Goal: Book appointment/travel/reservation

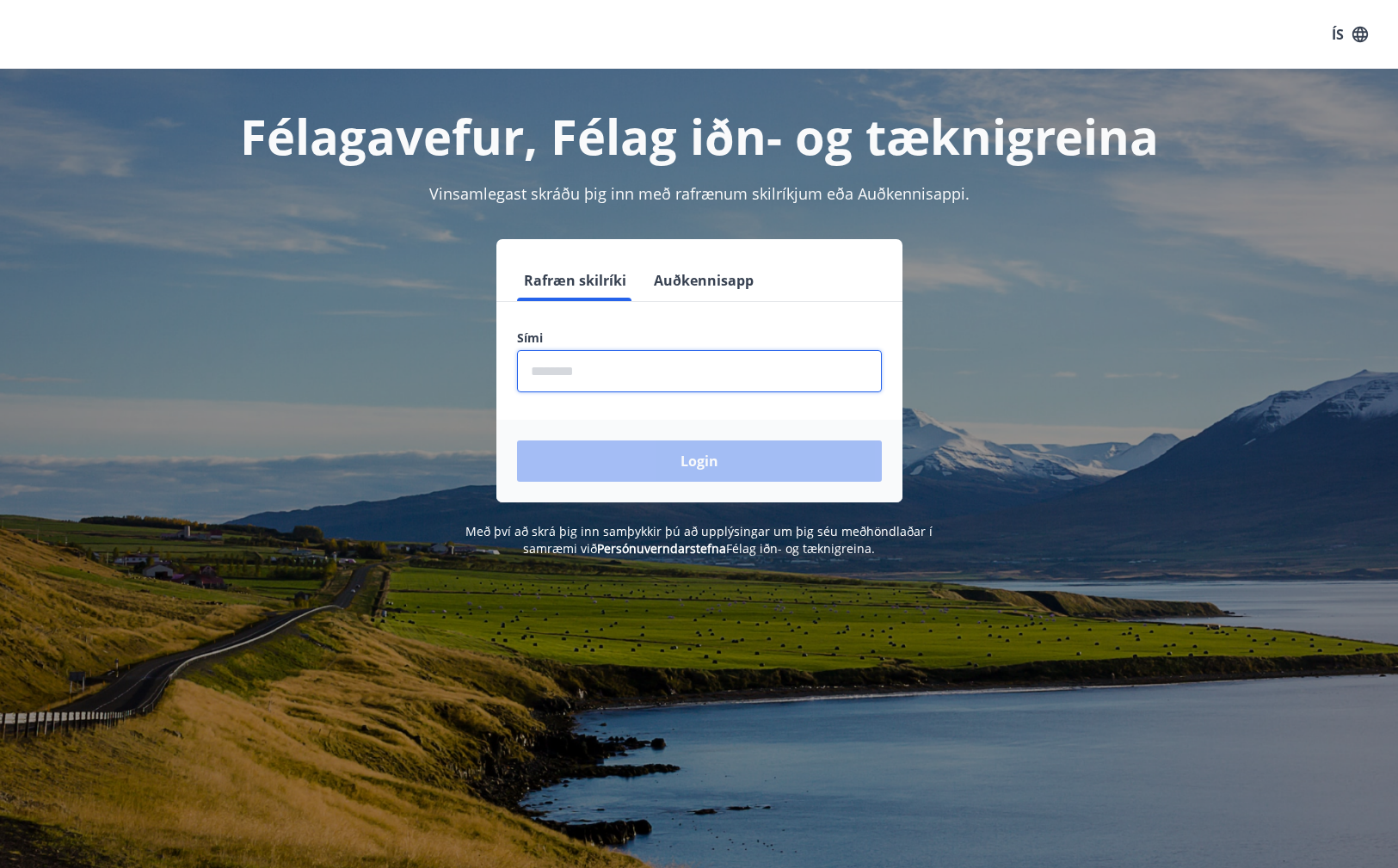
click at [718, 383] on input "phone" at bounding box center [699, 371] width 365 height 42
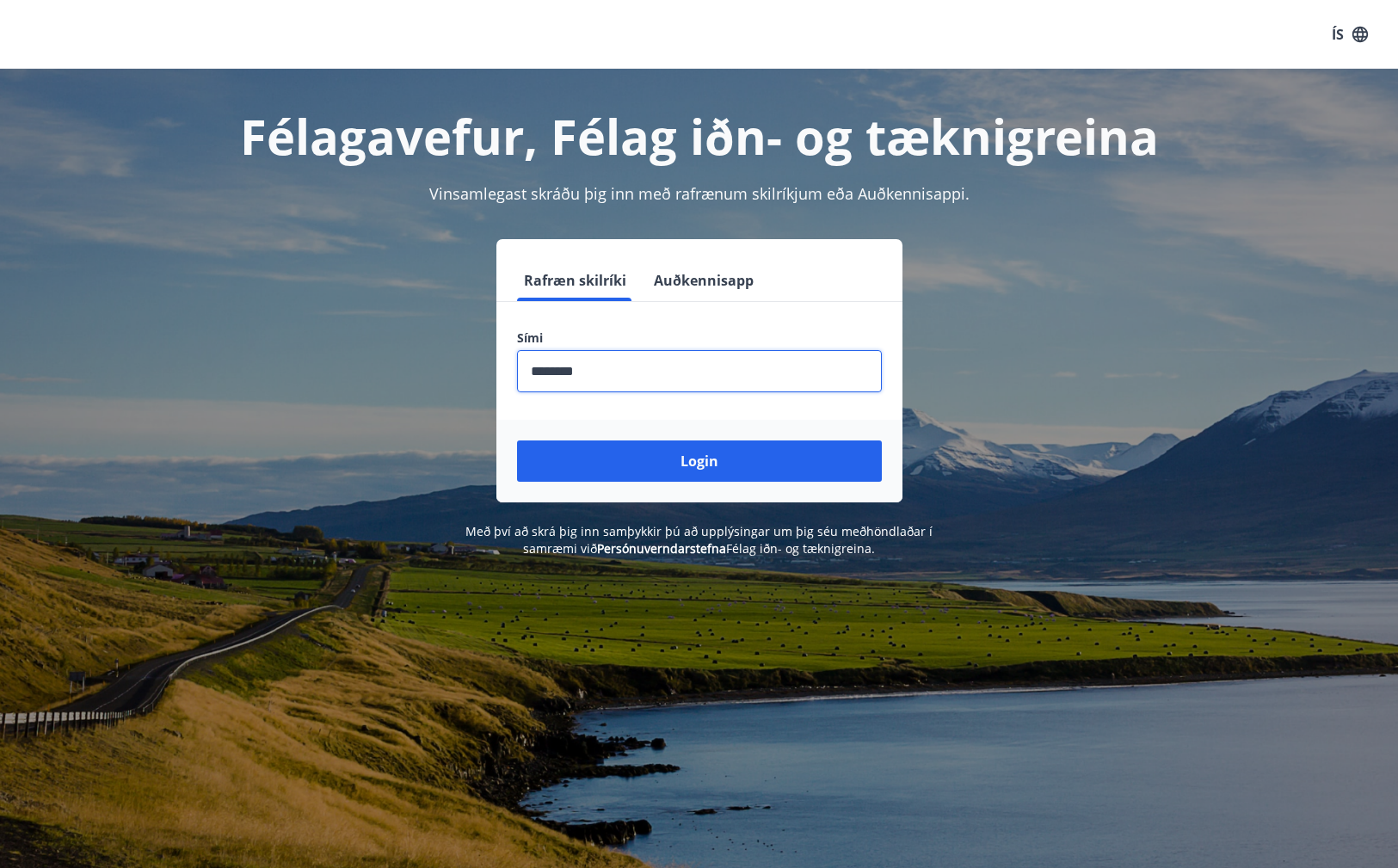
type input "********"
click at [699, 461] on button "Login" at bounding box center [699, 460] width 365 height 41
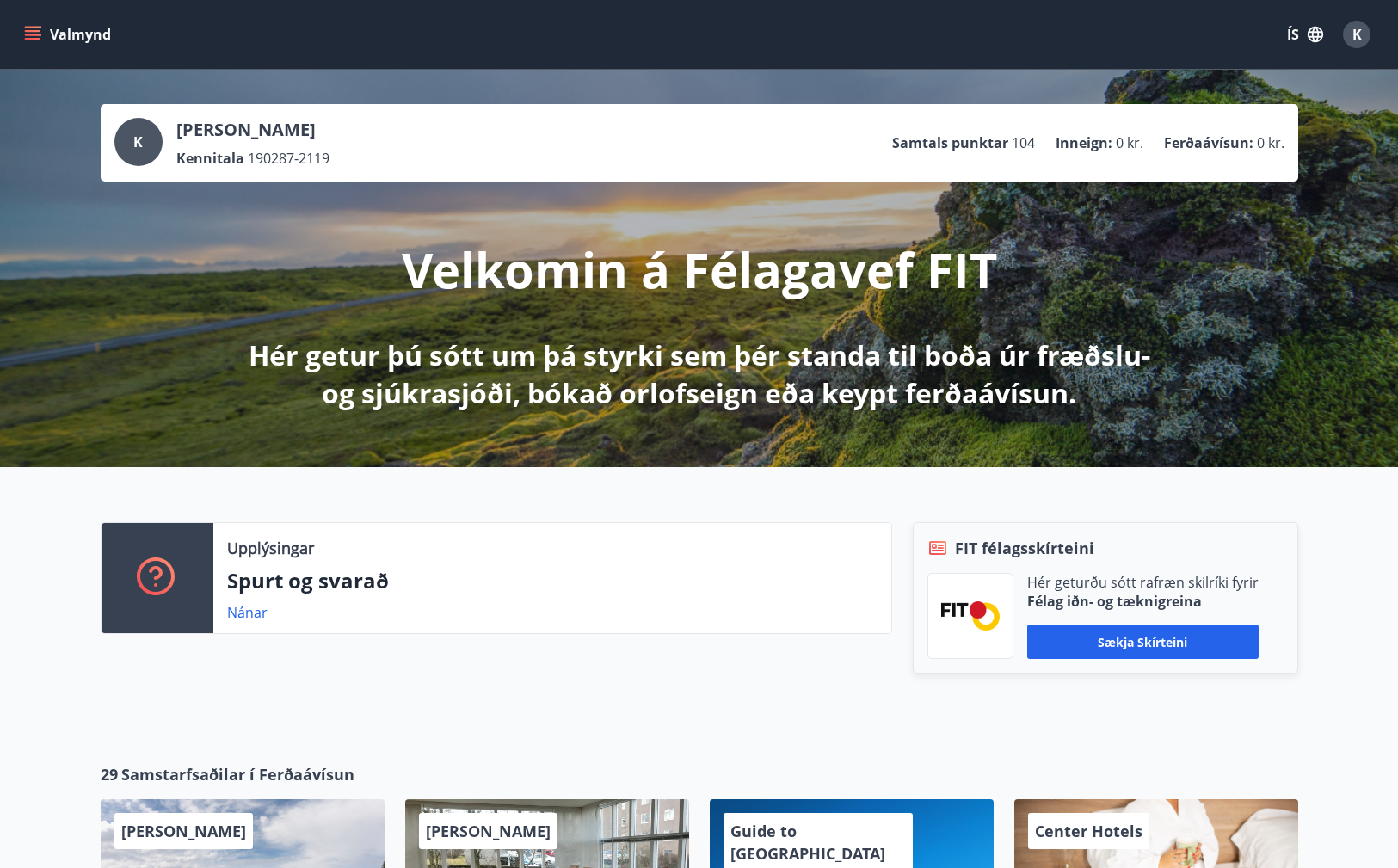
click at [39, 26] on icon "menu" at bounding box center [32, 34] width 17 height 17
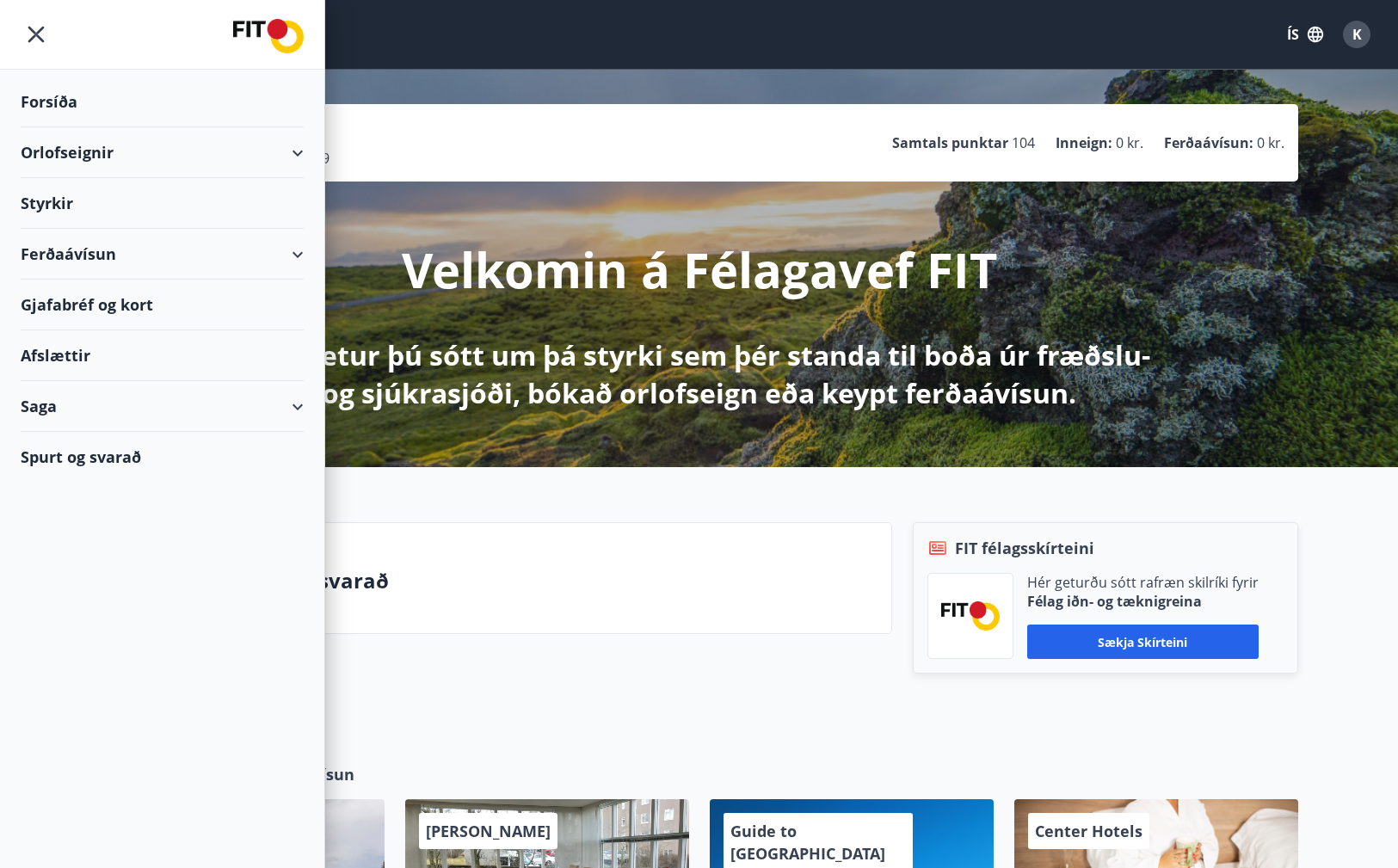
click at [81, 128] on div "Styrkir" at bounding box center [163, 102] width 283 height 51
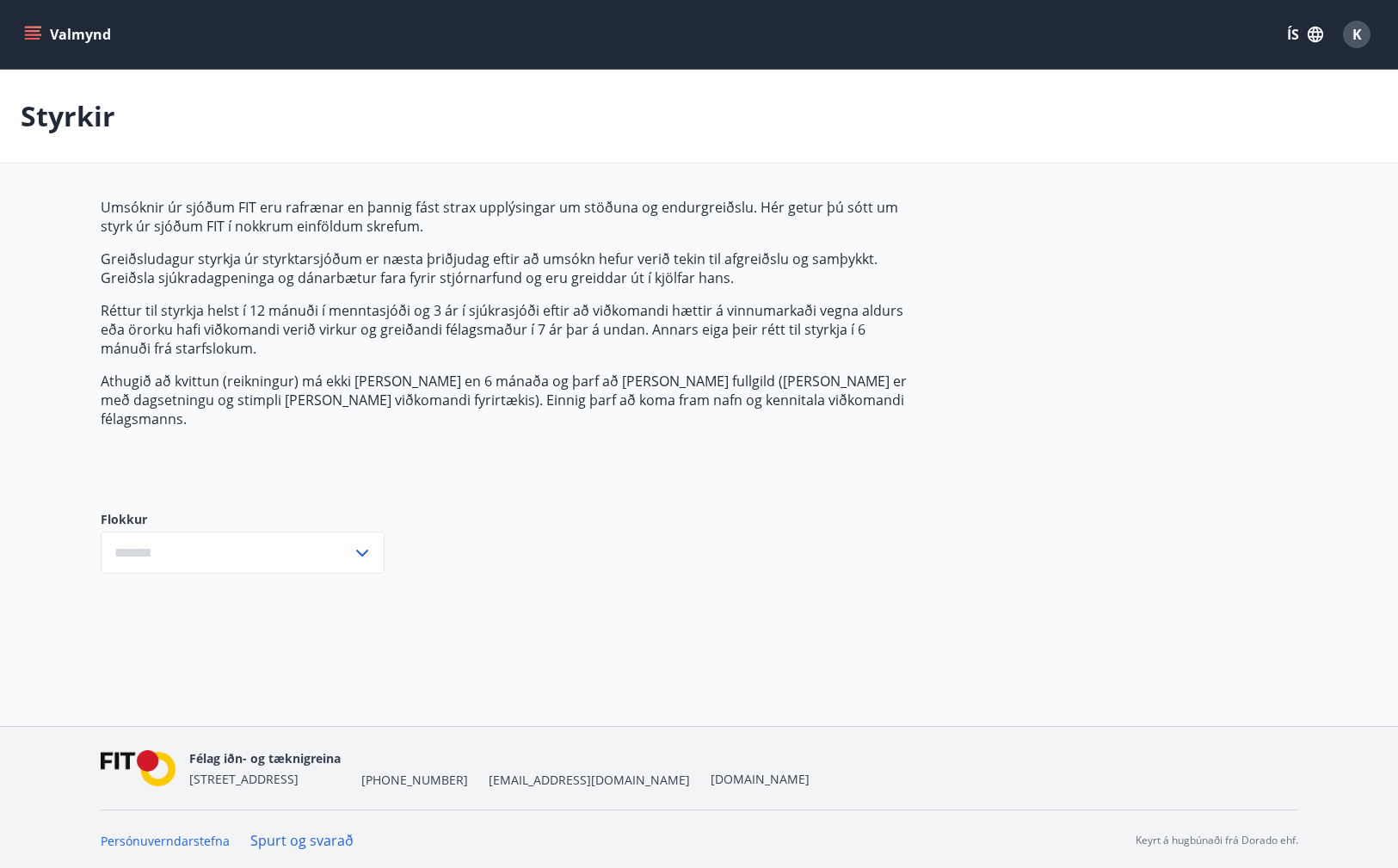
type input "***"
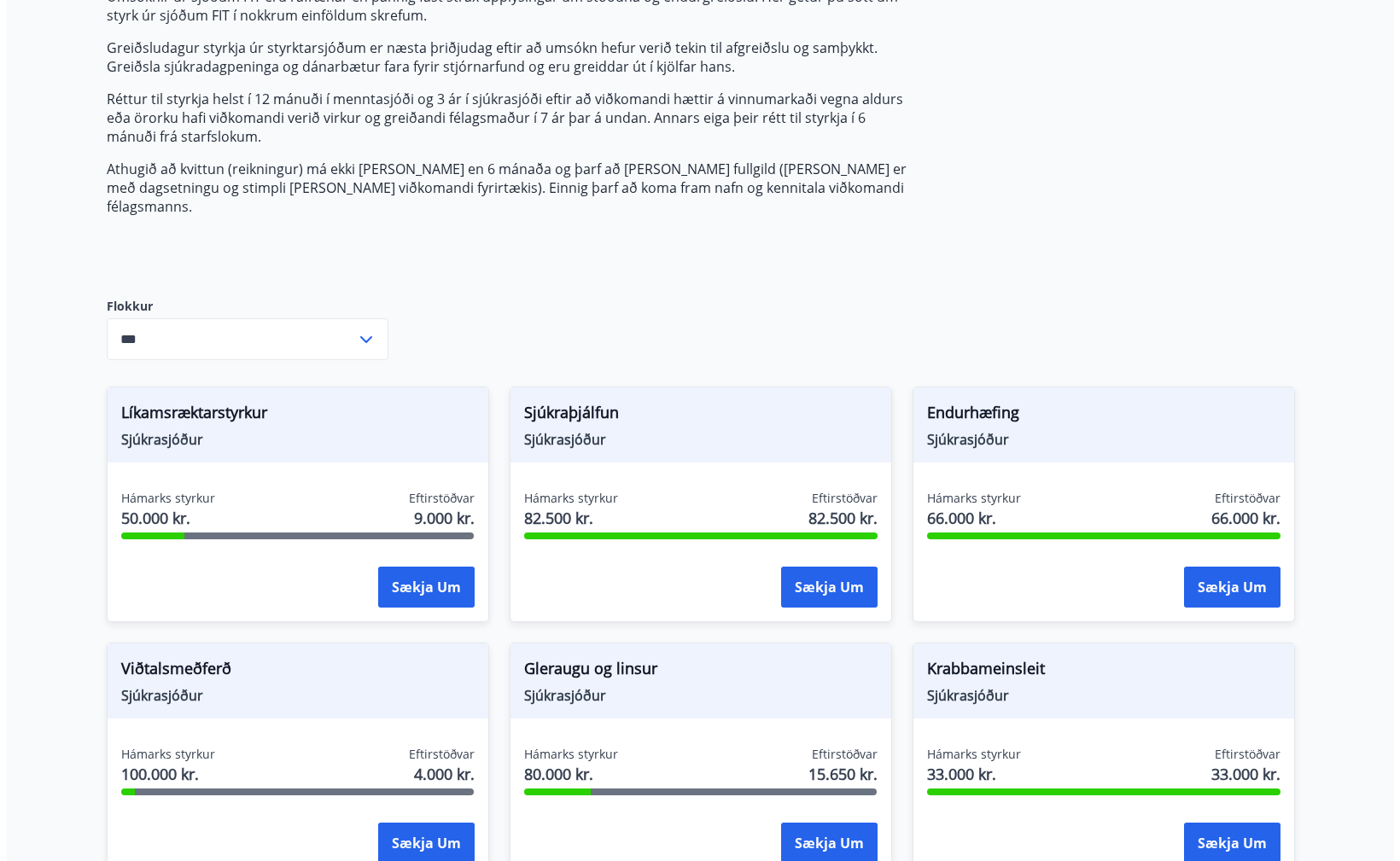
scroll to position [542, 0]
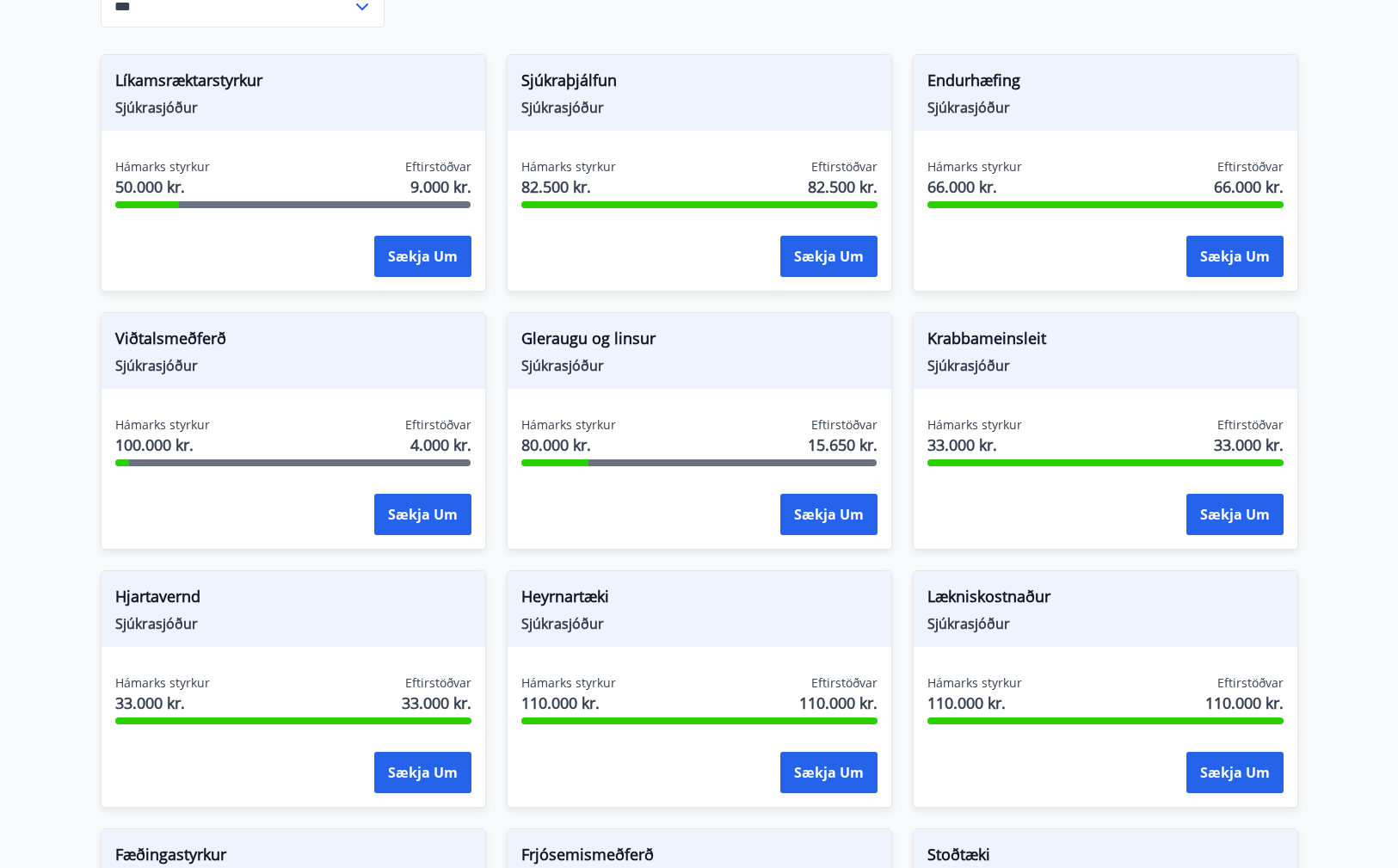
click at [177, 327] on span "Viðtalsmeðferð" at bounding box center [293, 341] width 356 height 29
click at [160, 390] on div "Viðtalsmeðferð Sjúkrasjóður Hámarks styrkur 100.000 kr. Eftirstöðvar 4.000 kr. …" at bounding box center [293, 431] width 385 height 237
click at [409, 500] on button "Sækja um" at bounding box center [422, 514] width 97 height 41
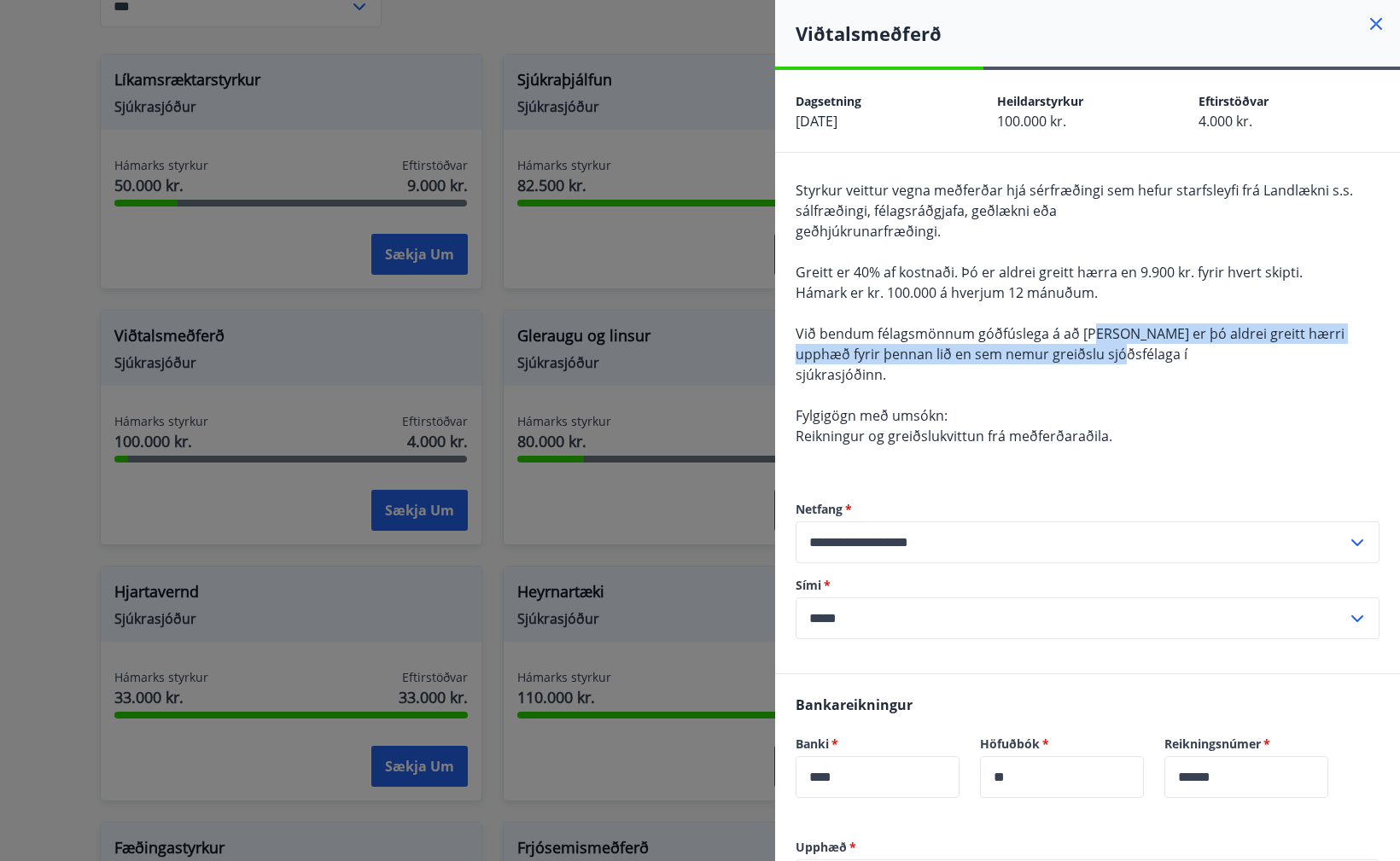
drag, startPoint x: 1126, startPoint y: 360, endPoint x: 1097, endPoint y: 332, distance: 40.3
click at [1097, 332] on div "Styrkur veittur vegna meðferðar hjá sérfræðingi sem hefur starfsleyfi frá Landl…" at bounding box center [1088, 324] width 584 height 287
click at [1097, 332] on span "Við bendum félagsmönnum góðfúslega á að [PERSON_NAME] er þó aldrei greitt hærri…" at bounding box center [1070, 344] width 549 height 40
drag, startPoint x: 1097, startPoint y: 332, endPoint x: 1107, endPoint y: 361, distance: 30.7
click at [1107, 361] on div "Styrkur veittur vegna meðferðar hjá sérfræðingi sem hefur starfsleyfi frá Landl…" at bounding box center [1088, 324] width 584 height 287
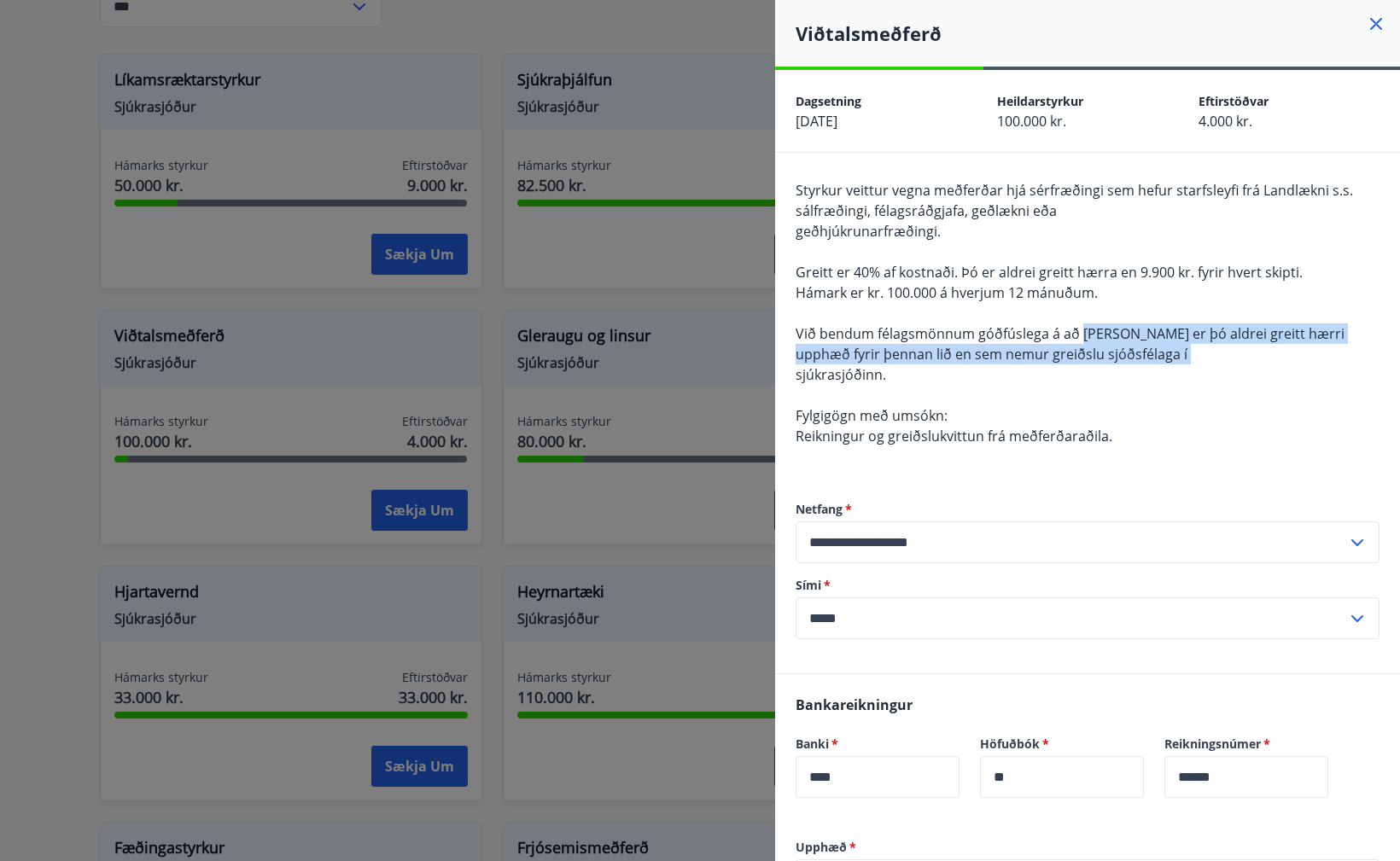
click at [1107, 361] on div "Styrkur veittur vegna meðferðar hjá sérfræðingi sem hefur starfsleyfi frá Landl…" at bounding box center [1088, 324] width 584 height 287
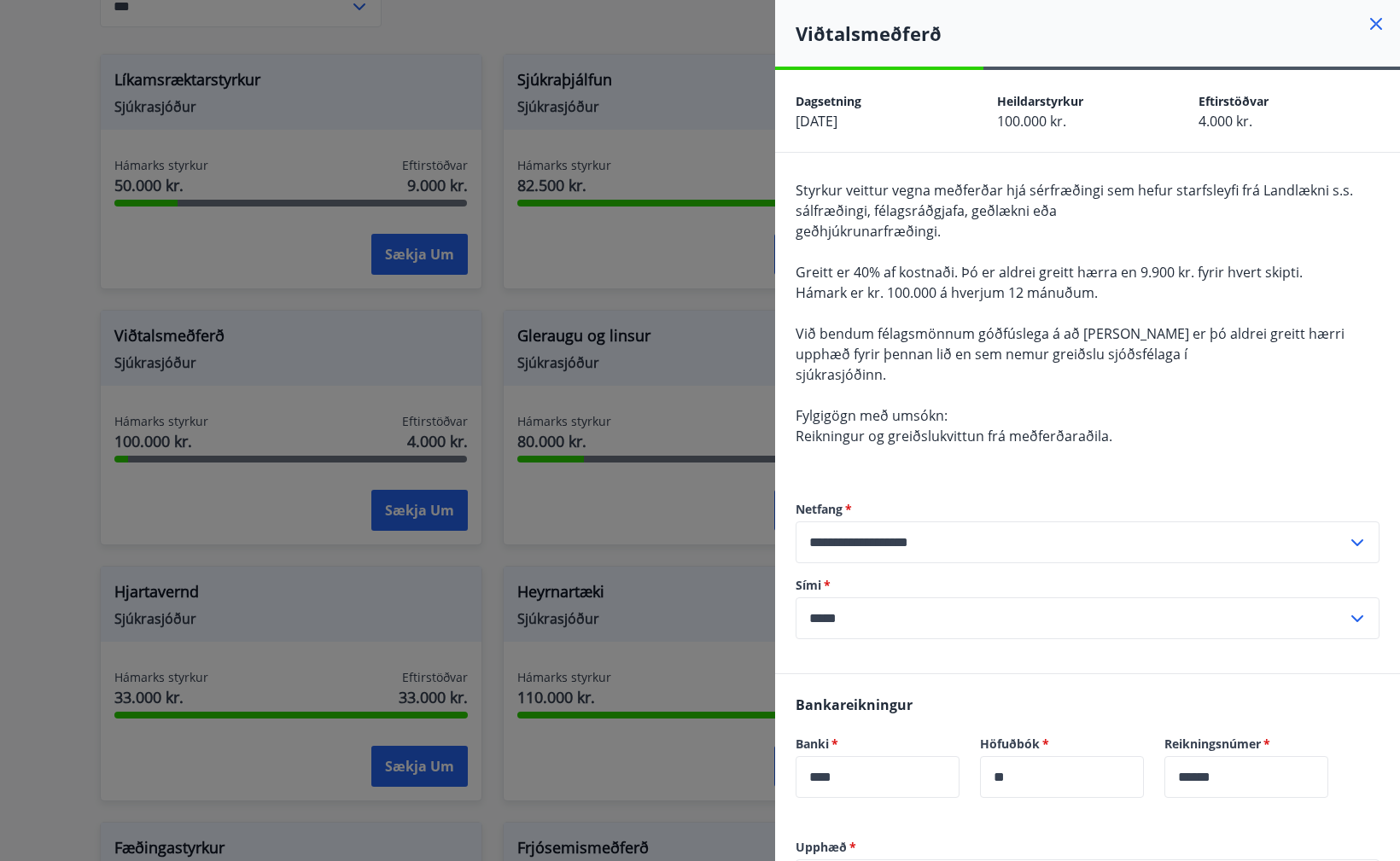
drag, startPoint x: 1101, startPoint y: 345, endPoint x: 1106, endPoint y: 357, distance: 13.0
click at [1106, 357] on div "Styrkur veittur vegna meðferðar hjá sérfræðingi sem hefur starfsleyfi frá Landl…" at bounding box center [1088, 324] width 584 height 287
drag, startPoint x: 1106, startPoint y: 359, endPoint x: 1093, endPoint y: 335, distance: 27.3
click at [1093, 335] on div "Styrkur veittur vegna meðferðar hjá sérfræðingi sem hefur starfsleyfi frá Landl…" at bounding box center [1088, 324] width 584 height 287
click at [1093, 335] on span "Við bendum félagsmönnum góðfúslega á að [PERSON_NAME] er þó aldrei greitt hærri…" at bounding box center [1070, 344] width 549 height 40
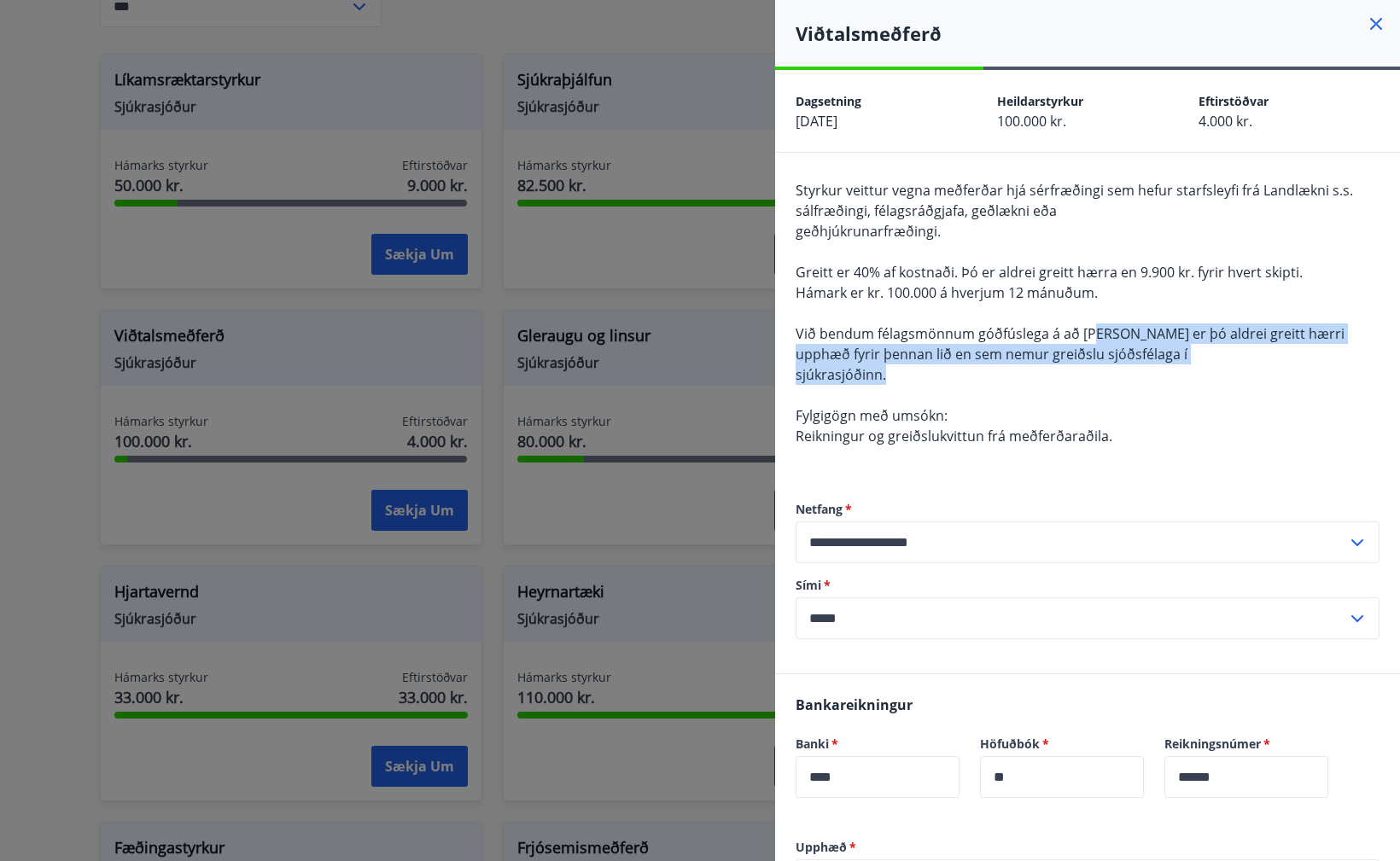
click at [1111, 365] on div "Styrkur veittur vegna meðferðar hjá sérfræðingi sem hefur starfsleyfi frá Landl…" at bounding box center [1088, 324] width 584 height 287
click at [1104, 332] on div "Styrkur veittur vegna meðferðar hjá sérfræðingi sem hefur starfsleyfi frá Landl…" at bounding box center [1088, 324] width 584 height 287
click at [1103, 331] on span "Við bendum félagsmönnum góðfúslega á að [PERSON_NAME] er þó aldrei greitt hærri…" at bounding box center [1070, 344] width 549 height 40
drag, startPoint x: 1094, startPoint y: 333, endPoint x: 1096, endPoint y: 359, distance: 26.1
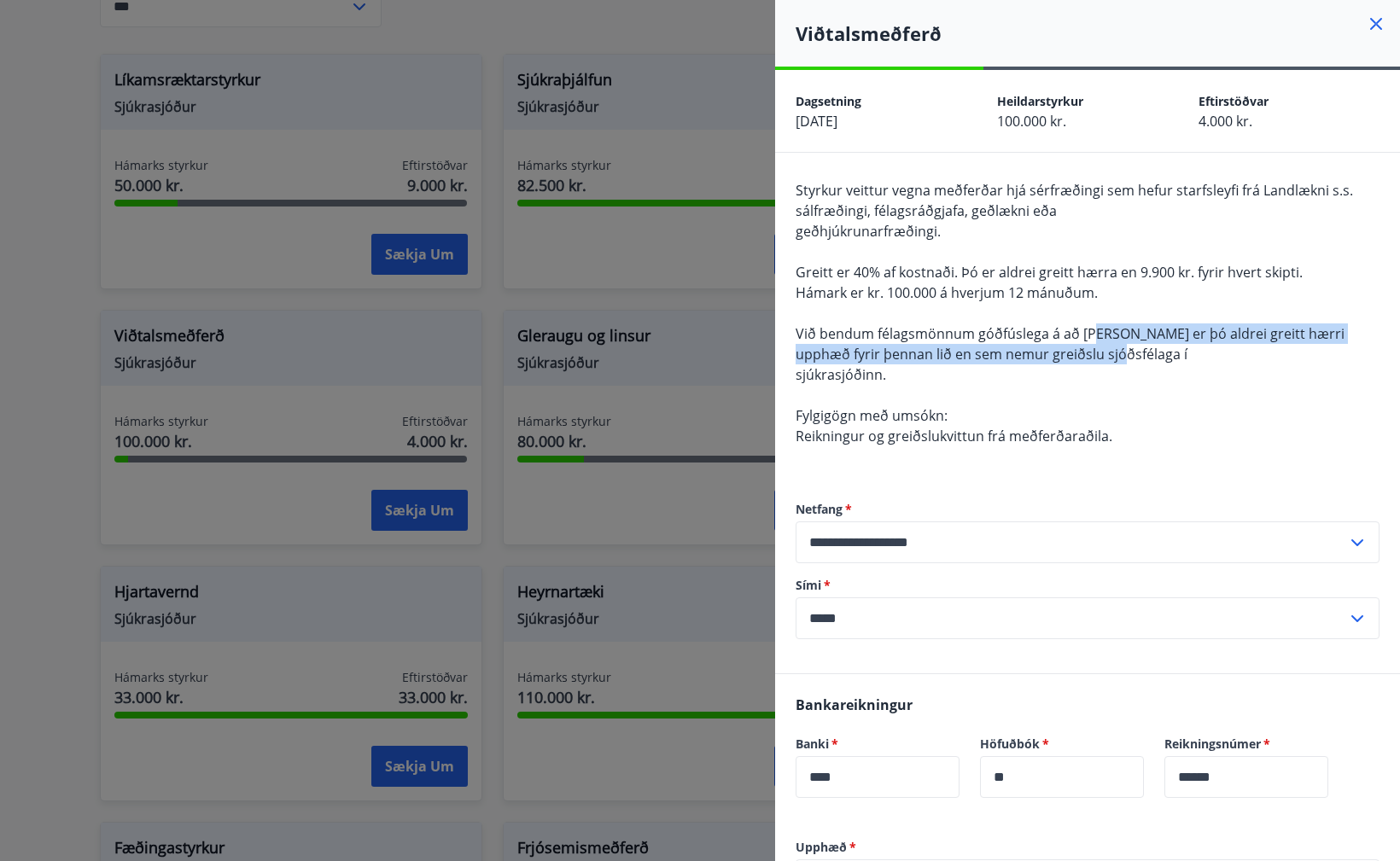
click at [1096, 359] on div "Styrkur veittur vegna meðferðar hjá sérfræðingi sem hefur starfsleyfi frá Landl…" at bounding box center [1088, 324] width 584 height 287
click at [1097, 361] on div "Styrkur veittur vegna meðferðar hjá sérfræðingi sem hefur starfsleyfi frá Landl…" at bounding box center [1088, 324] width 584 height 287
click at [1090, 335] on div "Styrkur veittur vegna meðferðar hjá sérfræðingi sem hefur starfsleyfi frá Landl…" at bounding box center [1088, 324] width 584 height 287
click at [1090, 335] on span "Við bendum félagsmönnum góðfúslega á að [PERSON_NAME] er þó aldrei greitt hærri…" at bounding box center [1070, 344] width 549 height 40
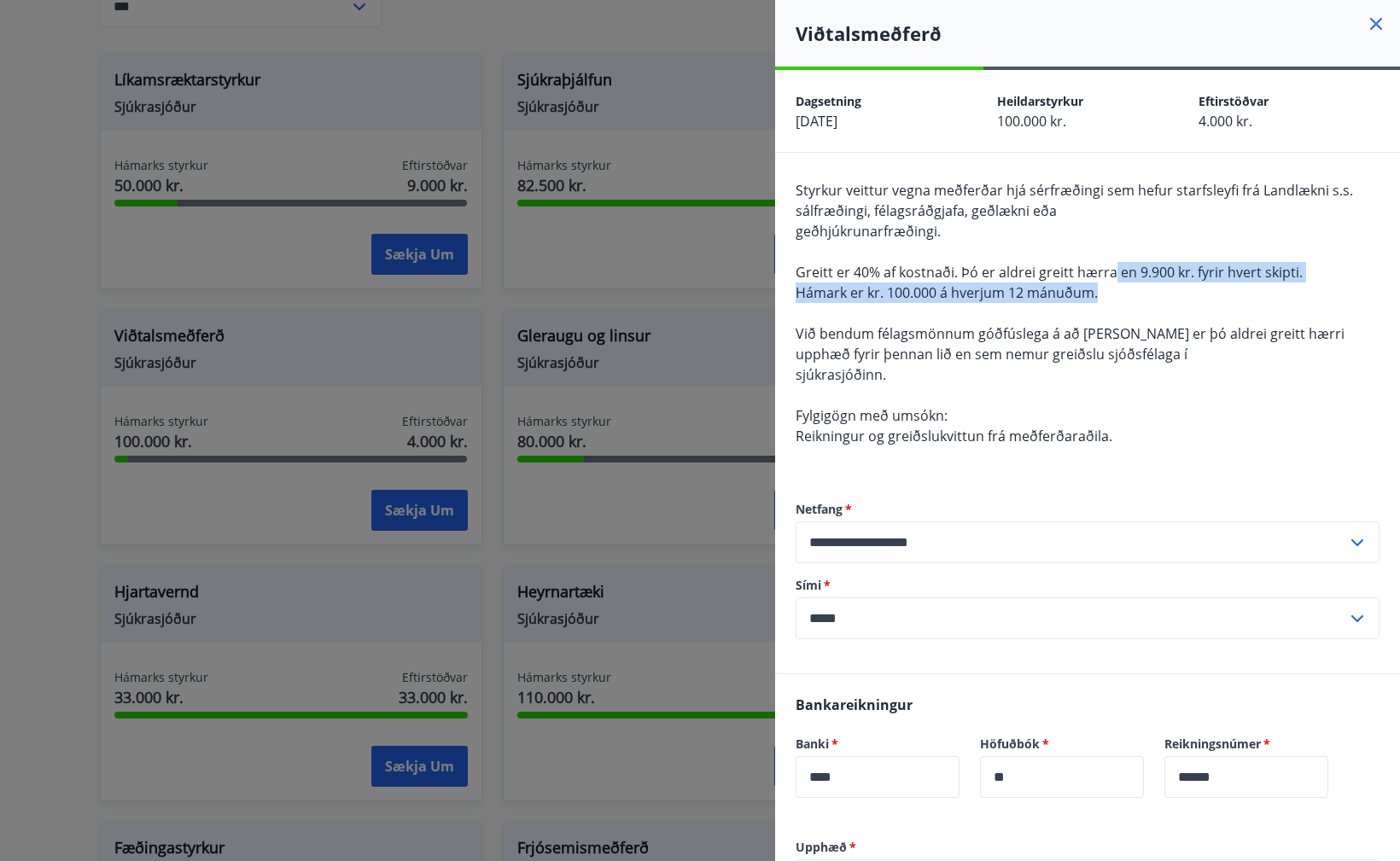
drag, startPoint x: 1127, startPoint y: 284, endPoint x: 1108, endPoint y: 278, distance: 19.9
click at [1108, 278] on div "Styrkur veittur vegna meðferðar hjá sérfræðingi sem hefur starfsleyfi frá Landl…" at bounding box center [1088, 324] width 584 height 287
click at [1108, 278] on span "Greitt er 40% af kostnaði. Þó er aldrei greitt hærra en 9.900 kr. fyrir hvert s…" at bounding box center [1050, 272] width 507 height 19
drag, startPoint x: 1113, startPoint y: 302, endPoint x: 1100, endPoint y: 277, distance: 28.2
click at [1100, 277] on div "Styrkur veittur vegna meðferðar hjá sérfræðingi sem hefur starfsleyfi frá Landl…" at bounding box center [1088, 324] width 584 height 287
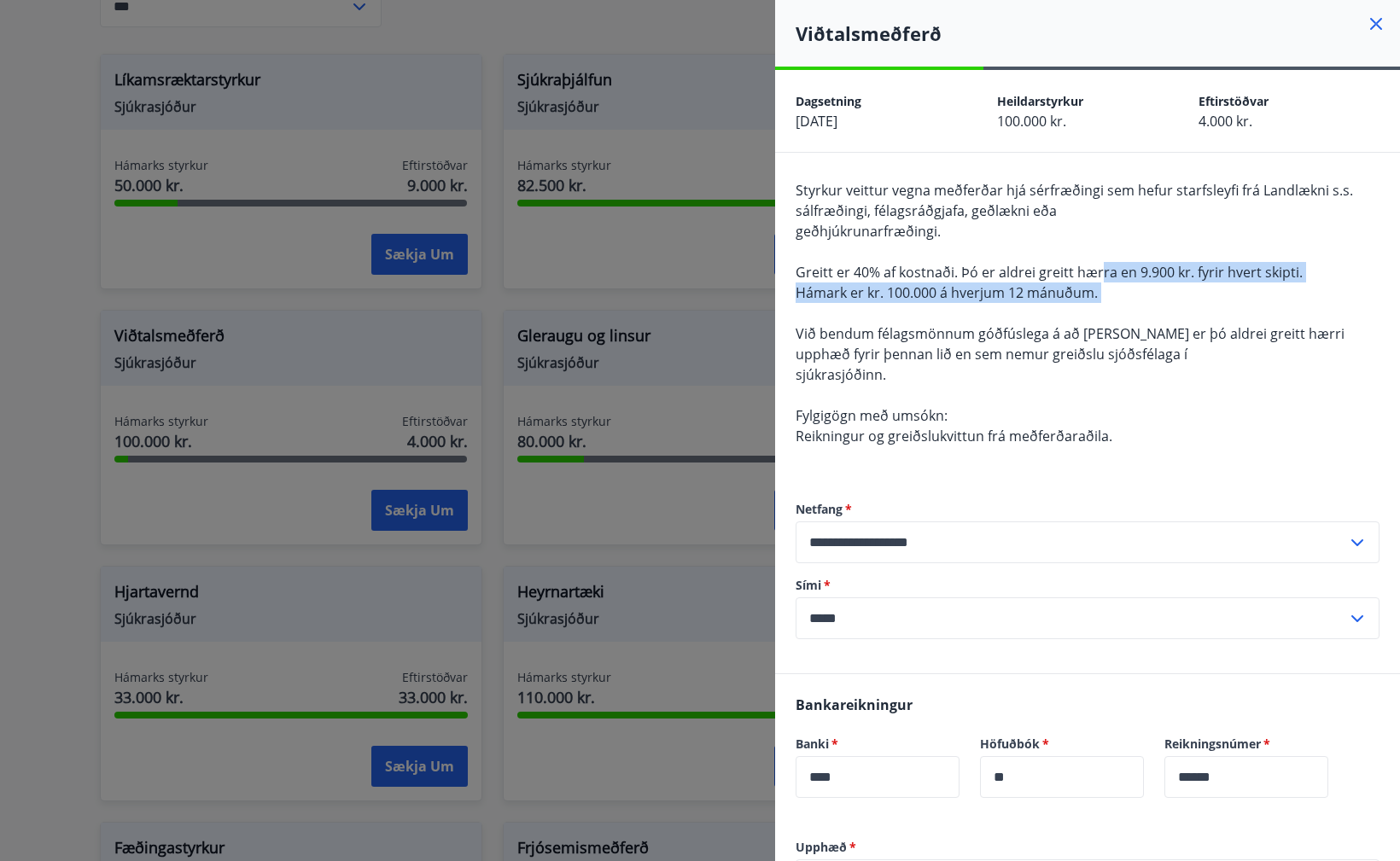
click at [1100, 277] on span "Greitt er 40% af kostnaði. Þó er aldrei greitt hærra en 9.900 kr. fyrir hvert s…" at bounding box center [1050, 272] width 507 height 19
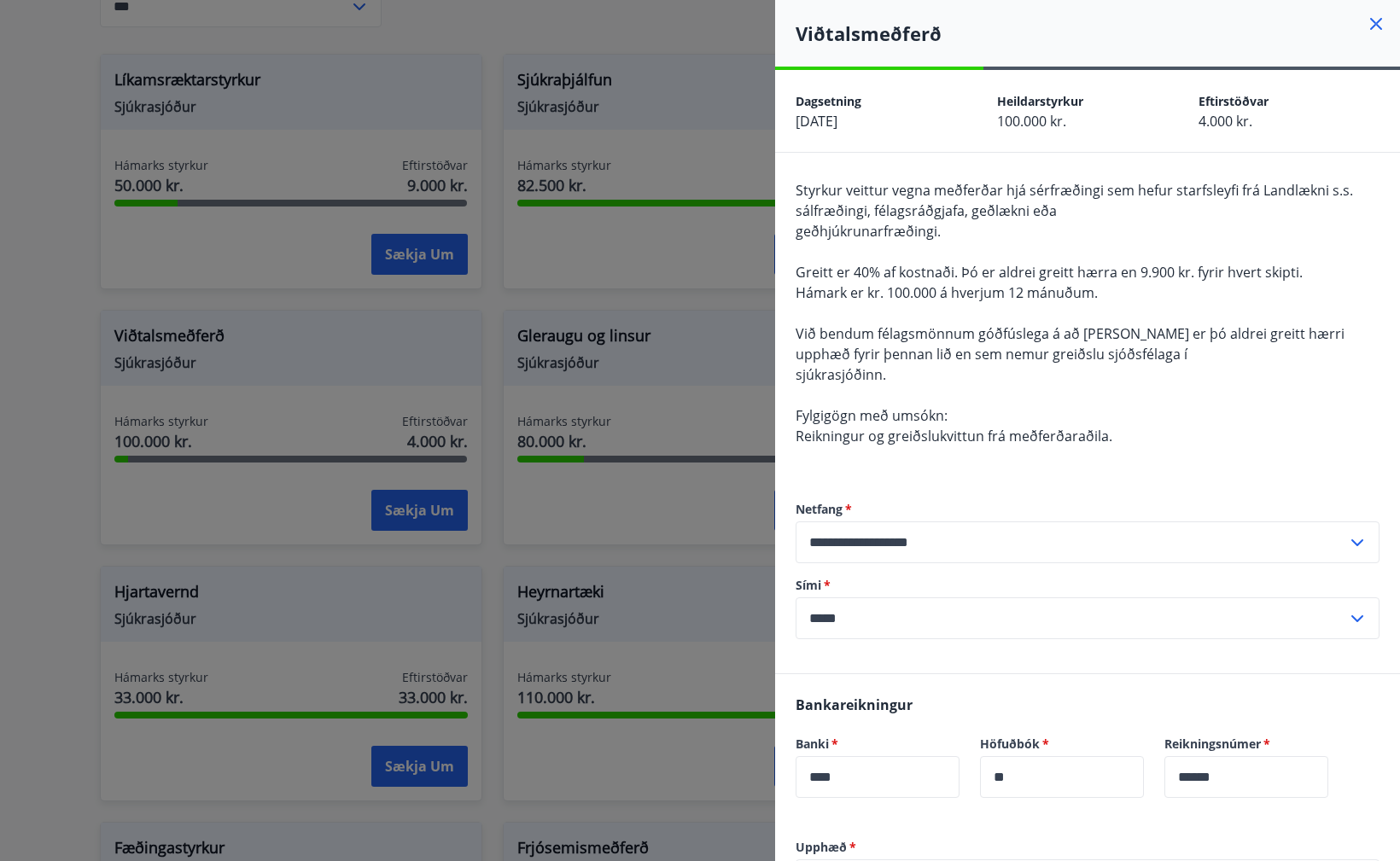
click at [1106, 302] on div "Styrkur veittur vegna meðferðar hjá sérfræðingi sem hefur starfsleyfi frá Landl…" at bounding box center [1088, 324] width 584 height 287
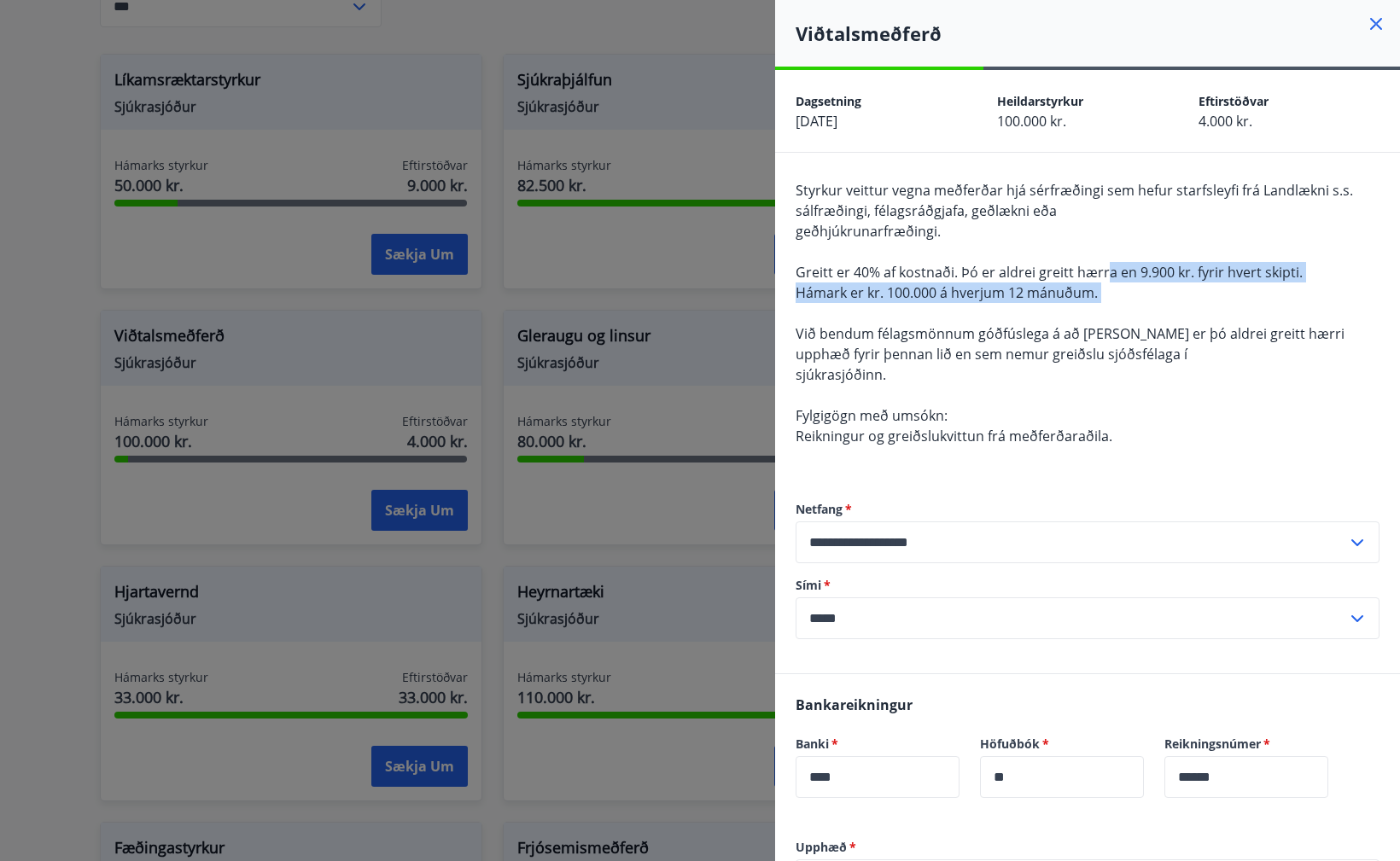
drag, startPoint x: 1107, startPoint y: 305, endPoint x: 1105, endPoint y: 270, distance: 35.1
click at [1106, 270] on div "Styrkur veittur vegna meðferðar hjá sérfræðingi sem hefur starfsleyfi frá Landl…" at bounding box center [1088, 324] width 584 height 287
click at [1105, 270] on span "Greitt er 40% af kostnaði. Þó er aldrei greitt hærra en 9.900 kr. fyrir hvert s…" at bounding box center [1050, 272] width 507 height 19
drag, startPoint x: 1098, startPoint y: 275, endPoint x: 1101, endPoint y: 306, distance: 31.1
click at [1101, 306] on div "Styrkur veittur vegna meðferðar hjá sérfræðingi sem hefur starfsleyfi frá Landl…" at bounding box center [1088, 324] width 584 height 287
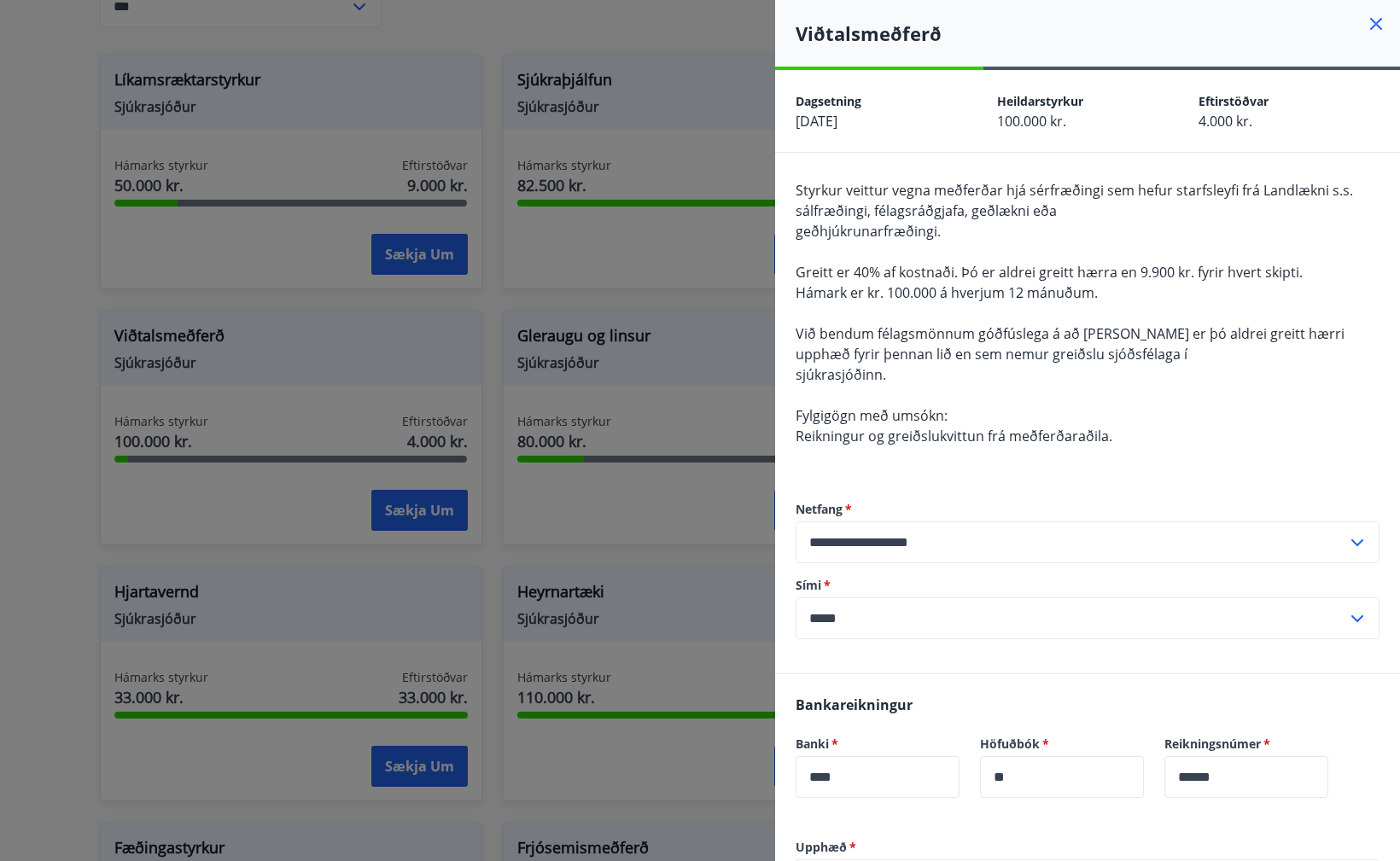
click at [1102, 306] on div "Styrkur veittur vegna meðferðar hjá sérfræðingi sem hefur starfsleyfi frá Landl…" at bounding box center [1088, 324] width 584 height 287
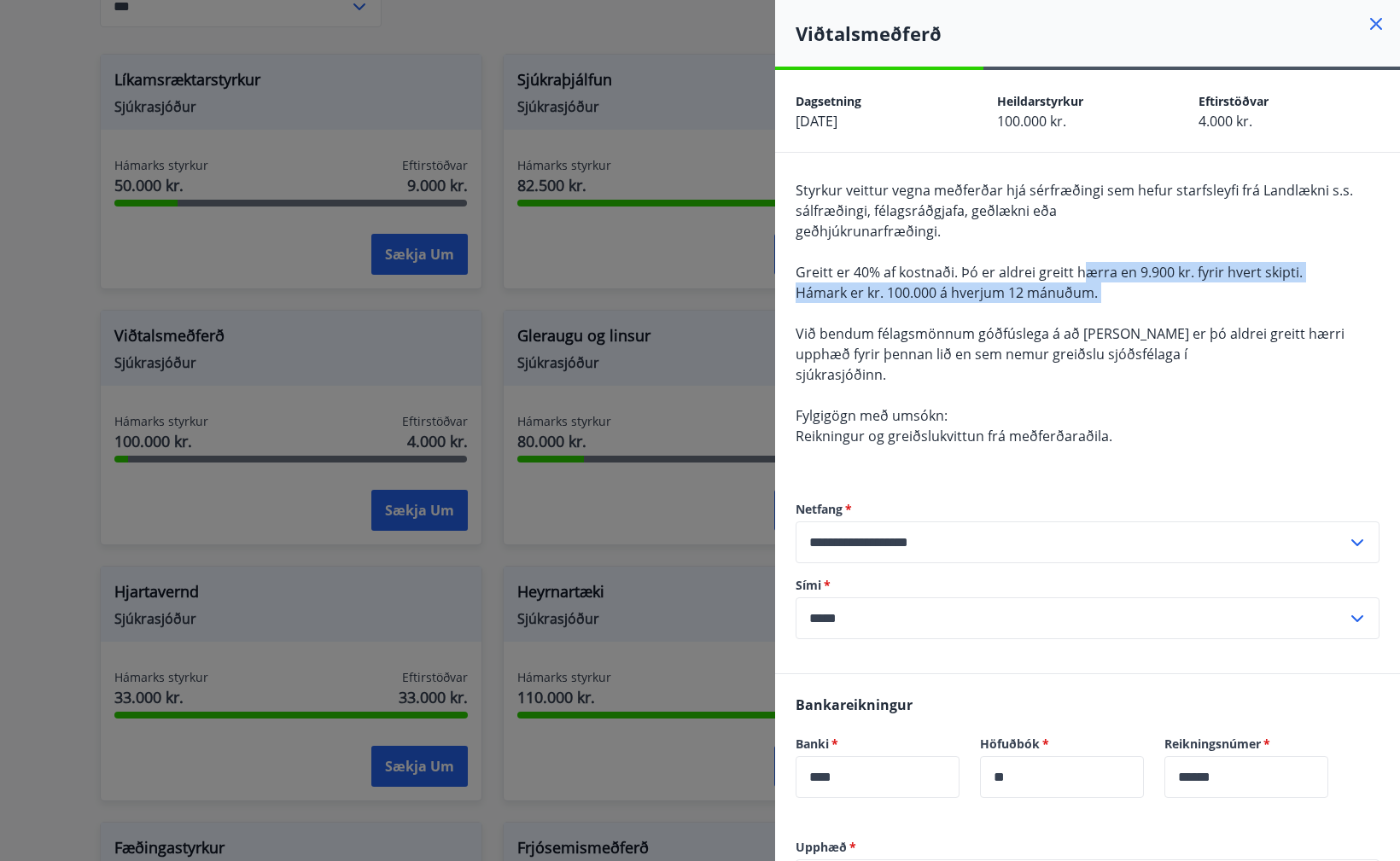
drag, startPoint x: 1096, startPoint y: 301, endPoint x: 1083, endPoint y: 270, distance: 33.6
click at [1083, 270] on div "Styrkur veittur vegna meðferðar hjá sérfræðingi sem hefur starfsleyfi frá Landl…" at bounding box center [1088, 324] width 584 height 287
click at [1083, 270] on span "Greitt er 40% af kostnaði. Þó er aldrei greitt hærra en 9.900 kr. fyrir hvert s…" at bounding box center [1050, 272] width 507 height 19
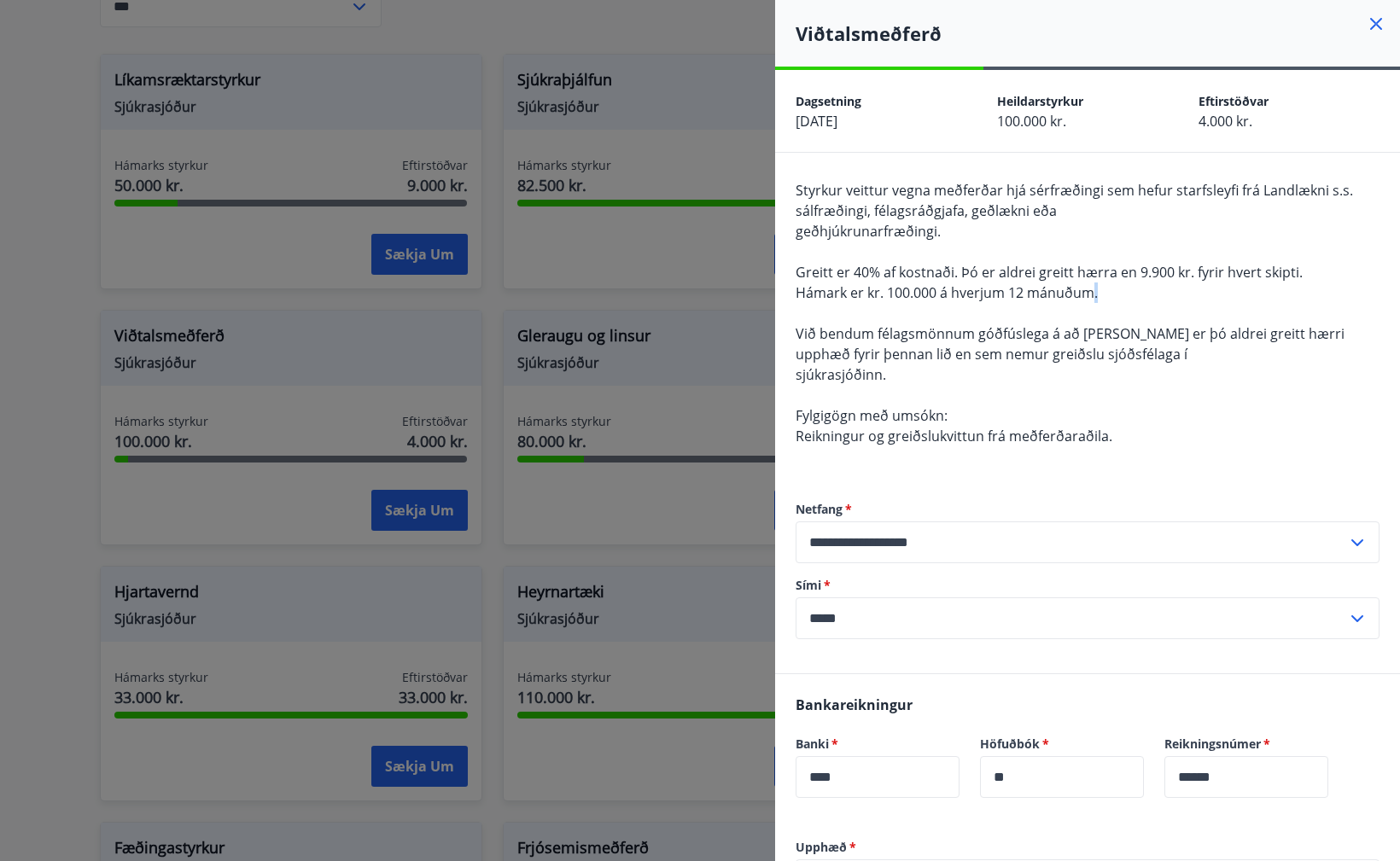
drag, startPoint x: 1099, startPoint y: 292, endPoint x: 1100, endPoint y: 302, distance: 10.0
click at [1100, 295] on div "Styrkur veittur vegna meðferðar hjá sérfræðingi sem hefur starfsleyfi frá Landl…" at bounding box center [1088, 324] width 584 height 287
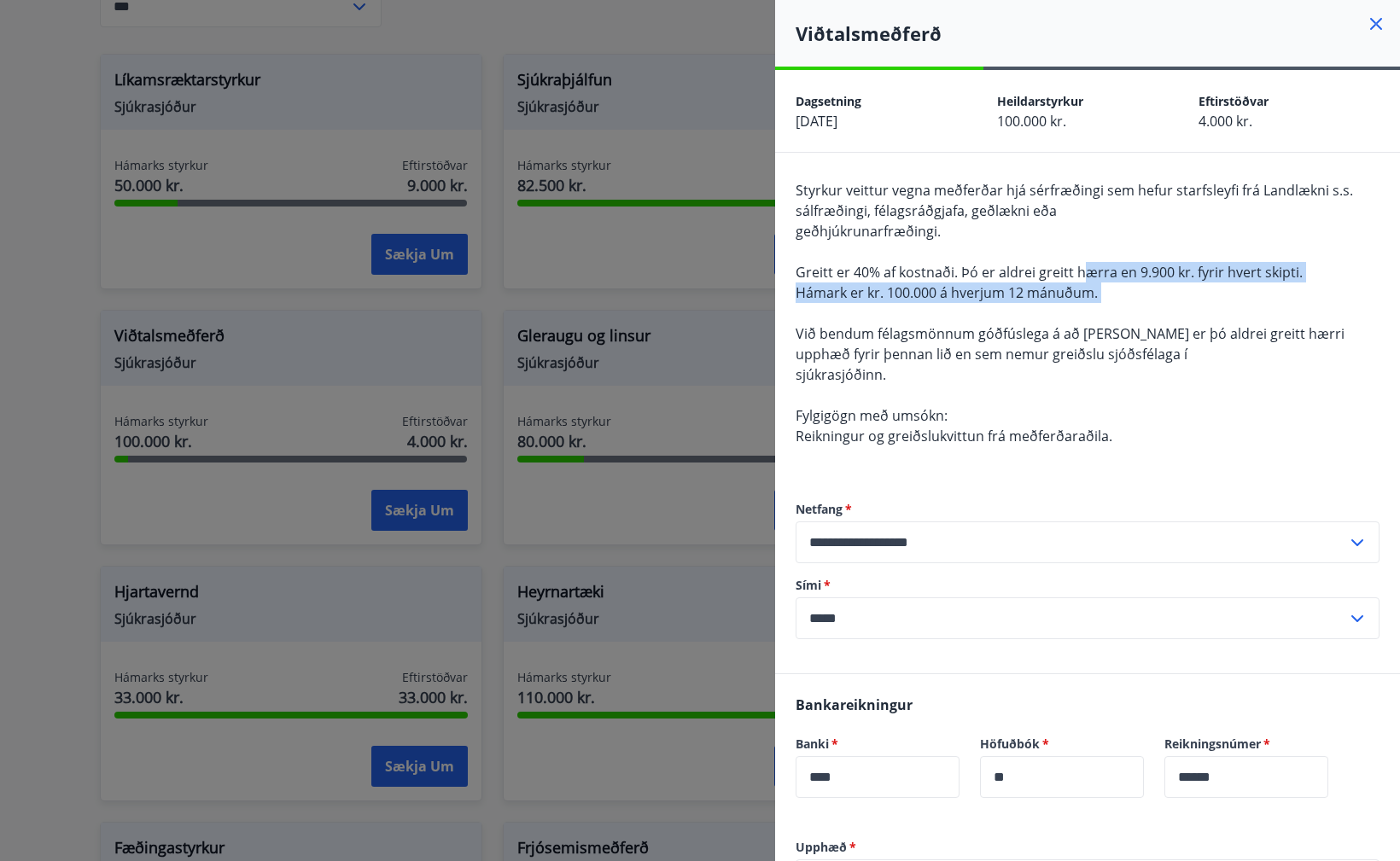
drag, startPoint x: 1100, startPoint y: 304, endPoint x: 1087, endPoint y: 272, distance: 34.5
click at [1087, 273] on div "Styrkur veittur vegna meðferðar hjá sérfræðingi sem hefur starfsleyfi frá Landl…" at bounding box center [1088, 324] width 584 height 287
click at [1089, 269] on span "Greitt er 40% af kostnaði. Þó er aldrei greitt hærra en 9.900 kr. fyrir hvert s…" at bounding box center [1050, 272] width 507 height 19
drag, startPoint x: 1110, startPoint y: 282, endPoint x: 1114, endPoint y: 296, distance: 14.6
click at [1113, 293] on div "Styrkur veittur vegna meðferðar hjá sérfræðingi sem hefur starfsleyfi frá Landl…" at bounding box center [1088, 324] width 584 height 287
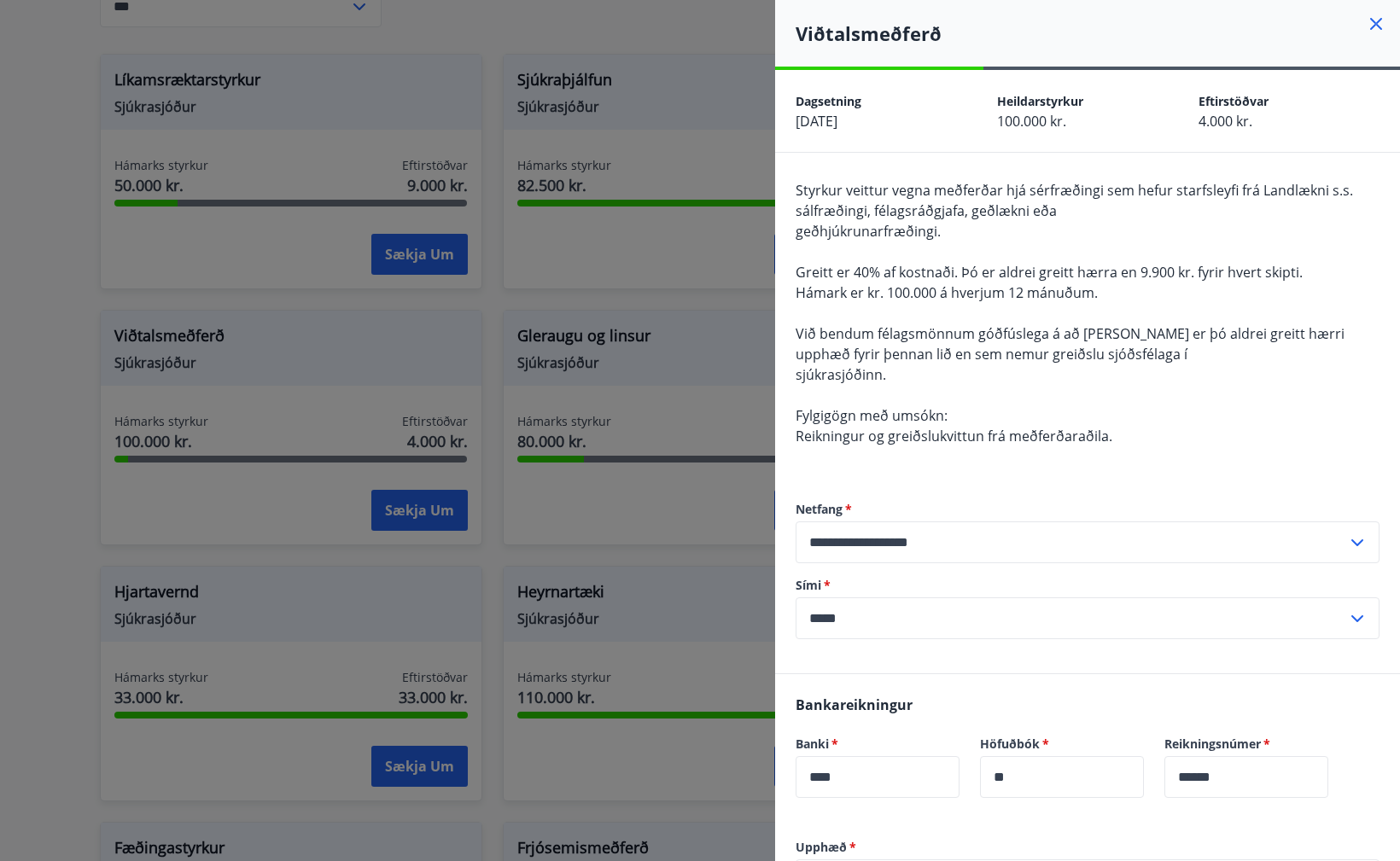
click at [1115, 305] on div "Styrkur veittur vegna meðferðar hjá sérfræðingi sem hefur starfsleyfi frá Landl…" at bounding box center [1088, 324] width 584 height 287
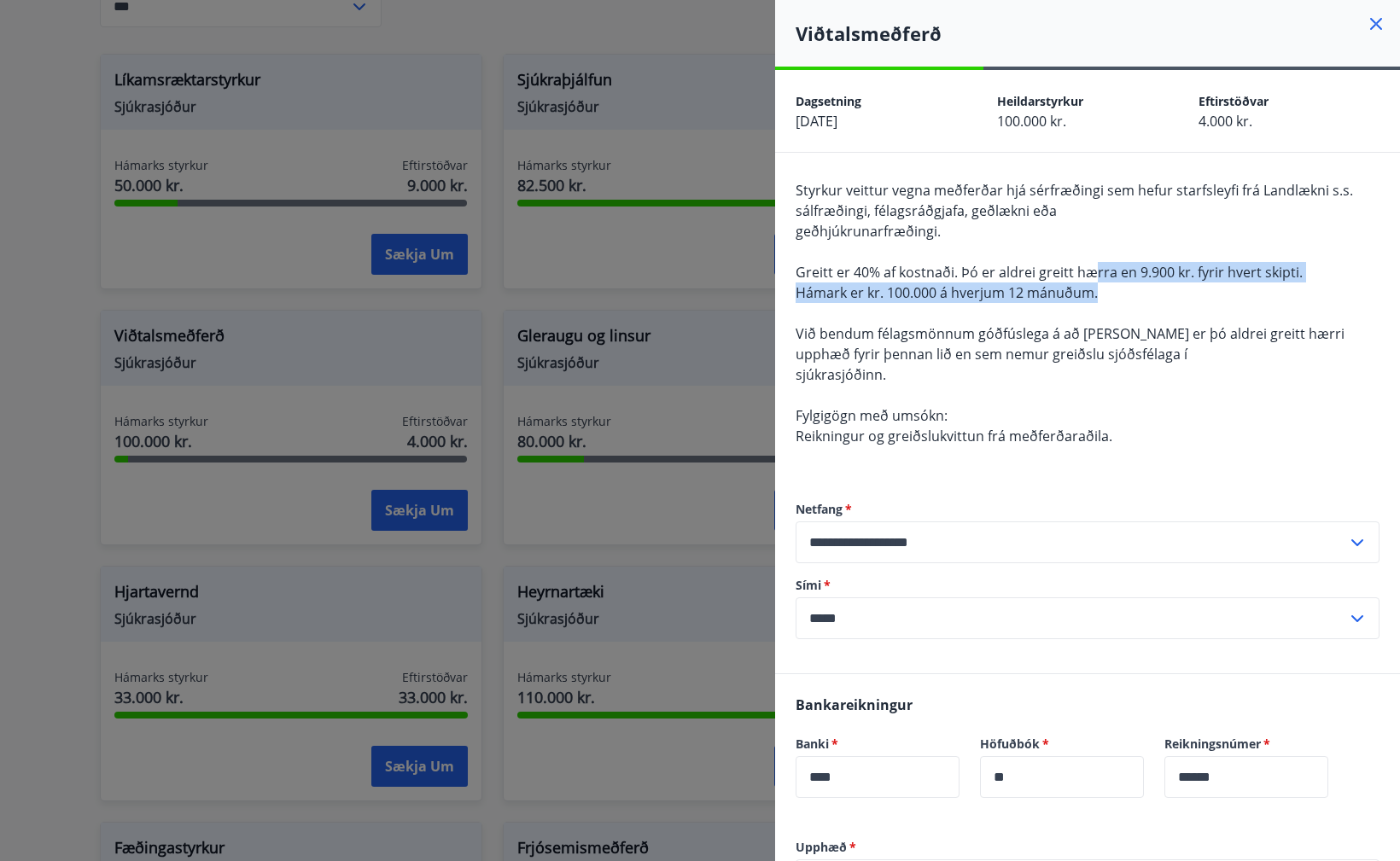
click at [1094, 275] on div "Styrkur veittur vegna meðferðar hjá sérfræðingi sem hefur starfsleyfi frá Landl…" at bounding box center [1088, 324] width 584 height 287
click at [1094, 269] on span "Greitt er 40% af kostnaði. Þó er aldrei greitt hærra en 9.900 kr. fyrir hvert s…" at bounding box center [1050, 272] width 507 height 19
drag, startPoint x: 1103, startPoint y: 294, endPoint x: 1106, endPoint y: 307, distance: 13.3
click at [1105, 300] on div "Styrkur veittur vegna meðferðar hjá sérfræðingi sem hefur starfsleyfi frá Landl…" at bounding box center [1088, 324] width 584 height 287
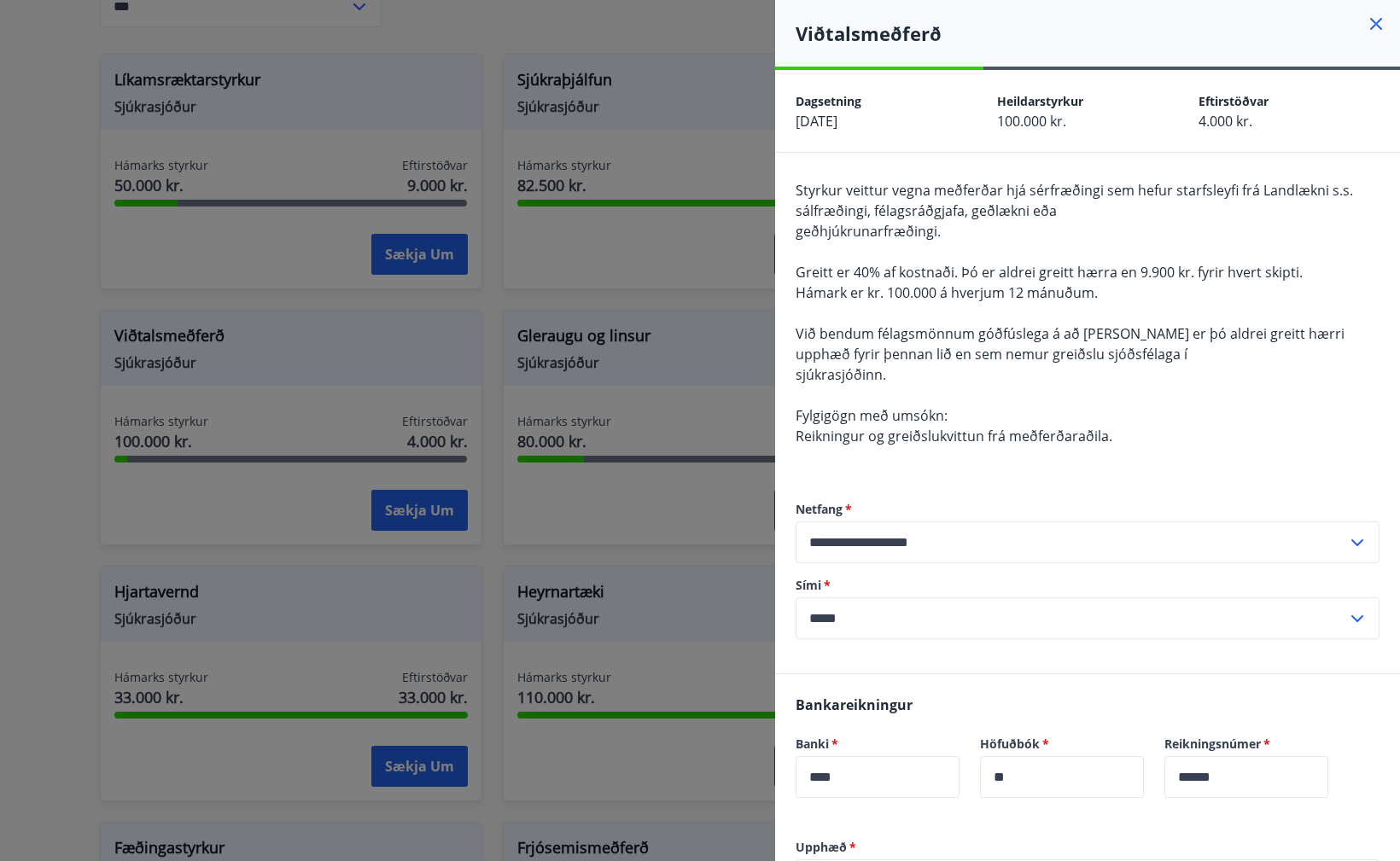
click at [1106, 307] on div "Styrkur veittur vegna meðferðar hjá sérfræðingi sem hefur starfsleyfi frá Landl…" at bounding box center [1088, 324] width 584 height 287
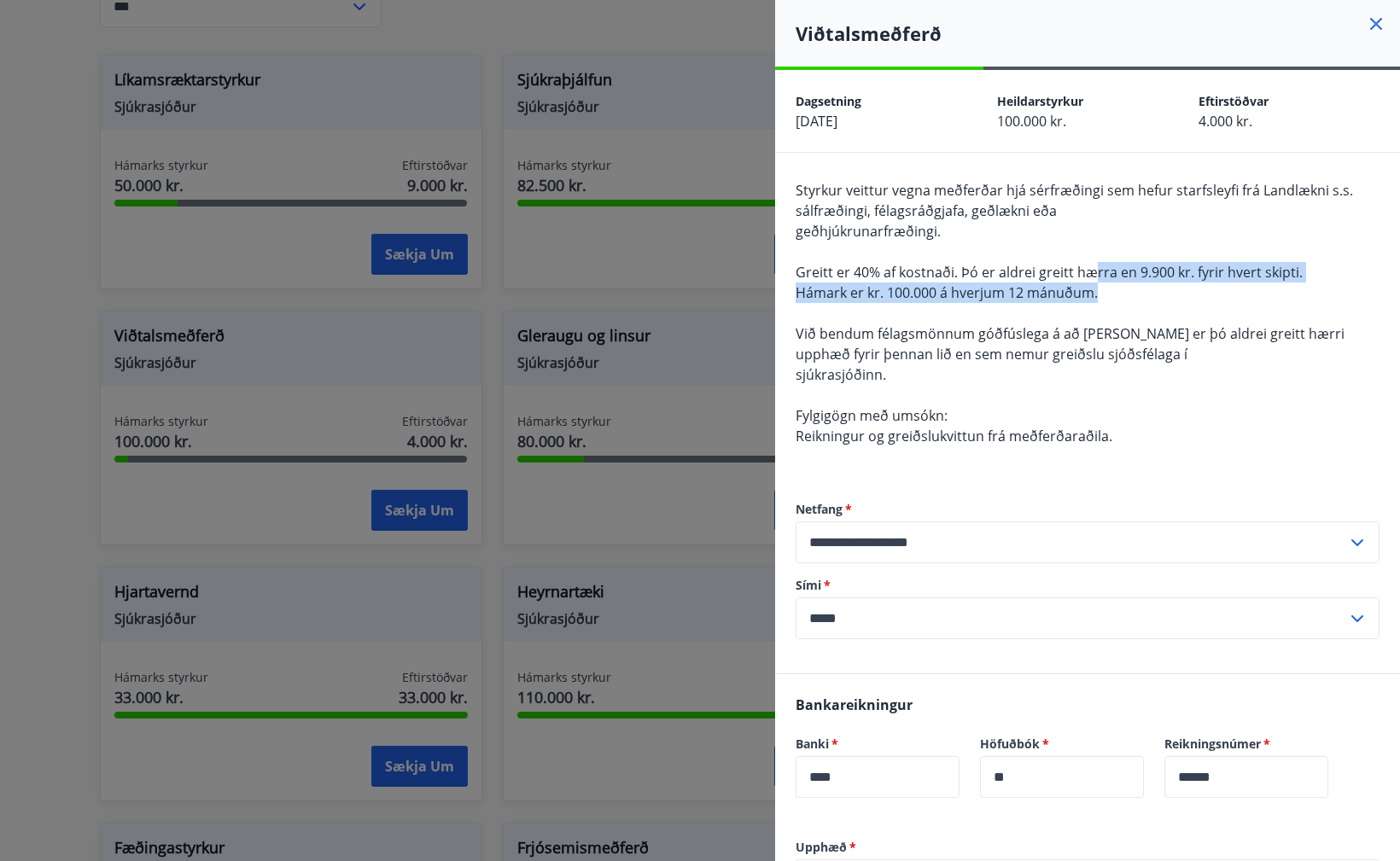
drag, startPoint x: 1094, startPoint y: 275, endPoint x: 1099, endPoint y: 299, distance: 24.5
click at [1097, 293] on span "Styrkur veittur vegna meðferðar hjá sérfræðingi sem hefur starfsleyfi frá Landl…" at bounding box center [1074, 313] width 557 height 264
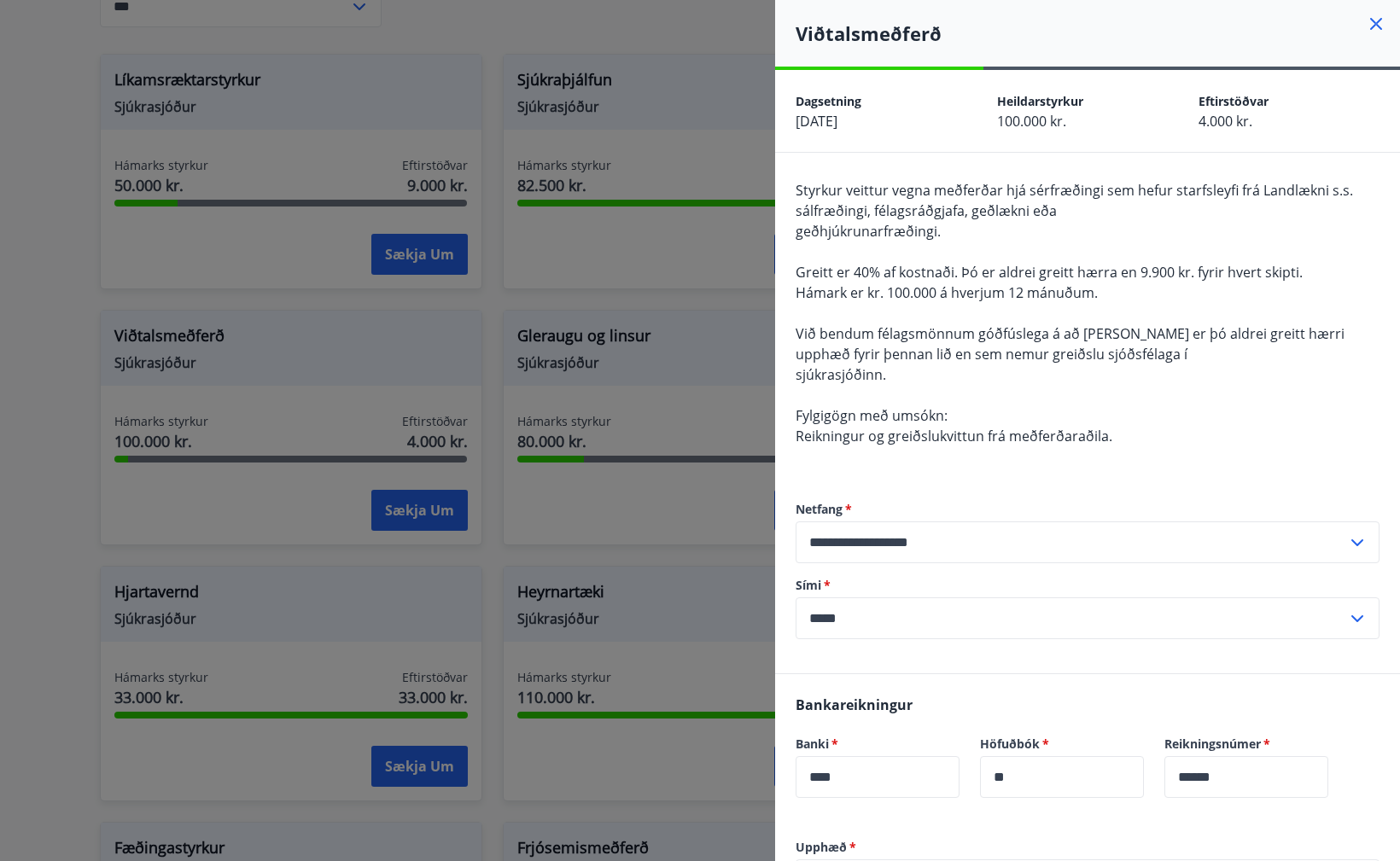
click at [1100, 304] on div "Styrkur veittur vegna meðferðar hjá sérfræðingi sem hefur starfsleyfi frá Landl…" at bounding box center [1088, 324] width 584 height 287
drag, startPoint x: 1109, startPoint y: 286, endPoint x: 1108, endPoint y: 303, distance: 17.0
click at [1109, 294] on div "Styrkur veittur vegna meðferðar hjá sérfræðingi sem hefur starfsleyfi frá Landl…" at bounding box center [1088, 324] width 584 height 287
drag, startPoint x: 1101, startPoint y: 335, endPoint x: 1109, endPoint y: 351, distance: 17.9
click at [1108, 350] on div "Styrkur veittur vegna meðferðar hjá sérfræðingi sem hefur starfsleyfi frá Landl…" at bounding box center [1088, 324] width 584 height 287
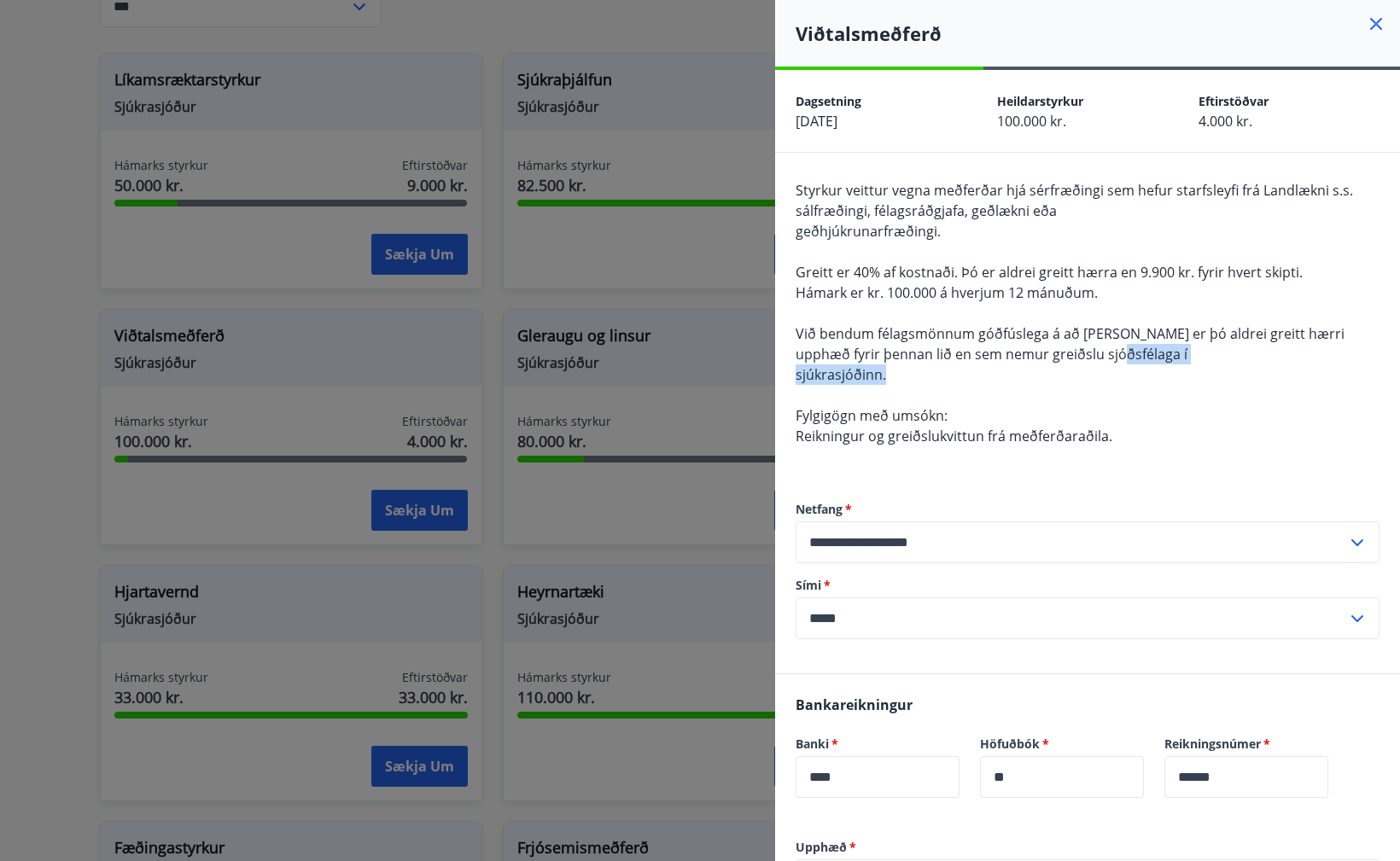
drag, startPoint x: 1088, startPoint y: 368, endPoint x: 1094, endPoint y: 349, distance: 19.9
click at [1094, 349] on div "Styrkur veittur vegna meðferðar hjá sérfræðingi sem hefur starfsleyfi frá Landl…" at bounding box center [1088, 324] width 584 height 287
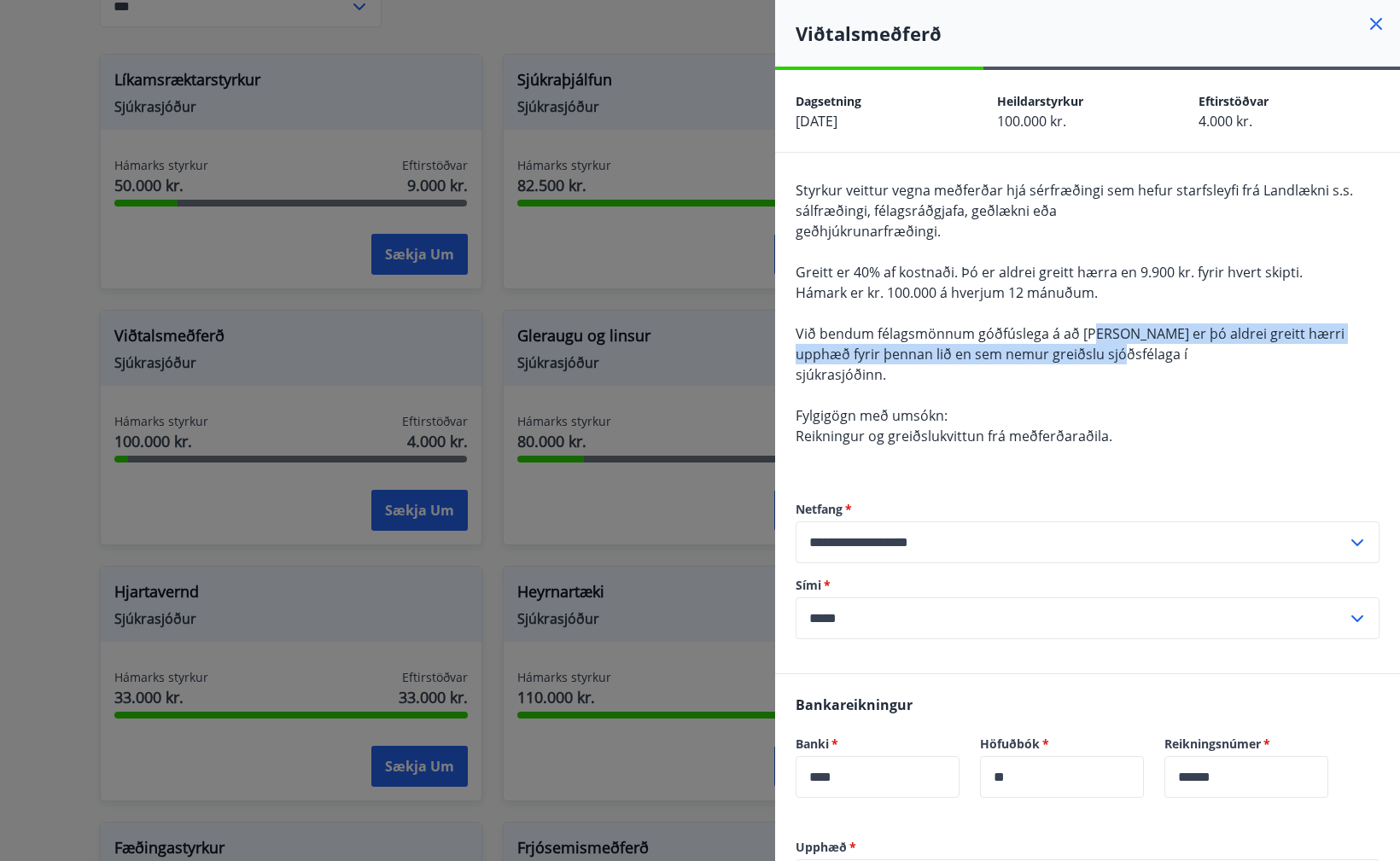
drag, startPoint x: 1094, startPoint y: 329, endPoint x: 1106, endPoint y: 356, distance: 29.5
click at [1105, 352] on div "Styrkur veittur vegna meðferðar hjá sérfræðingi sem hefur starfsleyfi frá Landl…" at bounding box center [1088, 324] width 584 height 287
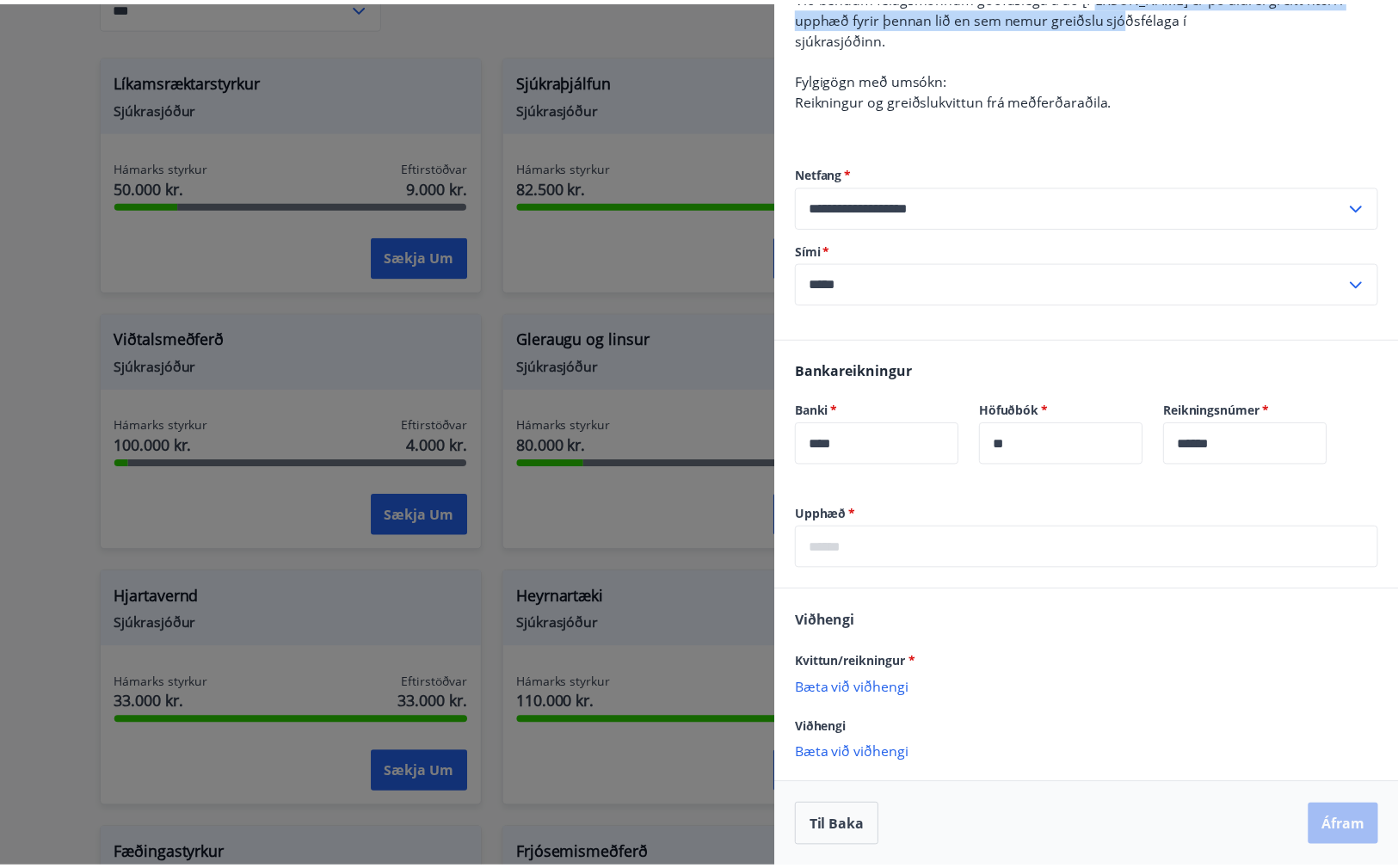
scroll to position [0, 0]
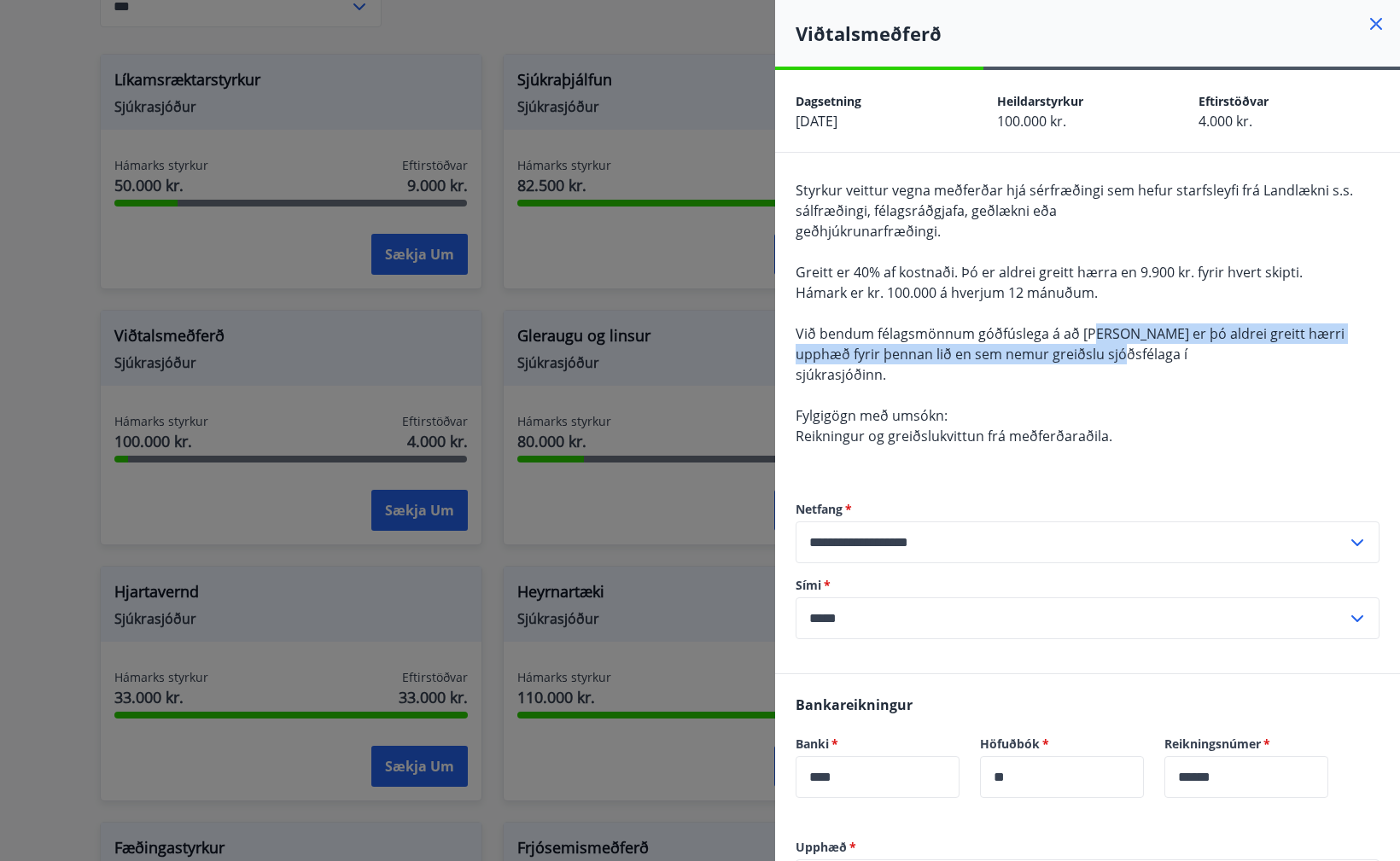
click at [1128, 355] on div "Styrkur veittur vegna meðferðar hjá sérfræðingi sem hefur starfsleyfi frá Landl…" at bounding box center [1088, 324] width 584 height 287
click at [659, 283] on div at bounding box center [700, 430] width 1400 height 861
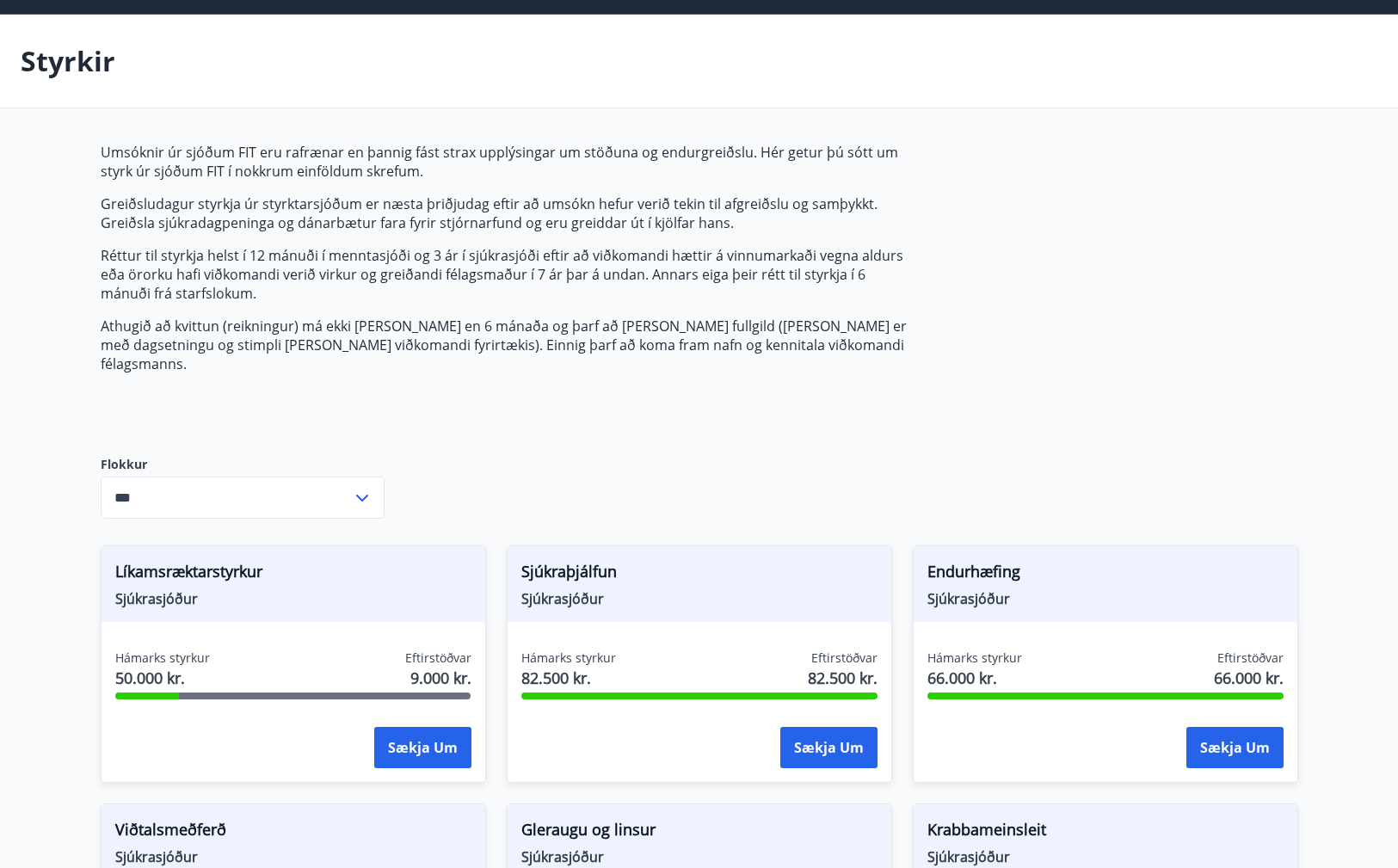
scroll to position [20, 0]
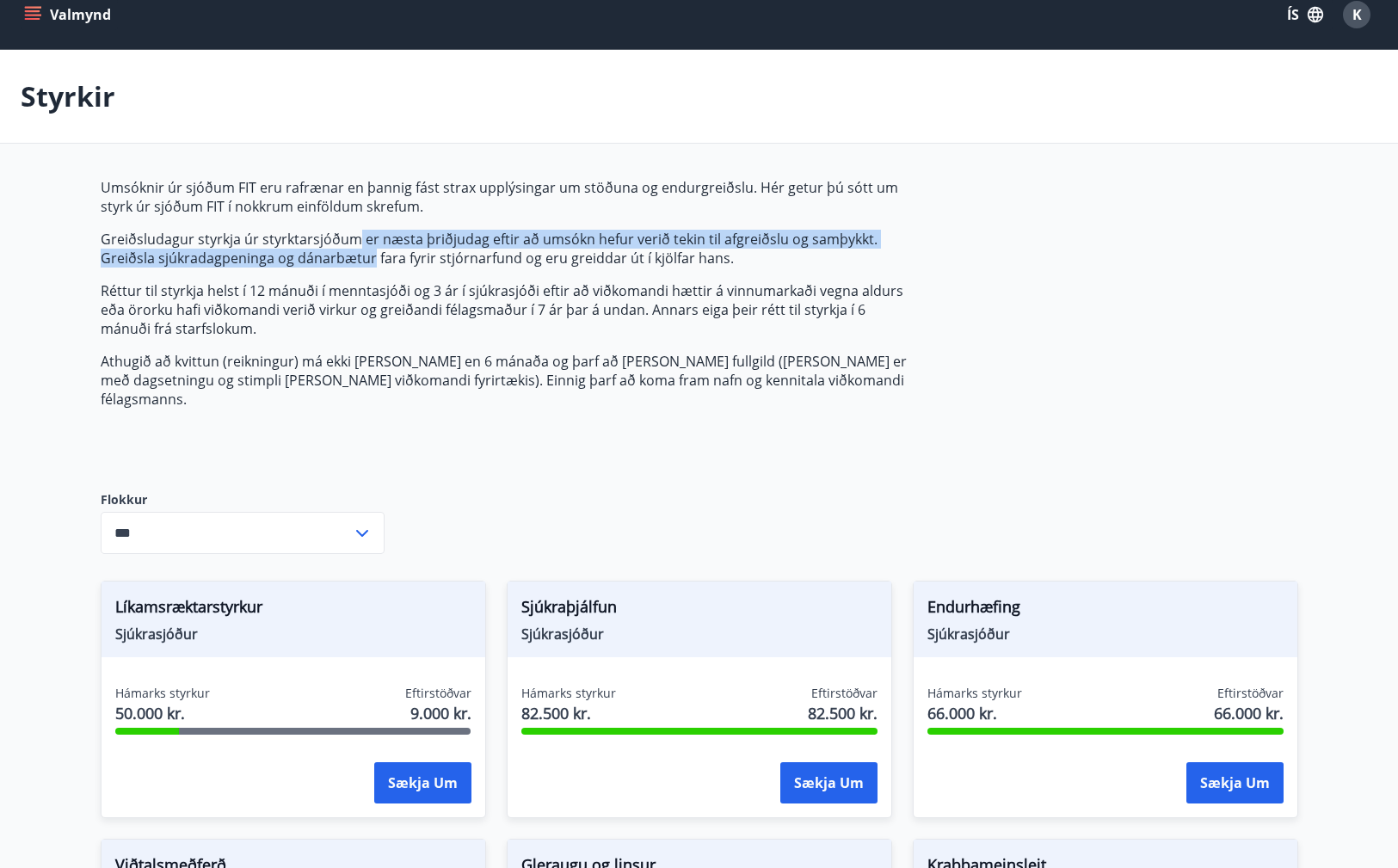
drag, startPoint x: 356, startPoint y: 243, endPoint x: 371, endPoint y: 258, distance: 21.2
click at [371, 258] on p "Greiðsludagur styrkja úr styrktarsjóðum er næsta þriðjudag eftir að umsókn hefu…" at bounding box center [507, 248] width 812 height 38
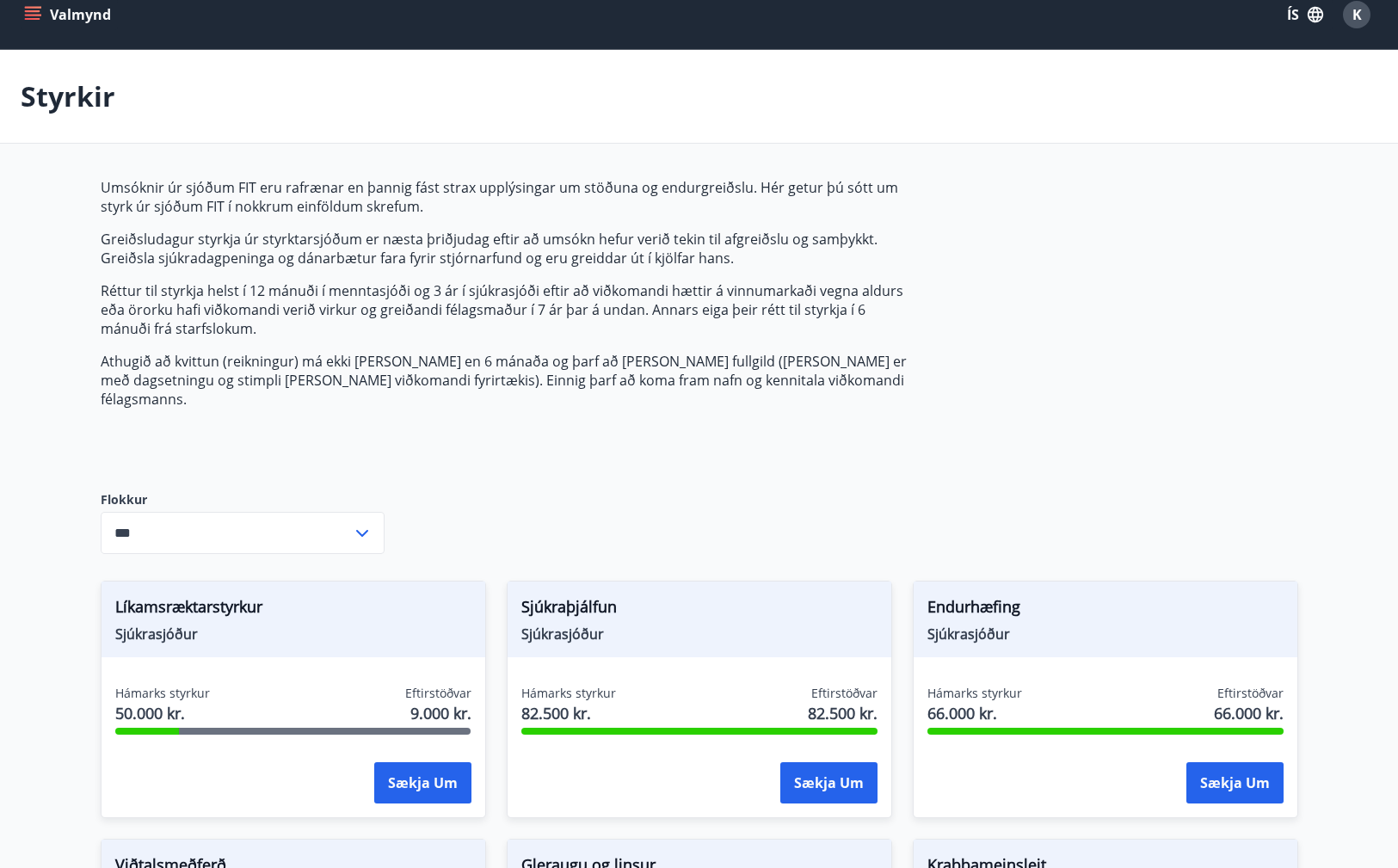
click at [328, 365] on p "Athugið að kvittun (reikningur) má ekki [PERSON_NAME] en 6 mánaða og þarf að [P…" at bounding box center [507, 380] width 812 height 57
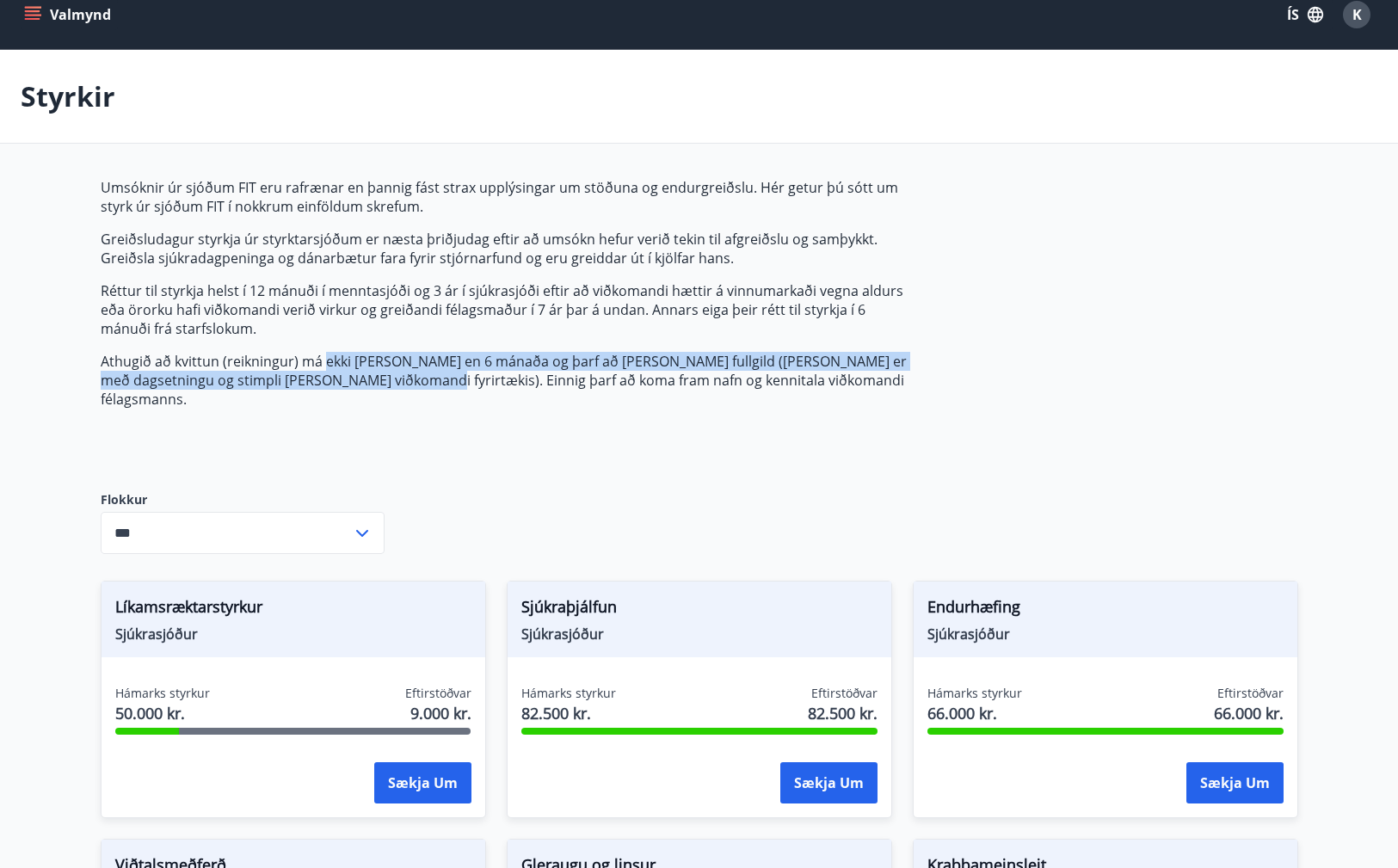
drag, startPoint x: 328, startPoint y: 365, endPoint x: 334, endPoint y: 384, distance: 19.9
click at [334, 384] on p "Athugið að kvittun (reikningur) má ekki [PERSON_NAME] en 6 mánaða og þarf að [P…" at bounding box center [507, 380] width 812 height 57
click at [333, 384] on p "Athugið að kvittun (reikningur) má ekki [PERSON_NAME] en 6 mánaða og þarf að [P…" at bounding box center [507, 380] width 812 height 57
drag, startPoint x: 333, startPoint y: 384, endPoint x: 379, endPoint y: 358, distance: 52.8
click at [379, 358] on p "Athugið að kvittun (reikningur) má ekki [PERSON_NAME] en 6 mánaða og þarf að [P…" at bounding box center [507, 380] width 812 height 57
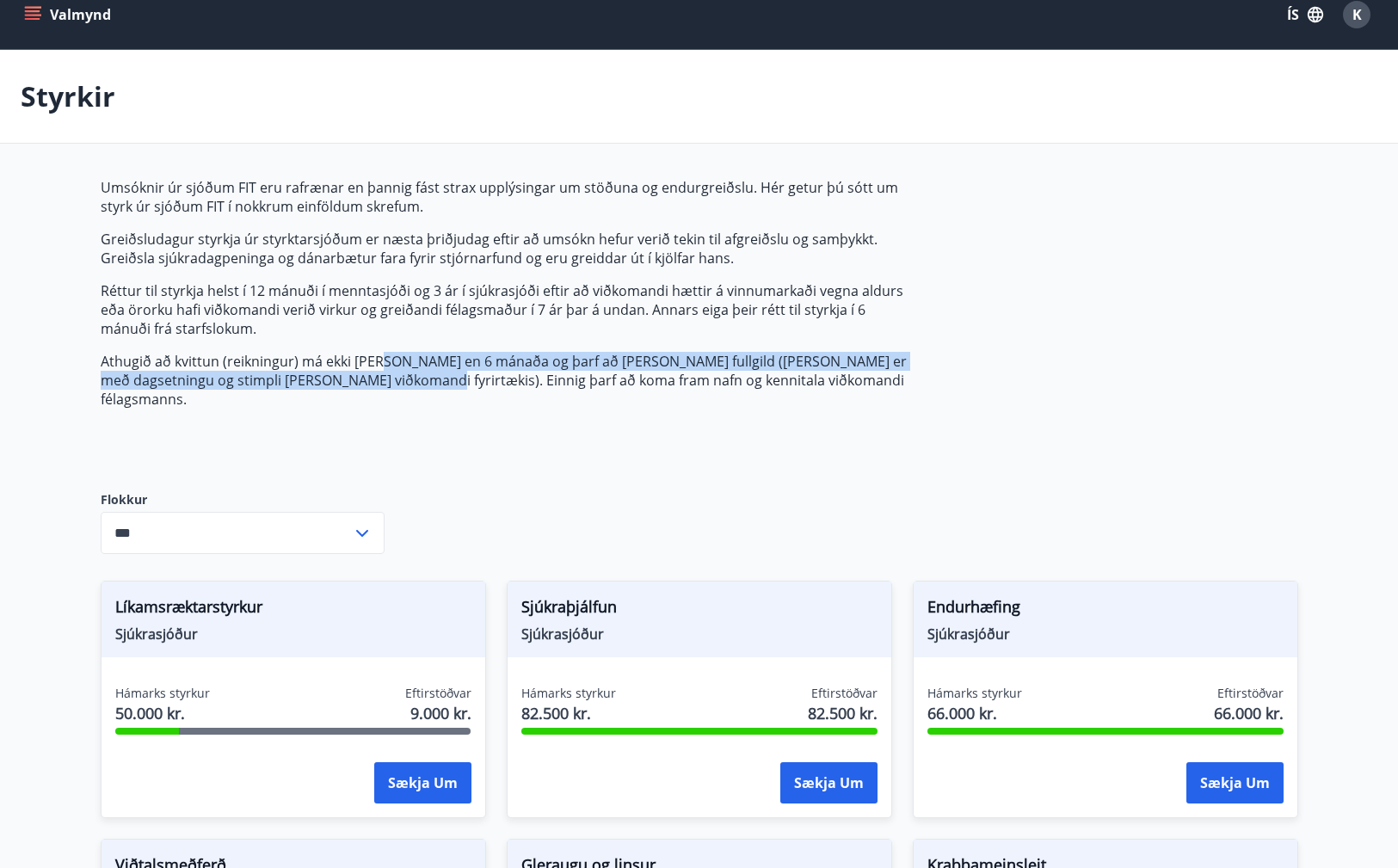
click at [379, 358] on p "Athugið að kvittun (reikningur) má ekki [PERSON_NAME] en 6 mánaða og þarf að [P…" at bounding box center [507, 380] width 812 height 57
drag, startPoint x: 379, startPoint y: 358, endPoint x: 360, endPoint y: 374, distance: 24.8
click at [360, 374] on p "Athugið að kvittun (reikningur) má ekki [PERSON_NAME] en 6 mánaða og þarf að [P…" at bounding box center [507, 380] width 812 height 57
drag, startPoint x: 360, startPoint y: 374, endPoint x: 389, endPoint y: 356, distance: 34.1
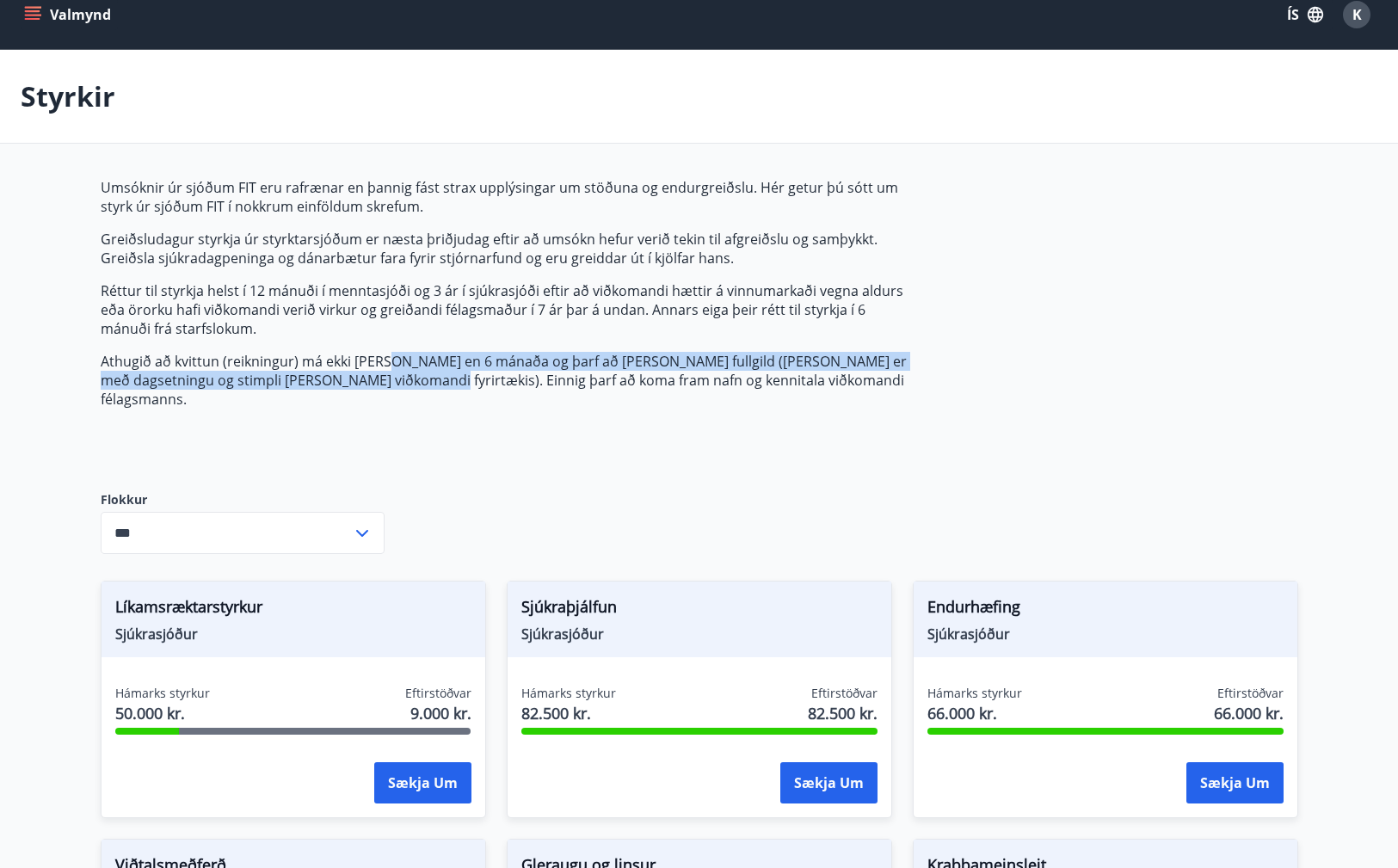
click at [390, 356] on p "Athugið að kvittun (reikningur) má ekki [PERSON_NAME] en 6 mánaða og þarf að [P…" at bounding box center [507, 380] width 812 height 57
click at [389, 356] on p "Athugið að kvittun (reikningur) má ekki [PERSON_NAME] en 6 mánaða og þarf að [P…" at bounding box center [507, 380] width 812 height 57
drag, startPoint x: 389, startPoint y: 356, endPoint x: 390, endPoint y: 380, distance: 24.0
click at [390, 380] on p "Athugið að kvittun (reikningur) má ekki [PERSON_NAME] en 6 mánaða og þarf að [P…" at bounding box center [507, 380] width 812 height 57
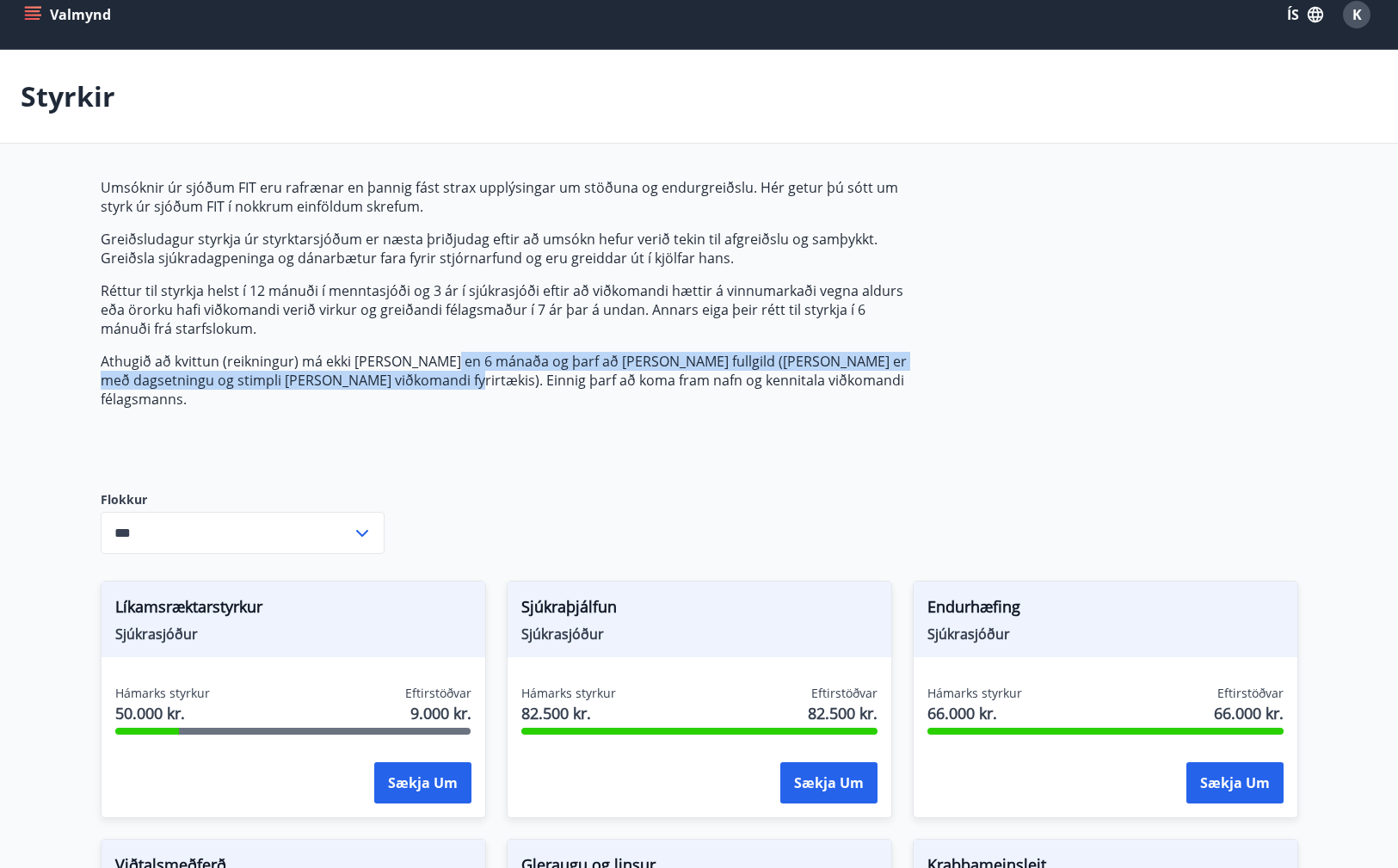
drag, startPoint x: 390, startPoint y: 380, endPoint x: 432, endPoint y: 363, distance: 45.3
click at [432, 363] on p "Athugið að kvittun (reikningur) má ekki [PERSON_NAME] en 6 mánaða og þarf að [P…" at bounding box center [507, 380] width 812 height 57
drag, startPoint x: 432, startPoint y: 363, endPoint x: 413, endPoint y: 384, distance: 28.3
click at [413, 384] on p "Athugið að kvittun (reikningur) má ekki [PERSON_NAME] en 6 mánaða og þarf að [P…" at bounding box center [507, 380] width 812 height 57
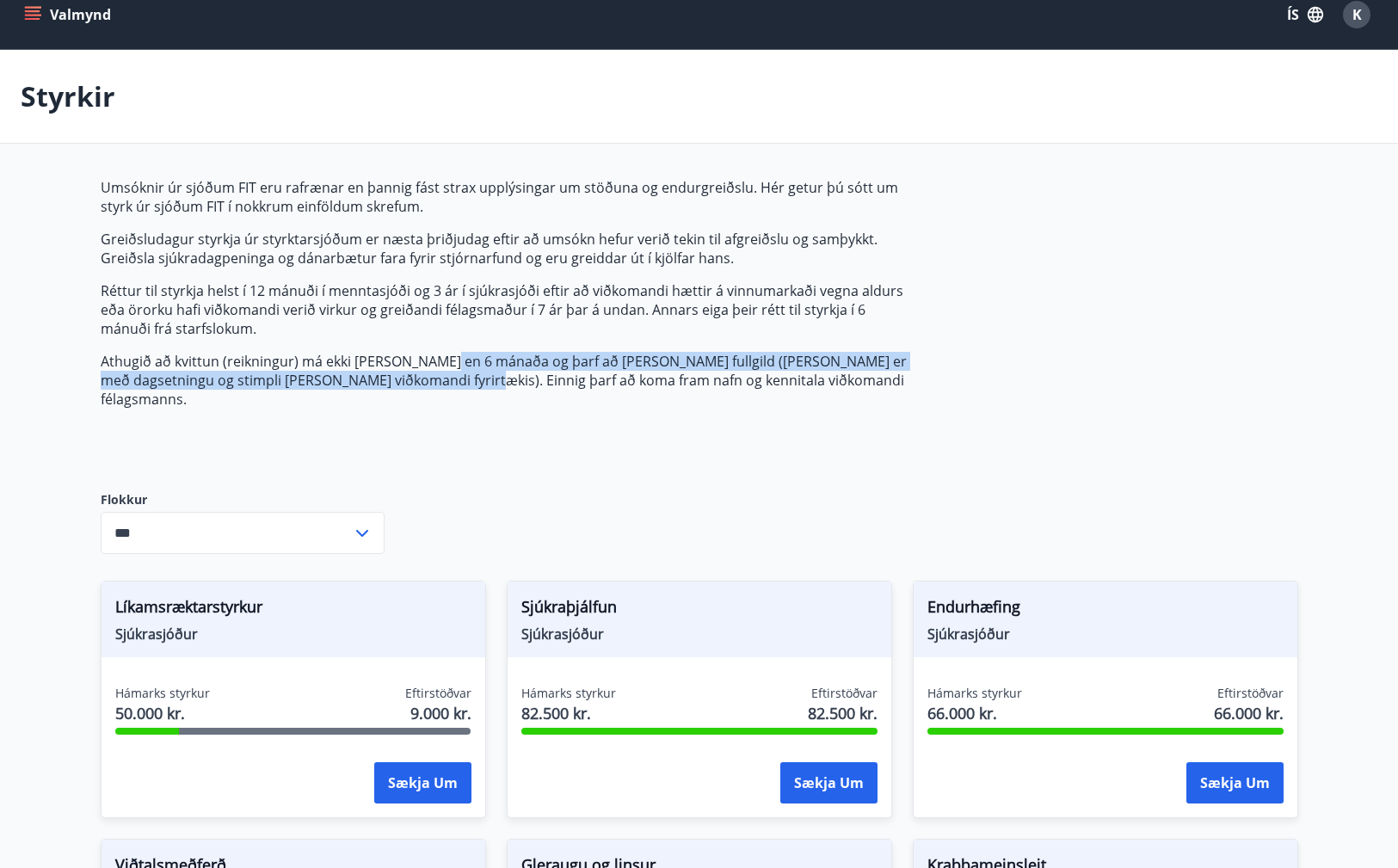
click at [413, 384] on p "Athugið að kvittun (reikningur) má ekki [PERSON_NAME] en 6 mánaða og þarf að [P…" at bounding box center [507, 380] width 812 height 57
drag, startPoint x: 413, startPoint y: 384, endPoint x: 434, endPoint y: 361, distance: 31.1
click at [434, 361] on p "Athugið að kvittun (reikningur) má ekki [PERSON_NAME] en 6 mánaða og þarf að [P…" at bounding box center [507, 380] width 812 height 57
click at [433, 361] on p "Athugið að kvittun (reikningur) má ekki [PERSON_NAME] en 6 mánaða og þarf að [P…" at bounding box center [507, 380] width 812 height 57
drag, startPoint x: 433, startPoint y: 361, endPoint x: 427, endPoint y: 373, distance: 13.4
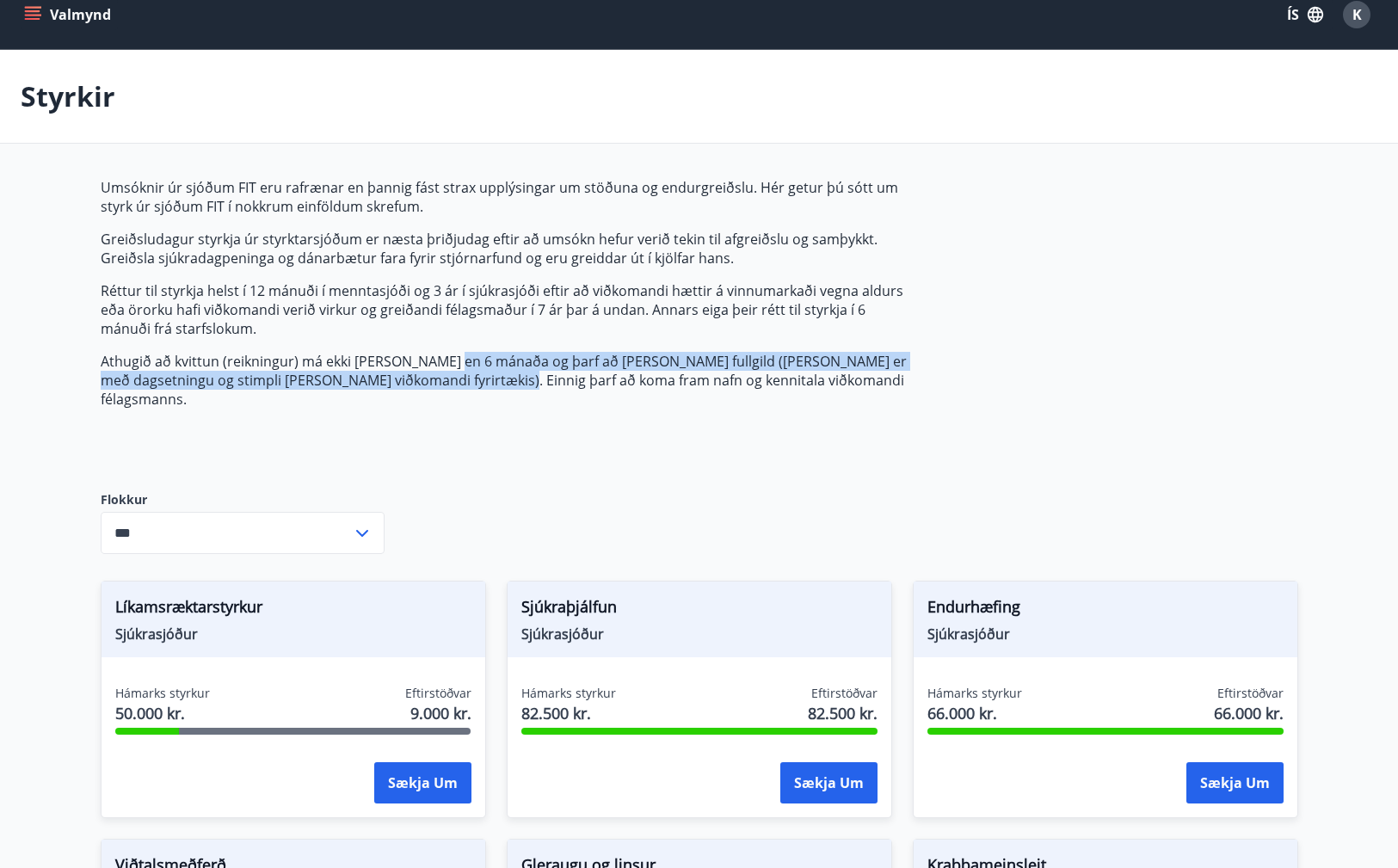
click at [427, 373] on p "Athugið að kvittun (reikningur) má ekki [PERSON_NAME] en 6 mánaða og þarf að [P…" at bounding box center [507, 380] width 812 height 57
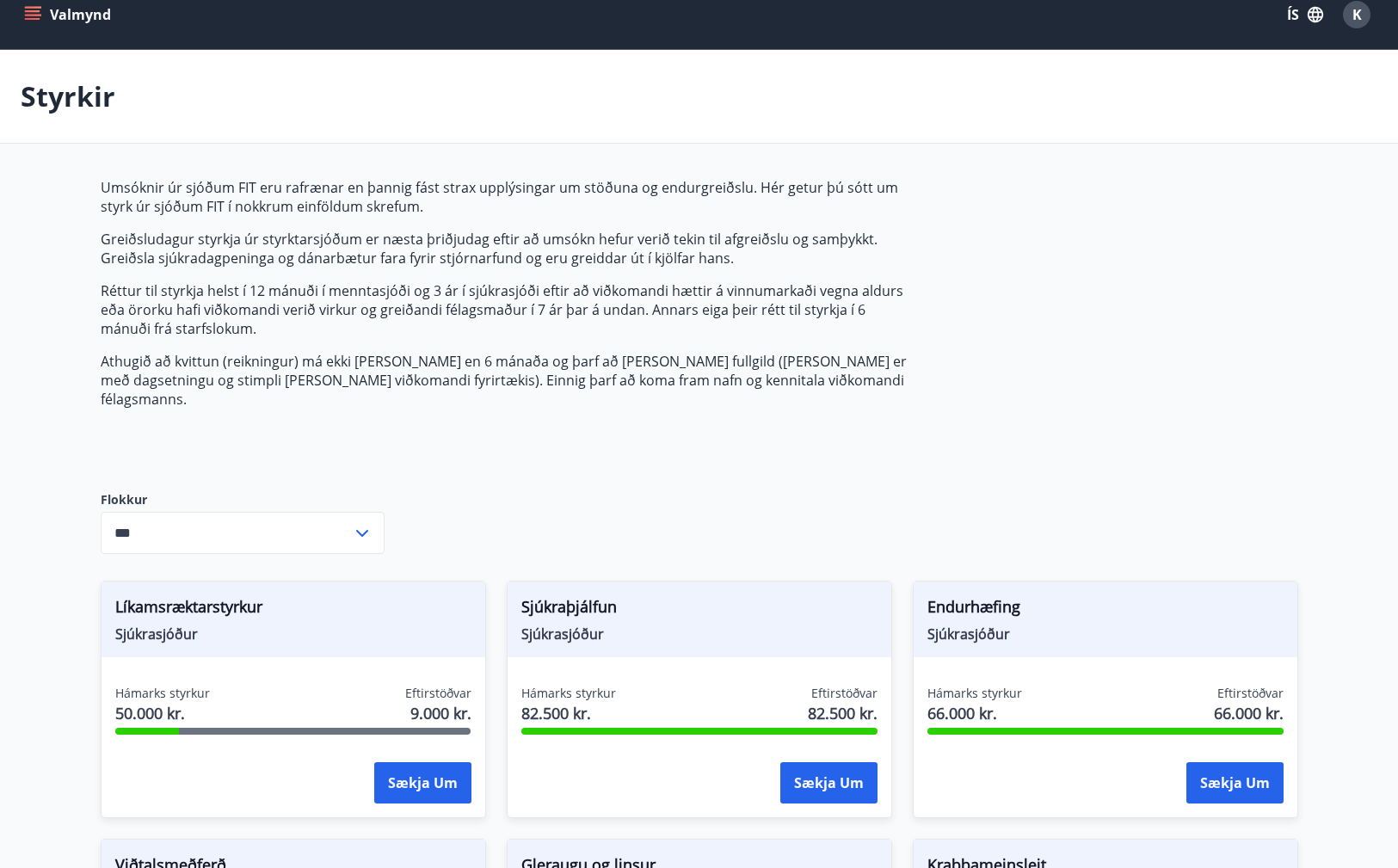
click at [427, 372] on p "Athugið að kvittun (reikningur) má ekki [PERSON_NAME] en 6 mánaða og þarf að [P…" at bounding box center [507, 380] width 812 height 57
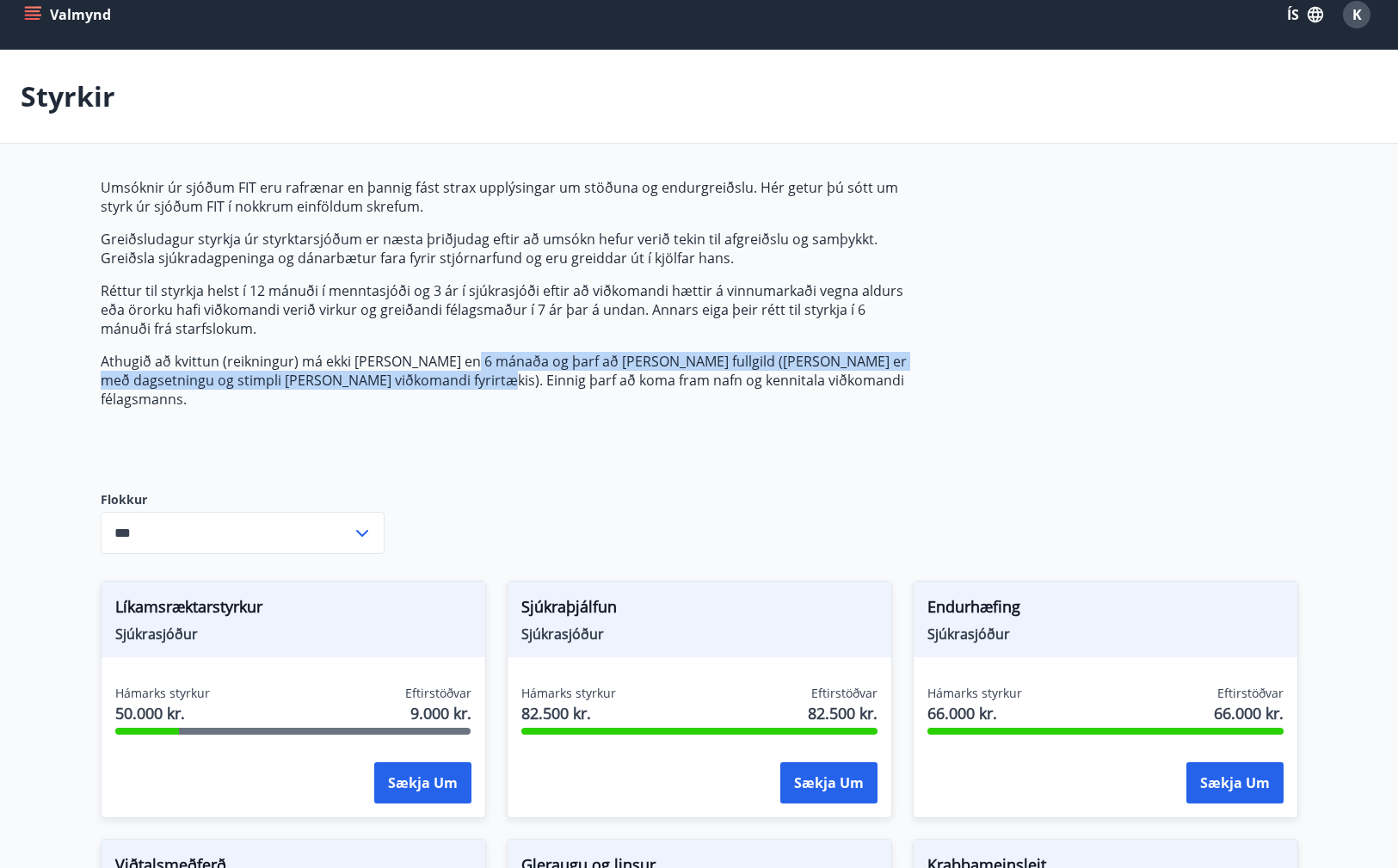
drag, startPoint x: 427, startPoint y: 372, endPoint x: 445, endPoint y: 362, distance: 20.6
click at [445, 362] on p "Athugið að kvittun (reikningur) má ekki [PERSON_NAME] en 6 mánaða og þarf að [P…" at bounding box center [507, 380] width 812 height 57
drag
click at [442, 374] on p "Athugið að kvittun (reikningur) má ekki [PERSON_NAME] en 6 mánaða og þarf að [P…" at bounding box center [507, 380] width 812 height 57
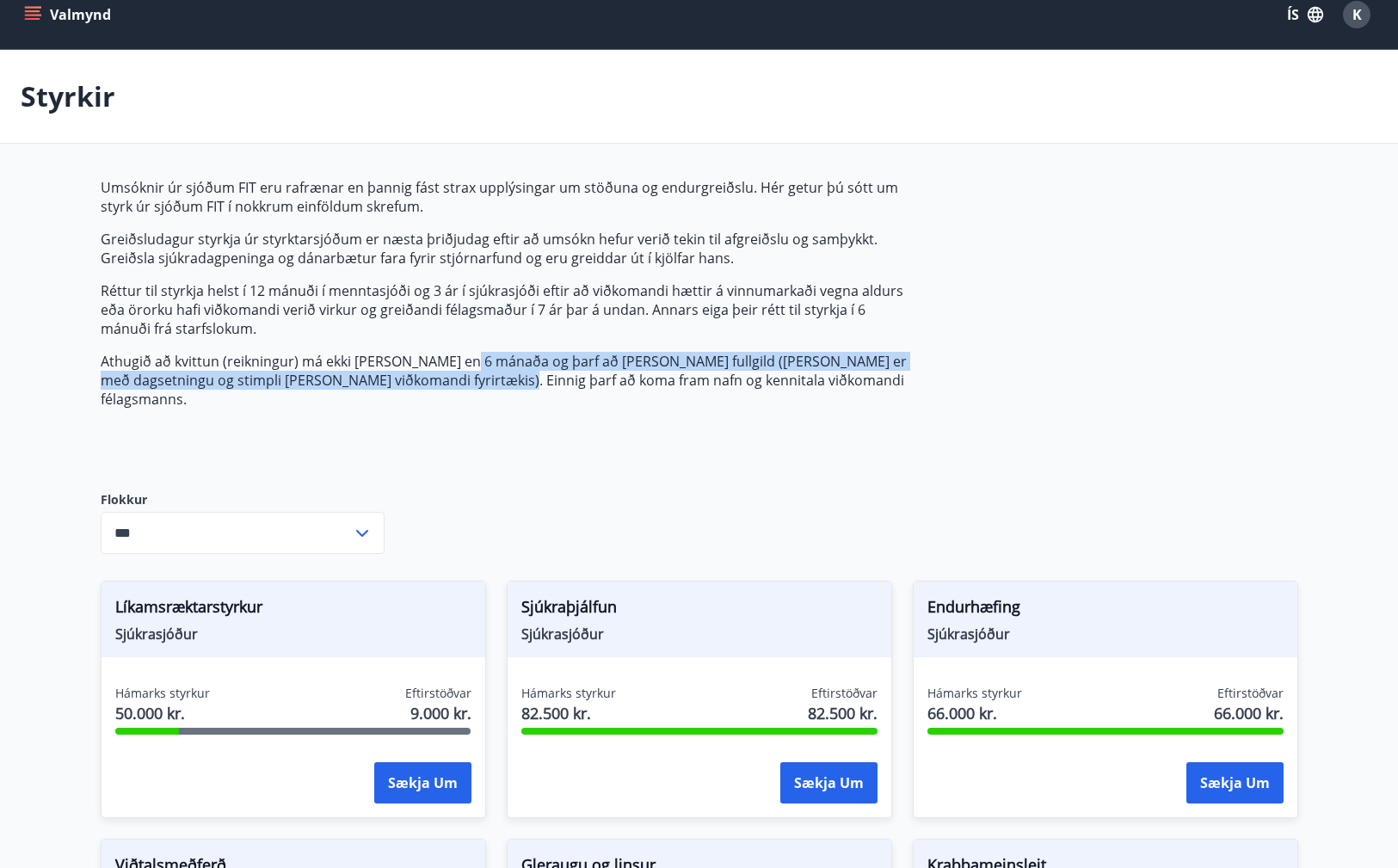
click at [441, 374] on p "Athugið að kvittun (reikningur) má ekki [PERSON_NAME] en 6 mánaða og þarf að [P…" at bounding box center [507, 380] width 812 height 57
click at [459, 358] on p "Athugið að kvittun (reikningur) má ekki [PERSON_NAME] en 6 mánaða og þarf að [P…" at bounding box center [507, 380] width 812 height 57
click at [453, 363] on p "Athugið að kvittun (reikningur) má ekki [PERSON_NAME] en 6 mánaða og þarf að [P…" at bounding box center [507, 380] width 812 height 57
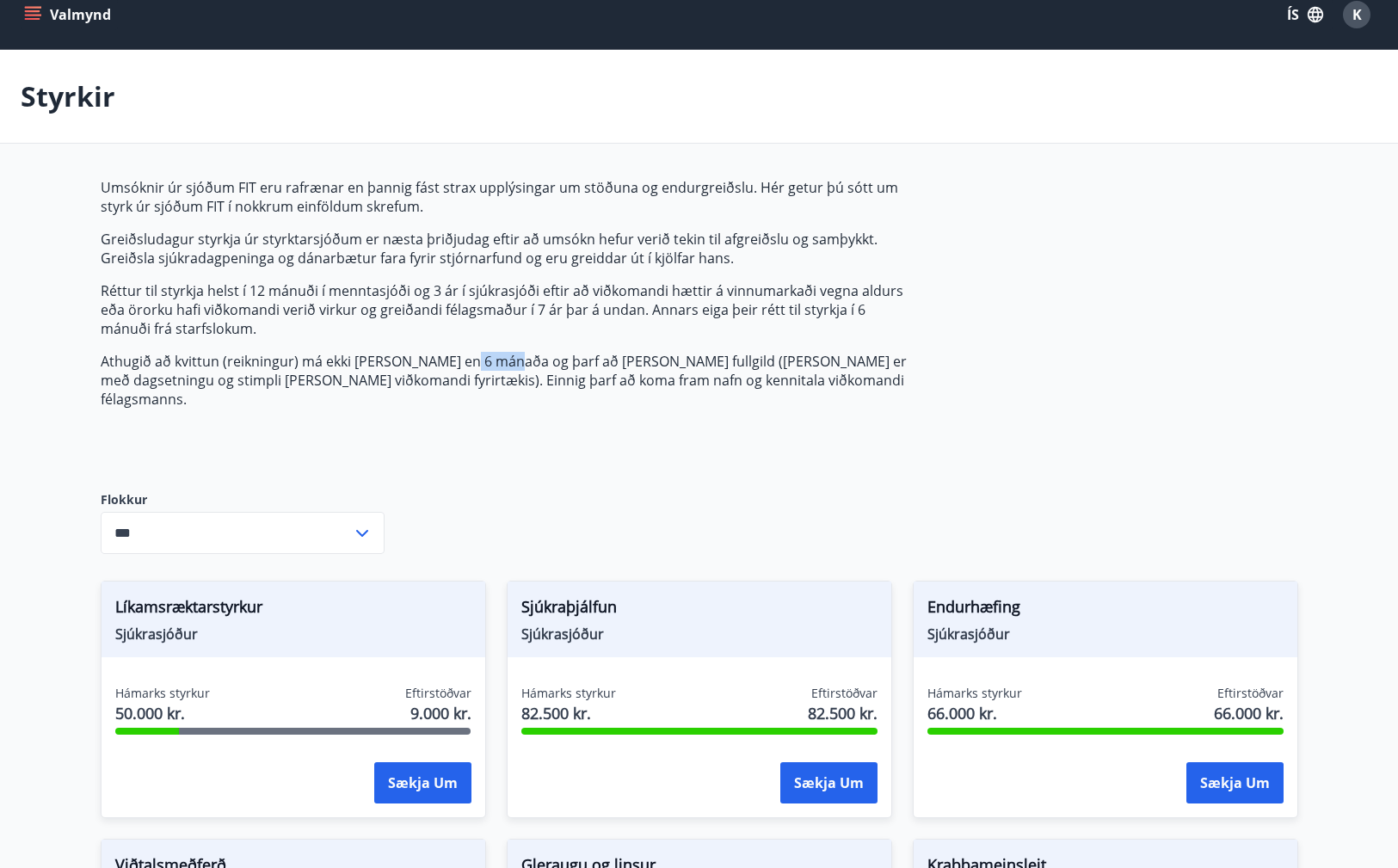
click at [454, 365] on p "Athugið að kvittun (reikningur) má ekki [PERSON_NAME] en 6 mánaða og þarf að [P…" at bounding box center [507, 380] width 812 height 57
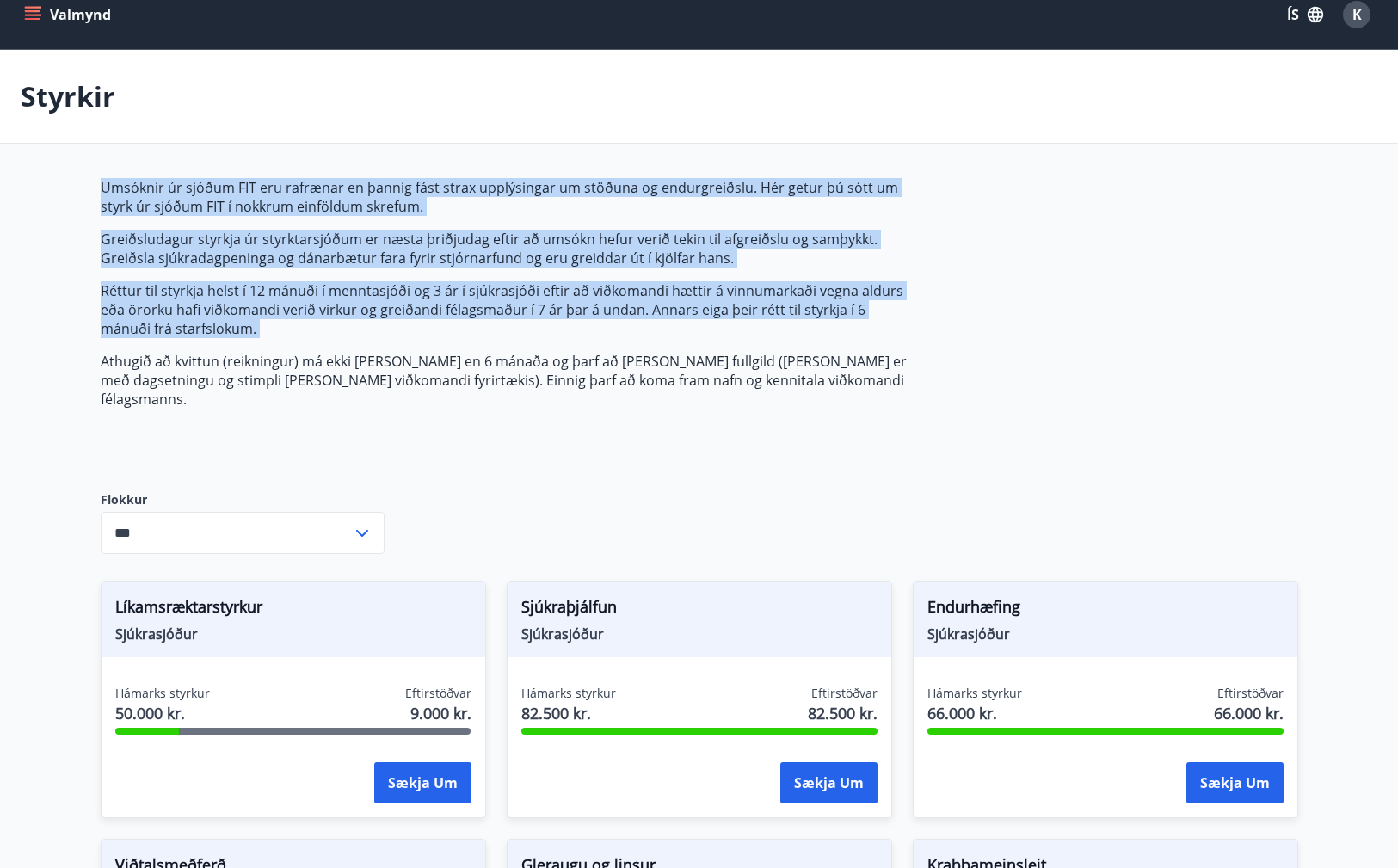
click at [454, 365] on p "Athugið að kvittun (reikningur) má ekki [PERSON_NAME] en 6 mánaða og þarf að [P…" at bounding box center [507, 380] width 812 height 57
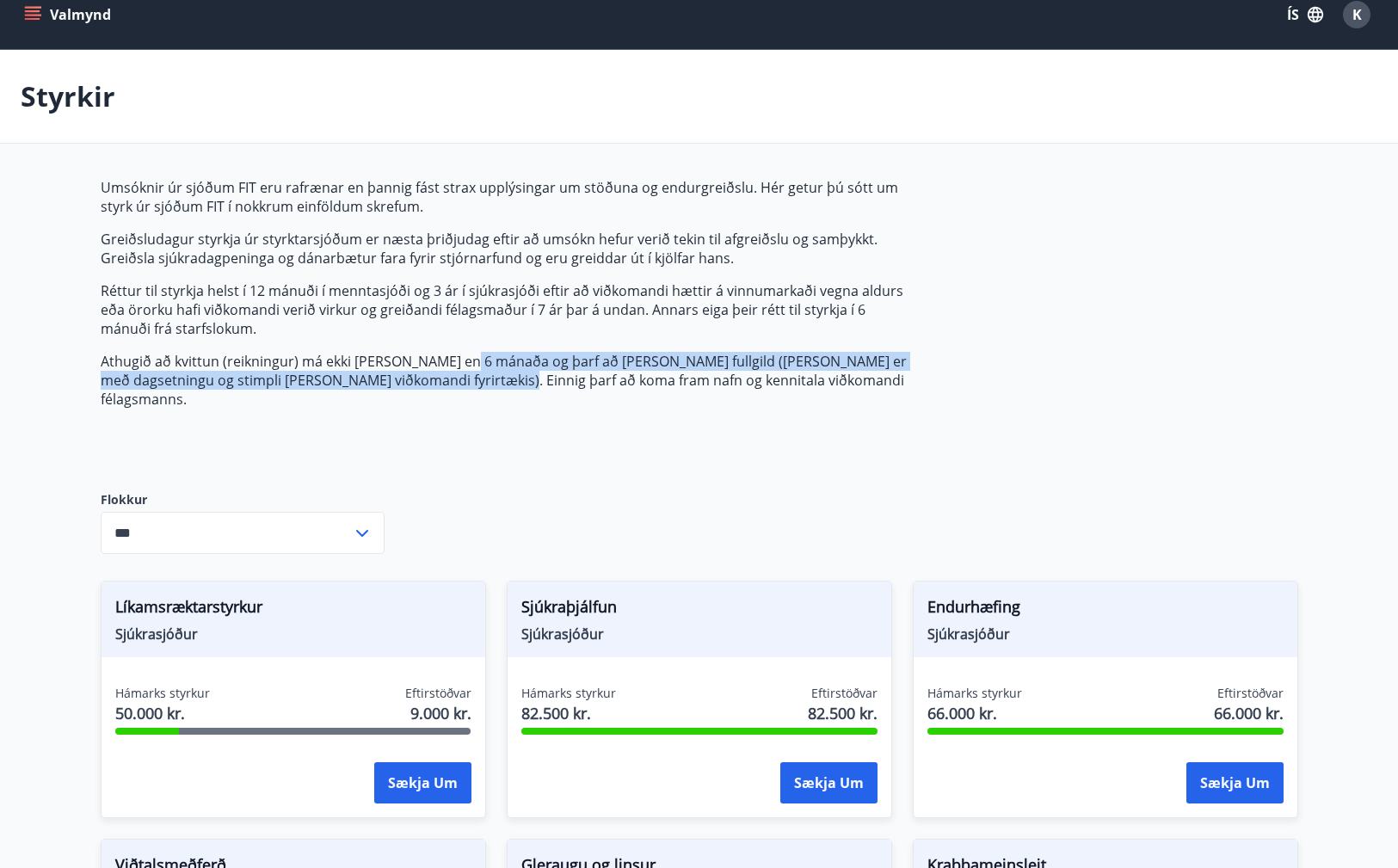
drag, startPoint x: 454, startPoint y: 365, endPoint x: 442, endPoint y: 376, distance: 16.3
click at [442, 376] on p "Athugið að kvittun (reikningur) má ekki [PERSON_NAME] en 6 mánaða og þarf að [P…" at bounding box center [507, 380] width 812 height 57
drag, startPoint x: 442, startPoint y: 376, endPoint x: 457, endPoint y: 359, distance: 22.7
click at [457, 359] on p "Athugið að kvittun (reikningur) má ekki [PERSON_NAME] en 6 mánaða og þarf að [P…" at bounding box center [507, 380] width 812 height 57
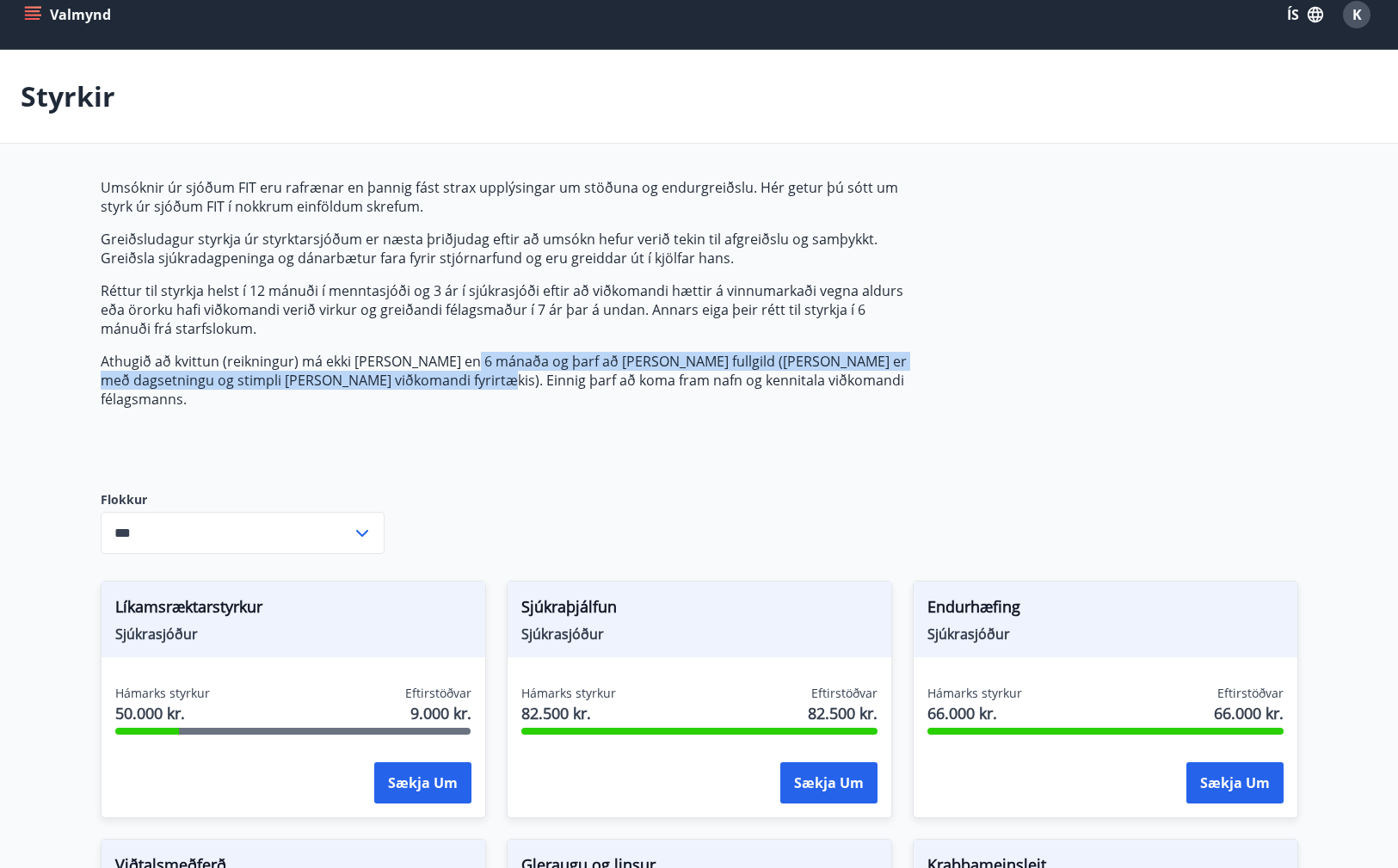
click at [457, 359] on p "Athugið að kvittun (reikningur) má ekki [PERSON_NAME] en 6 mánaða og þarf að [P…" at bounding box center [507, 380] width 812 height 57
drag, startPoint x: 457, startPoint y: 359, endPoint x: 441, endPoint y: 375, distance: 22.6
click at [441, 375] on p "Athugið að kvittun (reikningur) má ekki [PERSON_NAME] en 6 mánaða og þarf að [P…" at bounding box center [507, 380] width 812 height 57
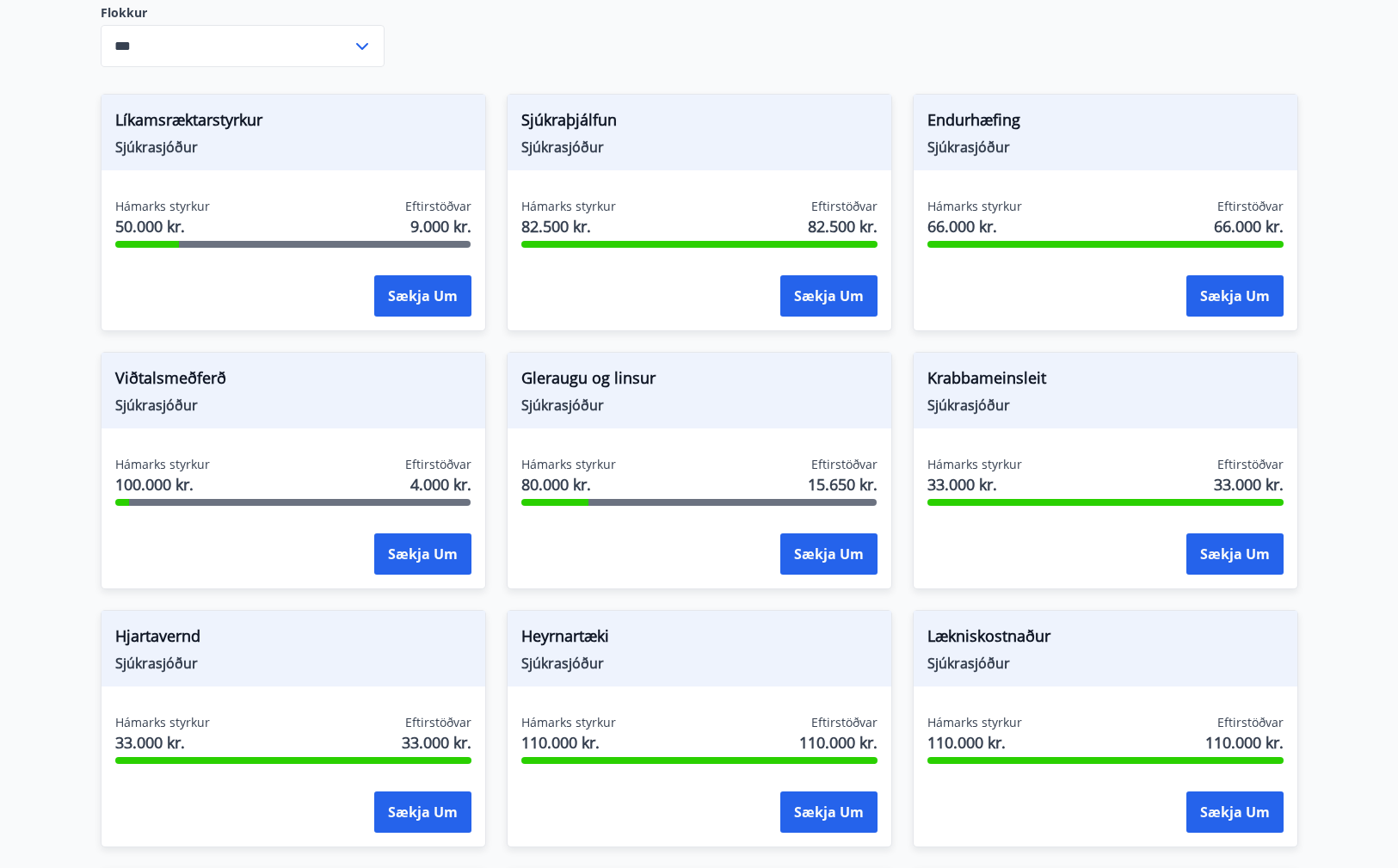
scroll to position [480, 0]
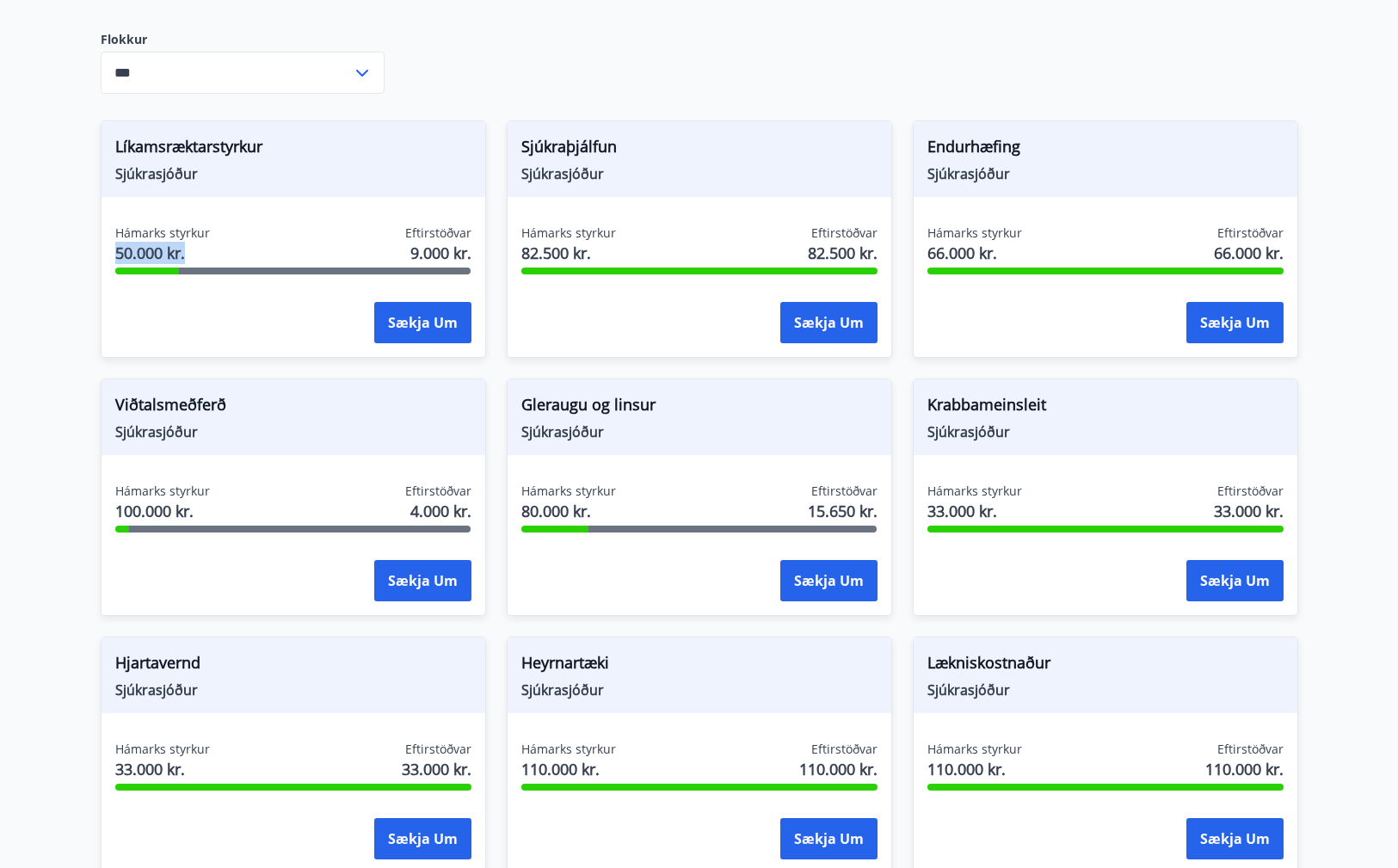
drag, startPoint x: 208, startPoint y: 228, endPoint x: 97, endPoint y: 240, distance: 111.6
click at [97, 240] on div "Líkamsræktarstyrkur Sjúkrasjóður Hámarks styrkur 50.000 kr. Eftirstöðvar 9.000 …" at bounding box center [282, 228] width 406 height 258
drag, startPoint x: 117, startPoint y: 242, endPoint x: 196, endPoint y: 248, distance: 79.2
click at [196, 248] on div "Hámarks styrkur 50.000 kr. Eftirstöðvar 9.000 kr. Sækja um" at bounding box center [293, 287] width 384 height 126
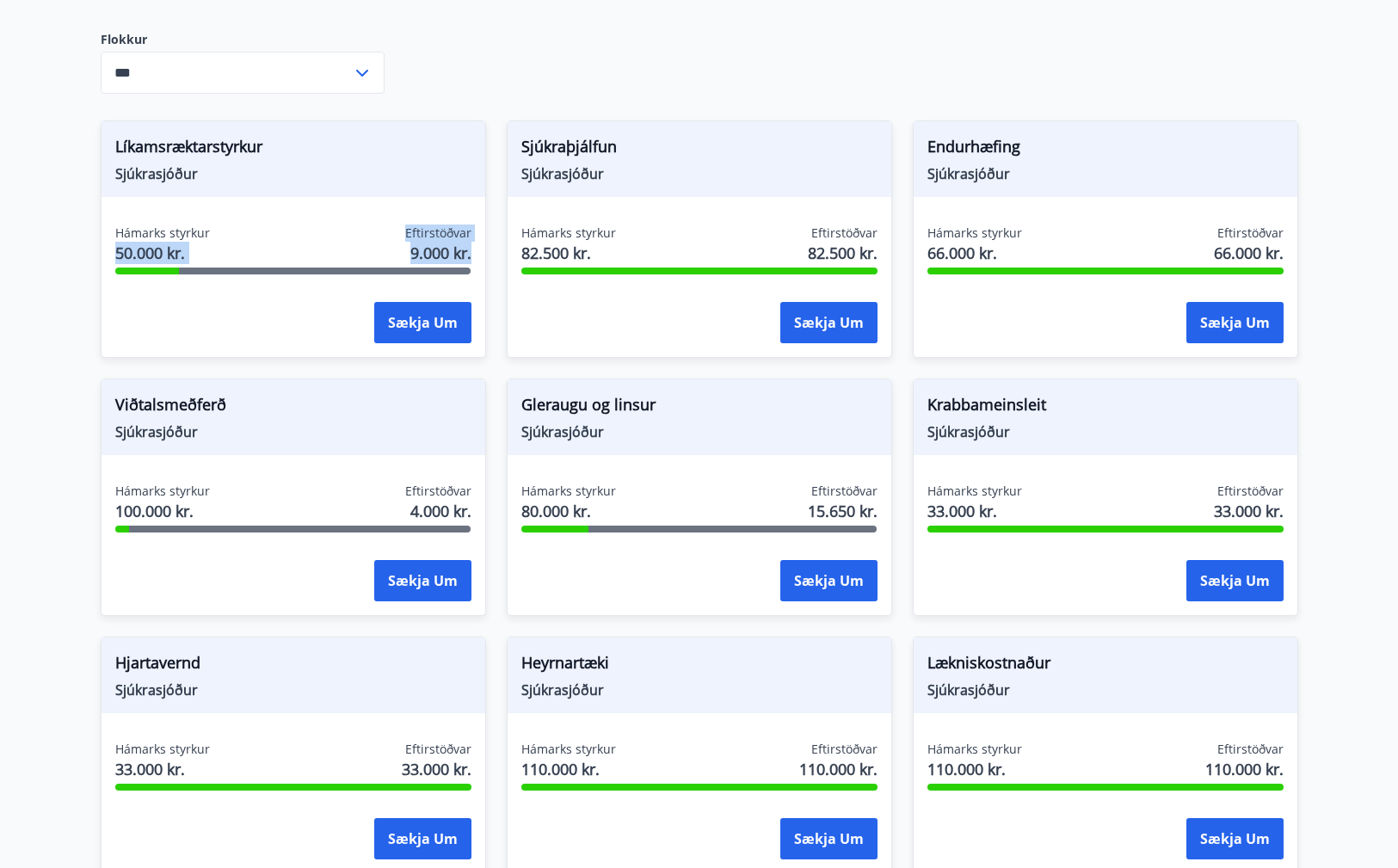
click at [197, 247] on div "Hámarks styrkur 50.000 kr." at bounding box center [163, 245] width 95 height 43
drag, startPoint x: 192, startPoint y: 234, endPoint x: 136, endPoint y: 235, distance: 56.0
click at [136, 235] on div "Hámarks styrkur 50.000 kr. Eftirstöðvar 9.000 kr." at bounding box center [293, 245] width 356 height 43
click at [135, 241] on span "50.000 kr." at bounding box center [163, 252] width 95 height 22
click at [127, 241] on span "50.000 kr." at bounding box center [163, 252] width 95 height 22
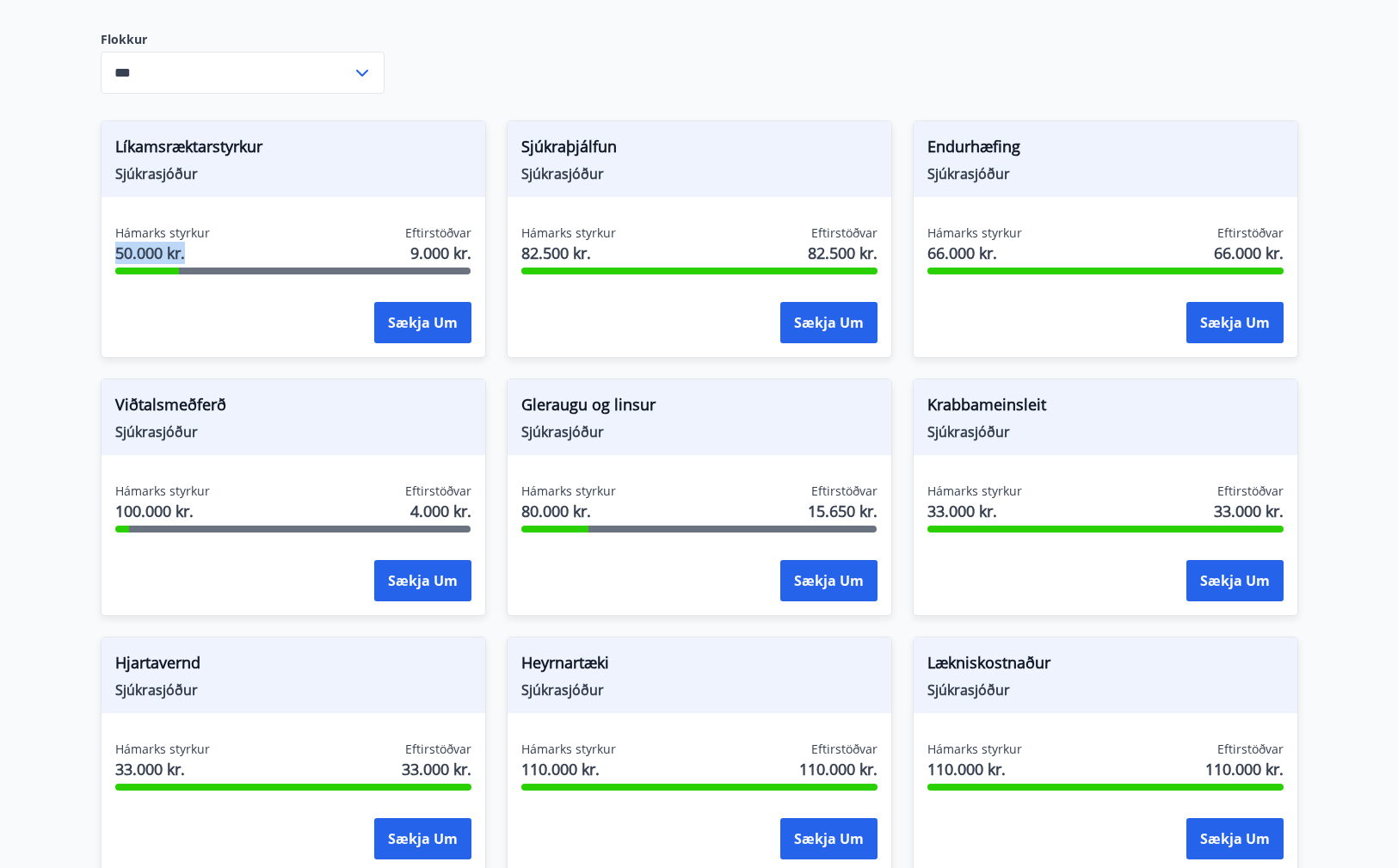
drag, startPoint x: 127, startPoint y: 234, endPoint x: 184, endPoint y: 235, distance: 57.0
click at [184, 241] on span "50.000 kr." at bounding box center [163, 252] width 95 height 22
drag, startPoint x: 185, startPoint y: 236, endPoint x: 122, endPoint y: 235, distance: 63.0
click at [122, 241] on span "50.000 kr." at bounding box center [163, 252] width 95 height 22
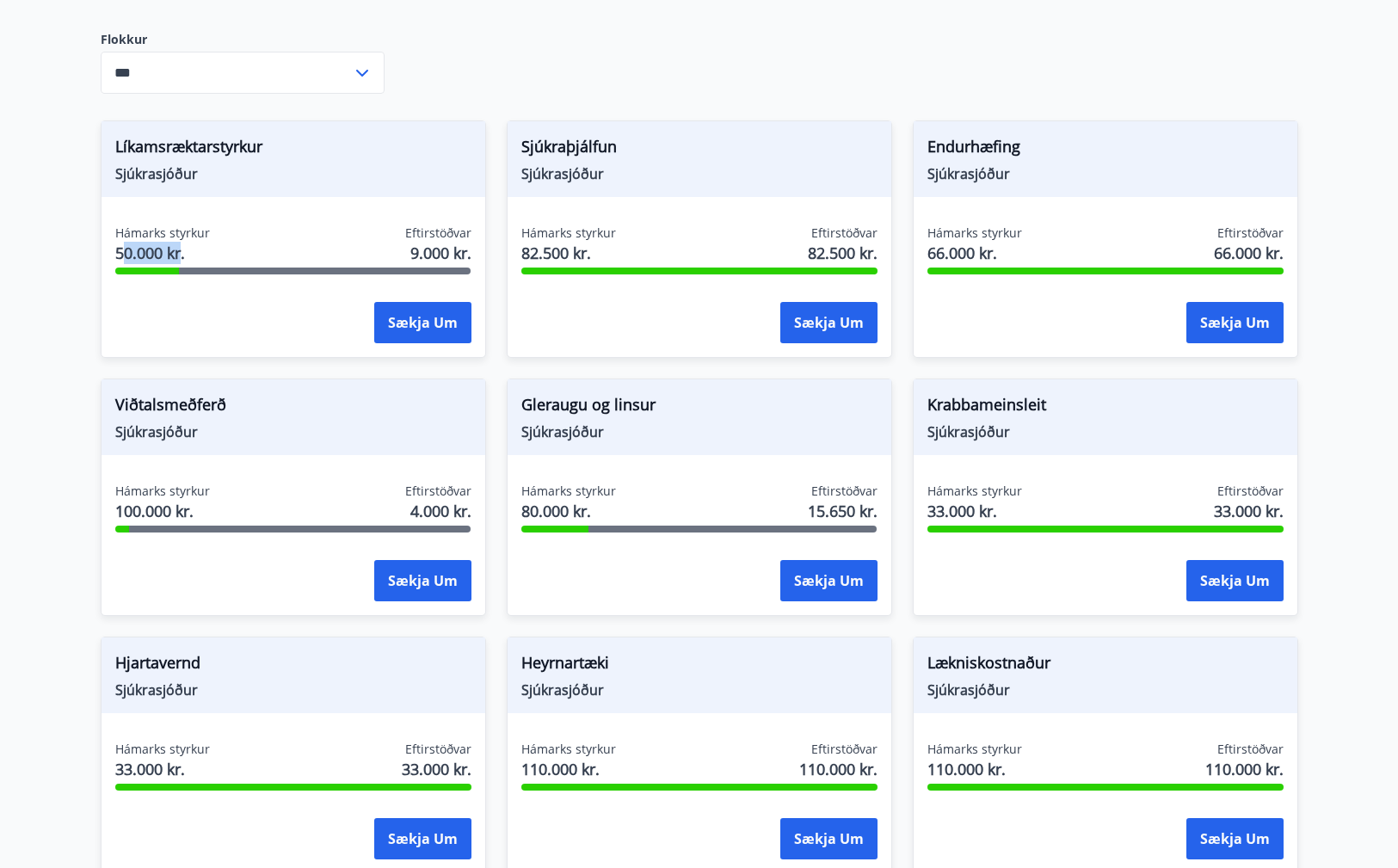
click at [122, 241] on span "50.000 kr." at bounding box center [163, 252] width 95 height 22
drag, startPoint x: 122, startPoint y: 235, endPoint x: 202, endPoint y: 233, distance: 80.0
click at [202, 241] on span "50.000 kr." at bounding box center [163, 252] width 95 height 22
drag, startPoint x: 202, startPoint y: 233, endPoint x: 82, endPoint y: 235, distance: 120.0
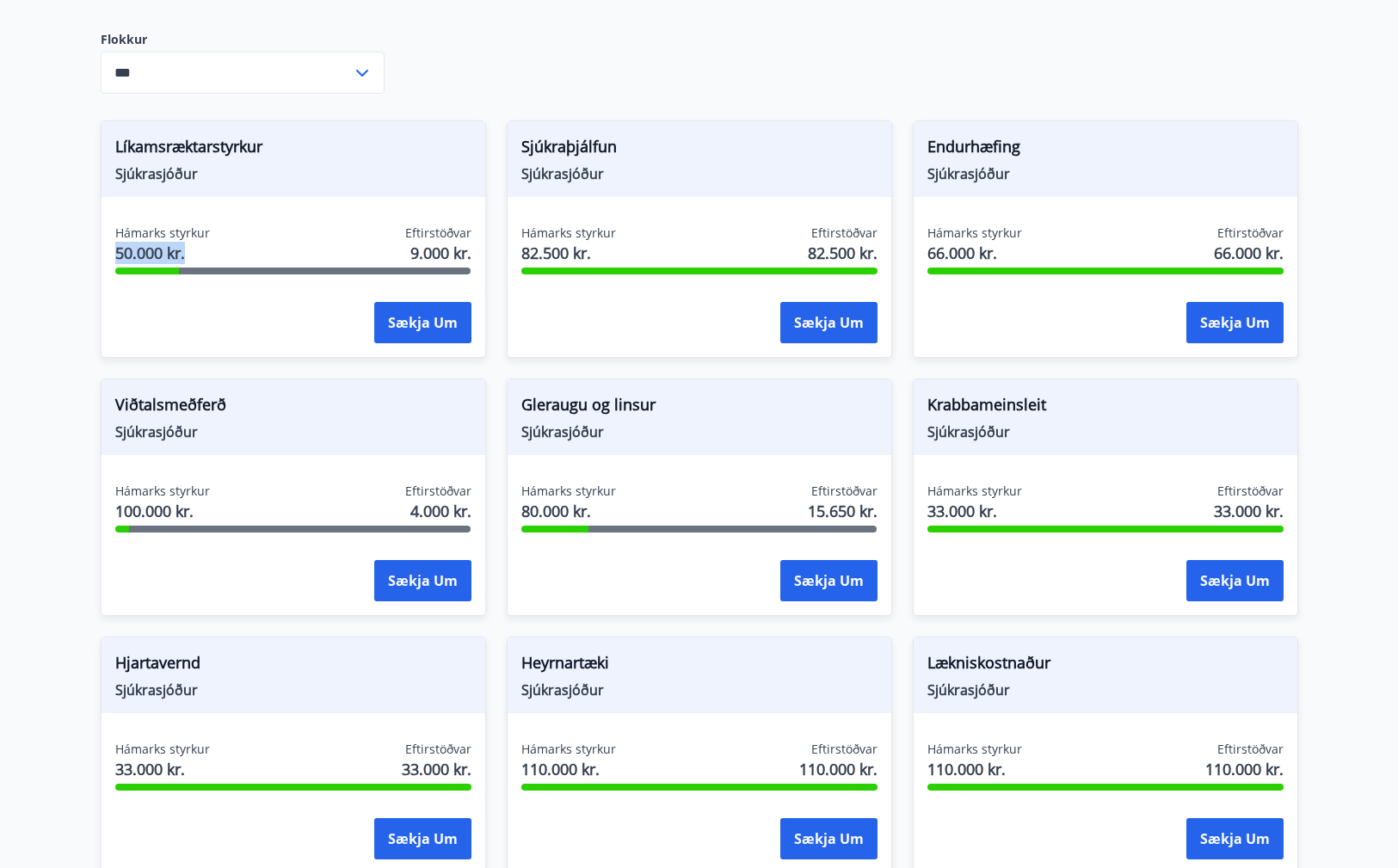
click at [82, 235] on div "Líkamsræktarstyrkur Sjúkrasjóður Hámarks styrkur 50.000 kr. Eftirstöðvar 9.000 …" at bounding box center [282, 228] width 406 height 258
drag, startPoint x: 82, startPoint y: 235, endPoint x: 210, endPoint y: 232, distance: 128.0
click at [210, 232] on div "Líkamsræktarstyrkur Sjúkrasjóður Hámarks styrkur 50.000 kr. Eftirstöðvar 9.000 …" at bounding box center [282, 228] width 406 height 258
click at [210, 232] on div "Hámarks styrkur 50.000 kr. Eftirstöðvar 9.000 kr." at bounding box center [293, 245] width 356 height 43
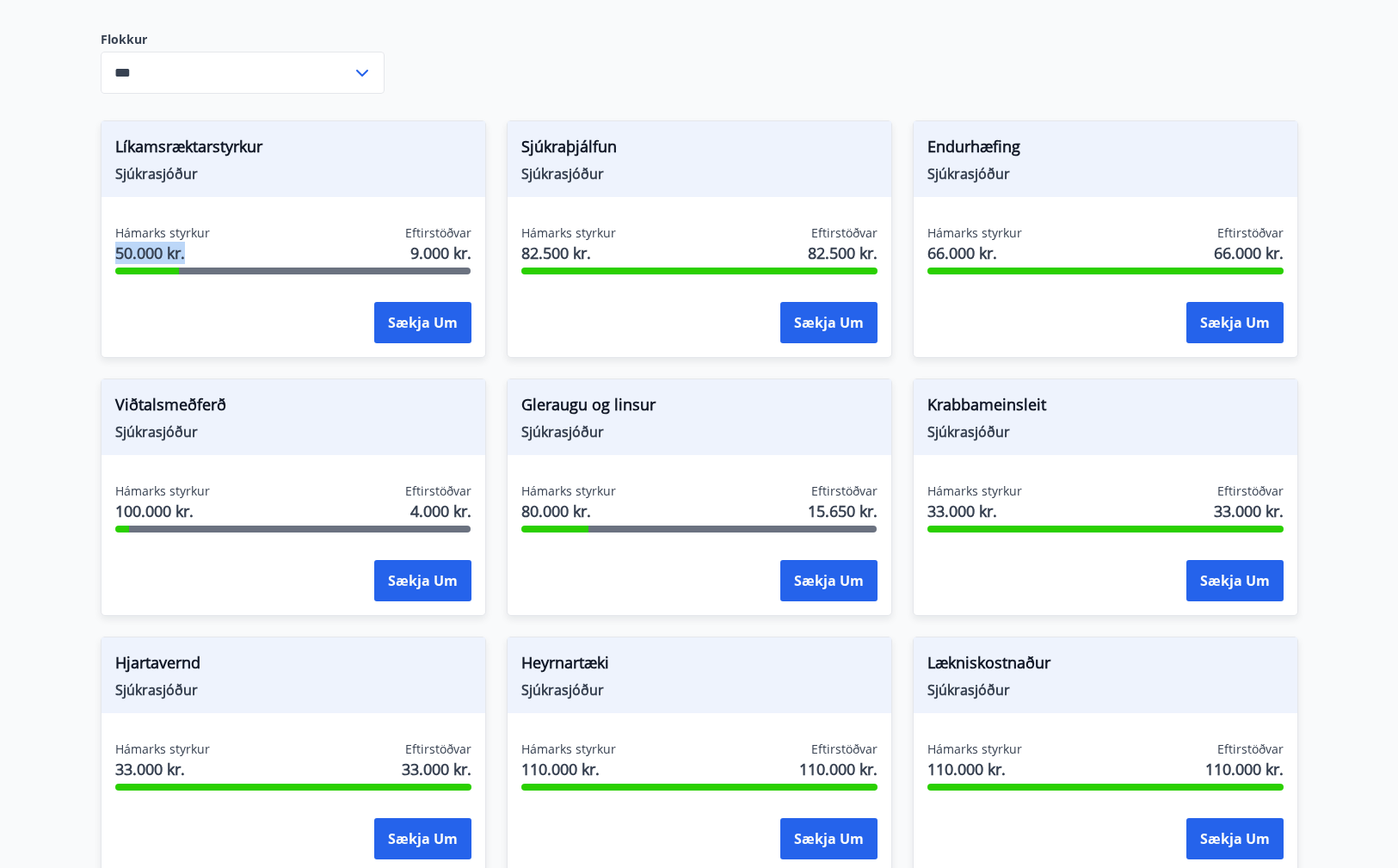
drag, startPoint x: 210, startPoint y: 232, endPoint x: 74, endPoint y: 238, distance: 136.1
click at [74, 238] on main "Styrkir Umsóknir úr sjóðum FIT eru rafrænar en þannig fást strax upplýsingar um…" at bounding box center [699, 500] width 1398 height 1821
click at [75, 238] on main "Styrkir Umsóknir úr sjóðum FIT eru rafrænar en þannig fást strax upplýsingar um…" at bounding box center [699, 500] width 1398 height 1821
drag, startPoint x: 77, startPoint y: 239, endPoint x: 218, endPoint y: 234, distance: 141.1
click at [218, 234] on main "Styrkir Umsóknir úr sjóðum FIT eru rafrænar en þannig fást strax upplýsingar um…" at bounding box center [699, 500] width 1398 height 1821
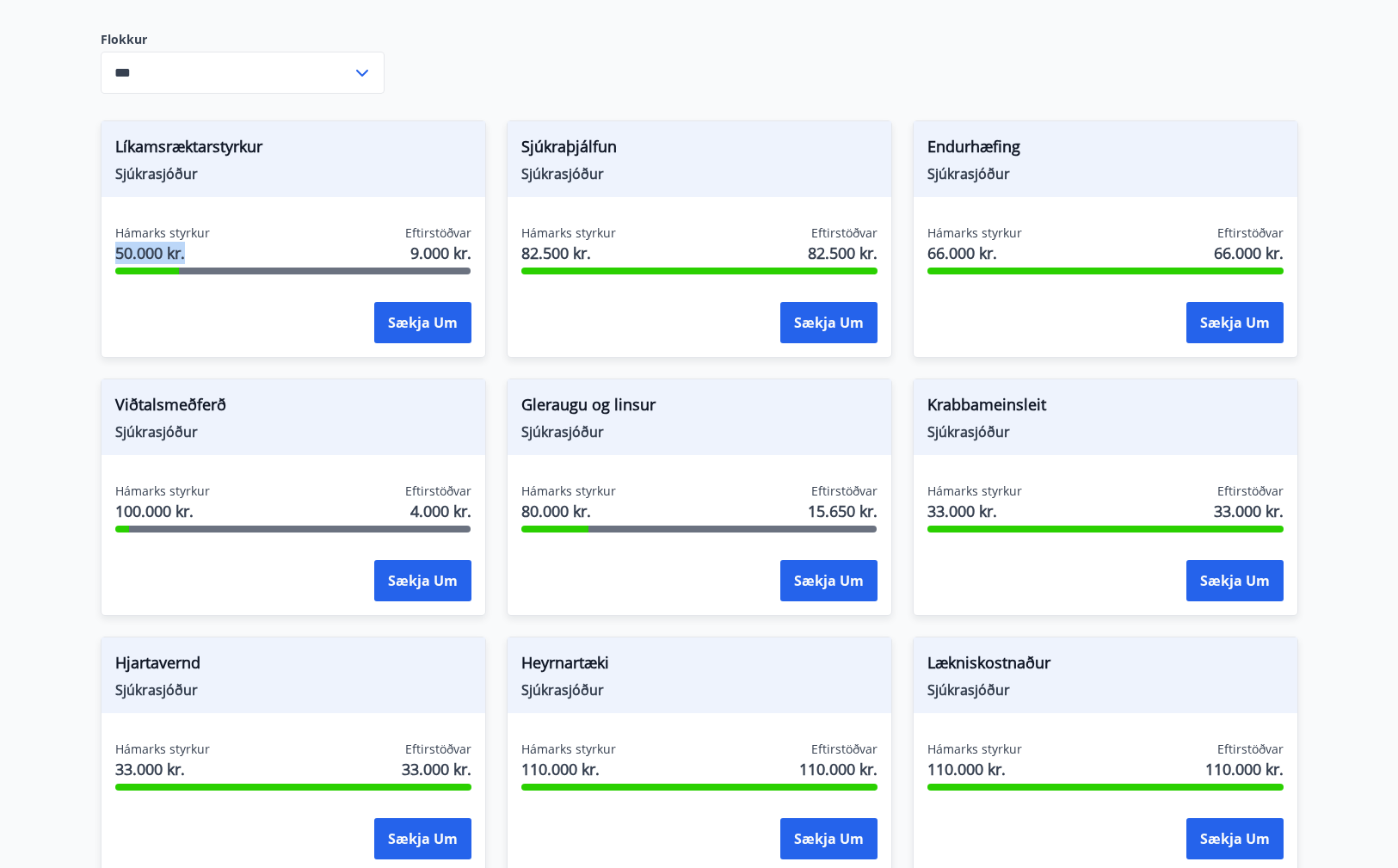
click at [218, 234] on div "Hámarks styrkur 50.000 kr. Eftirstöðvar 9.000 kr." at bounding box center [293, 245] width 356 height 43
drag, startPoint x: 96, startPoint y: 240, endPoint x: 83, endPoint y: 239, distance: 13.0
click at [83, 239] on div "Líkamsræktarstyrkur Sjúkrasjóður Hámarks styrkur 50.000 kr. Eftirstöðvar 9.000 …" at bounding box center [282, 228] width 406 height 258
drag, startPoint x: 169, startPoint y: 226, endPoint x: 190, endPoint y: 230, distance: 21.4
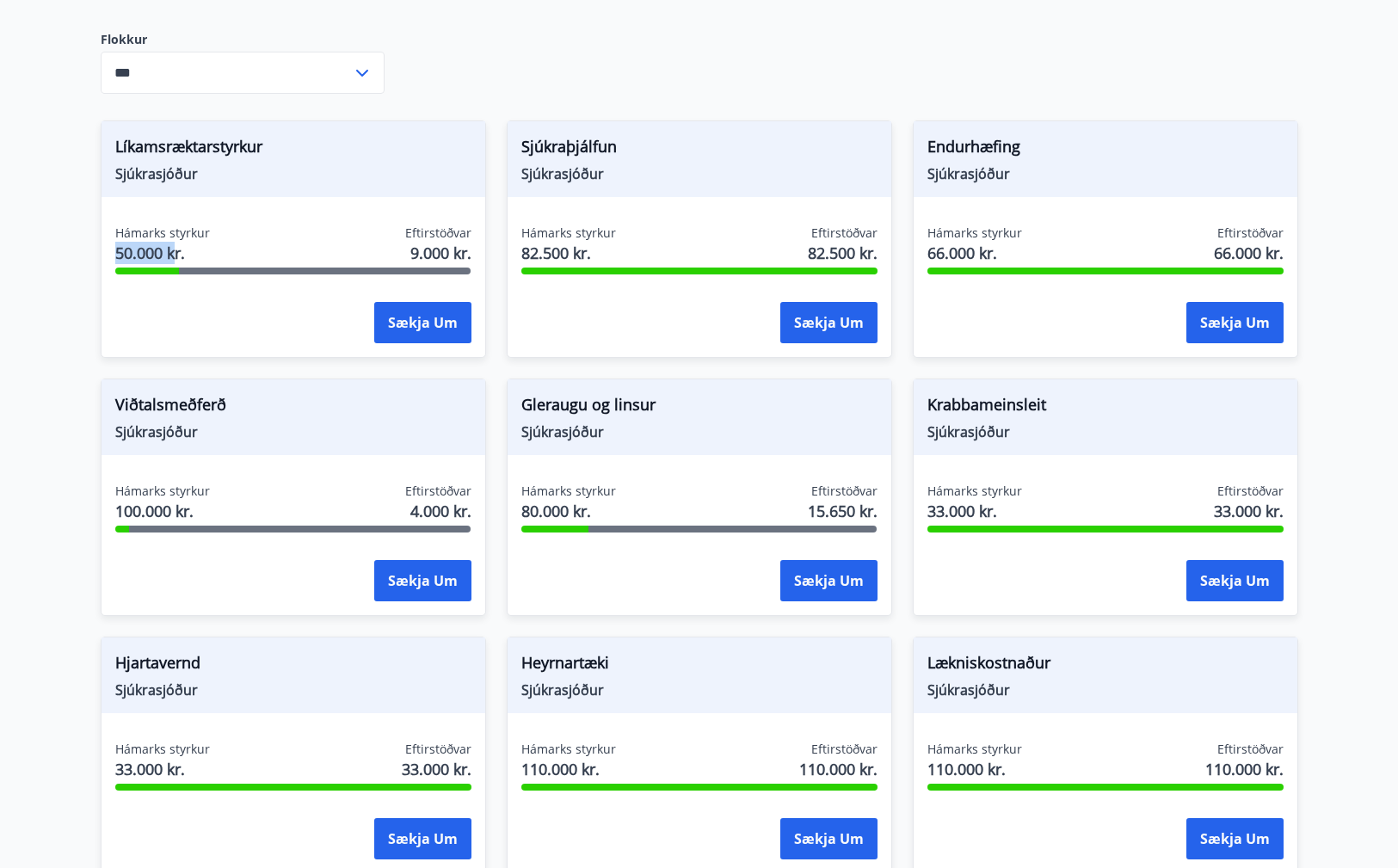
click at [178, 228] on div "Líkamsræktarstyrkur Sjúkrasjóður Hámarks styrkur 50.000 kr. Eftirstöðvar 9.000 …" at bounding box center [282, 228] width 406 height 258
drag, startPoint x: 215, startPoint y: 231, endPoint x: 33, endPoint y: 246, distance: 182.6
click at [33, 246] on main "Styrkir Umsóknir úr sjóðum FIT eru rafrænar en þannig fást strax upplýsingar um…" at bounding box center [699, 500] width 1398 height 1821
click at [53, 245] on main "Styrkir Umsóknir úr sjóðum FIT eru rafrænar en þannig fást strax upplýsingar um…" at bounding box center [699, 500] width 1398 height 1821
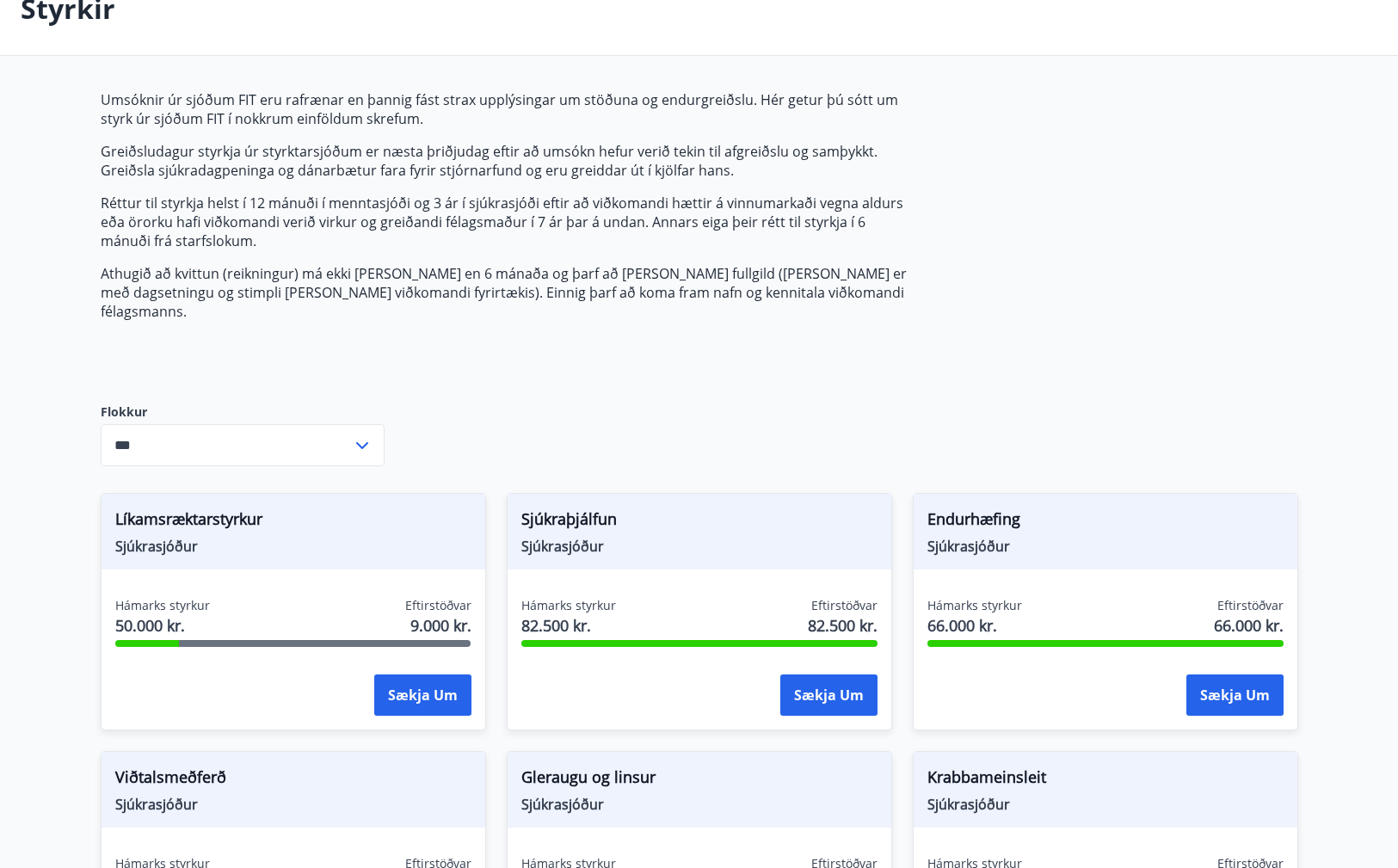
scroll to position [0, 0]
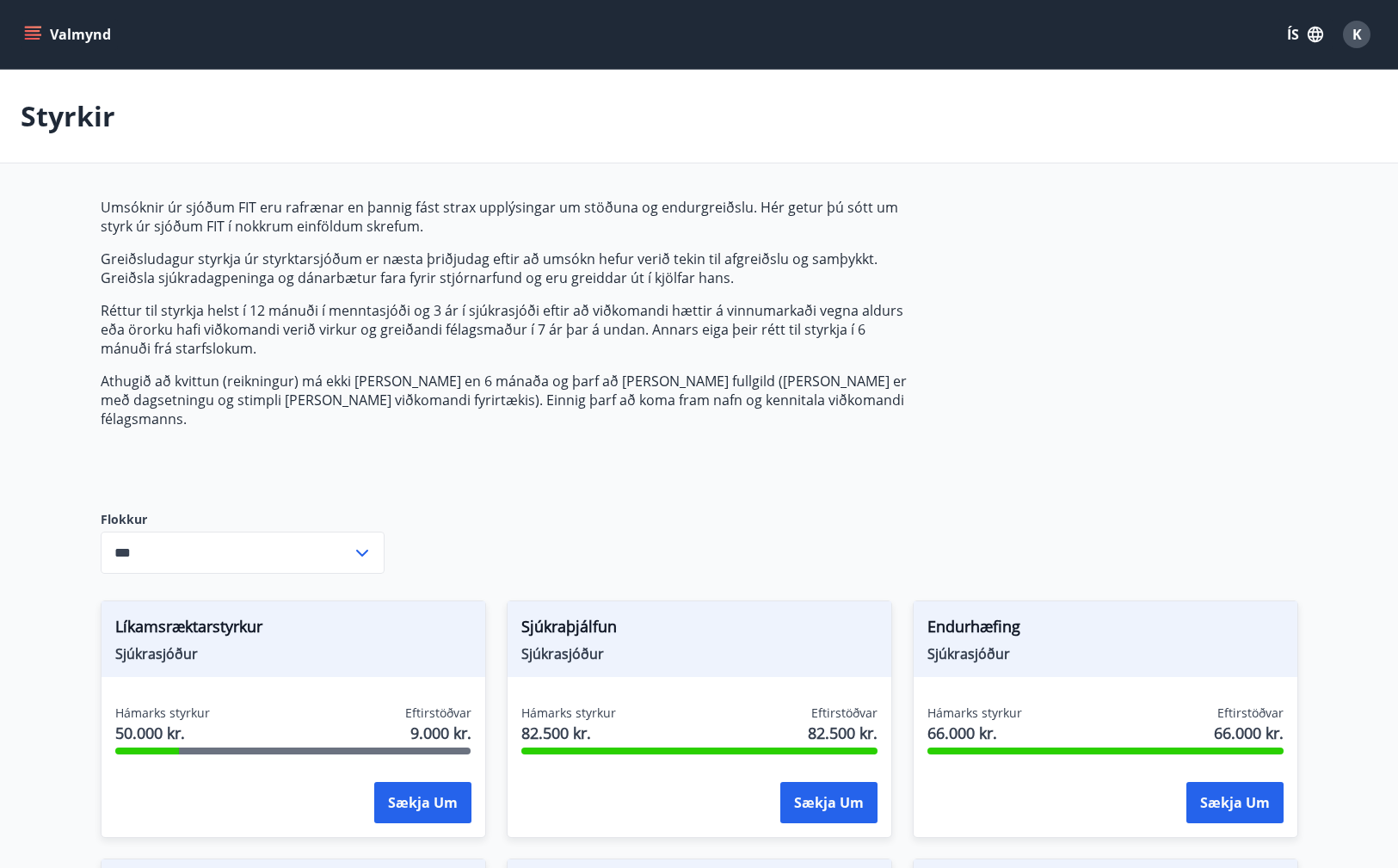
click at [53, 30] on button "Valmynd" at bounding box center [69, 34] width 97 height 31
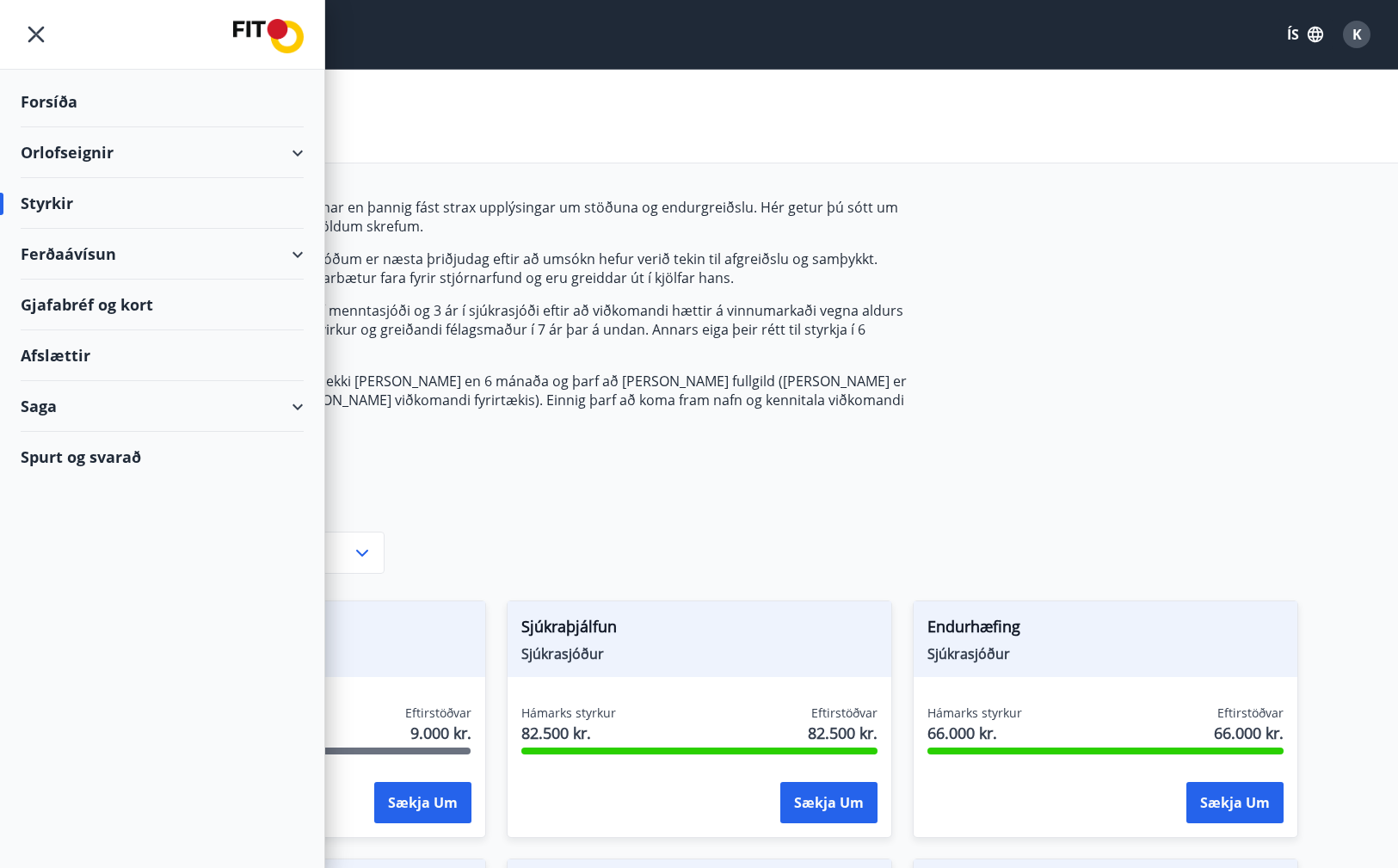
click at [79, 147] on div "Orlofseignir" at bounding box center [163, 153] width 283 height 51
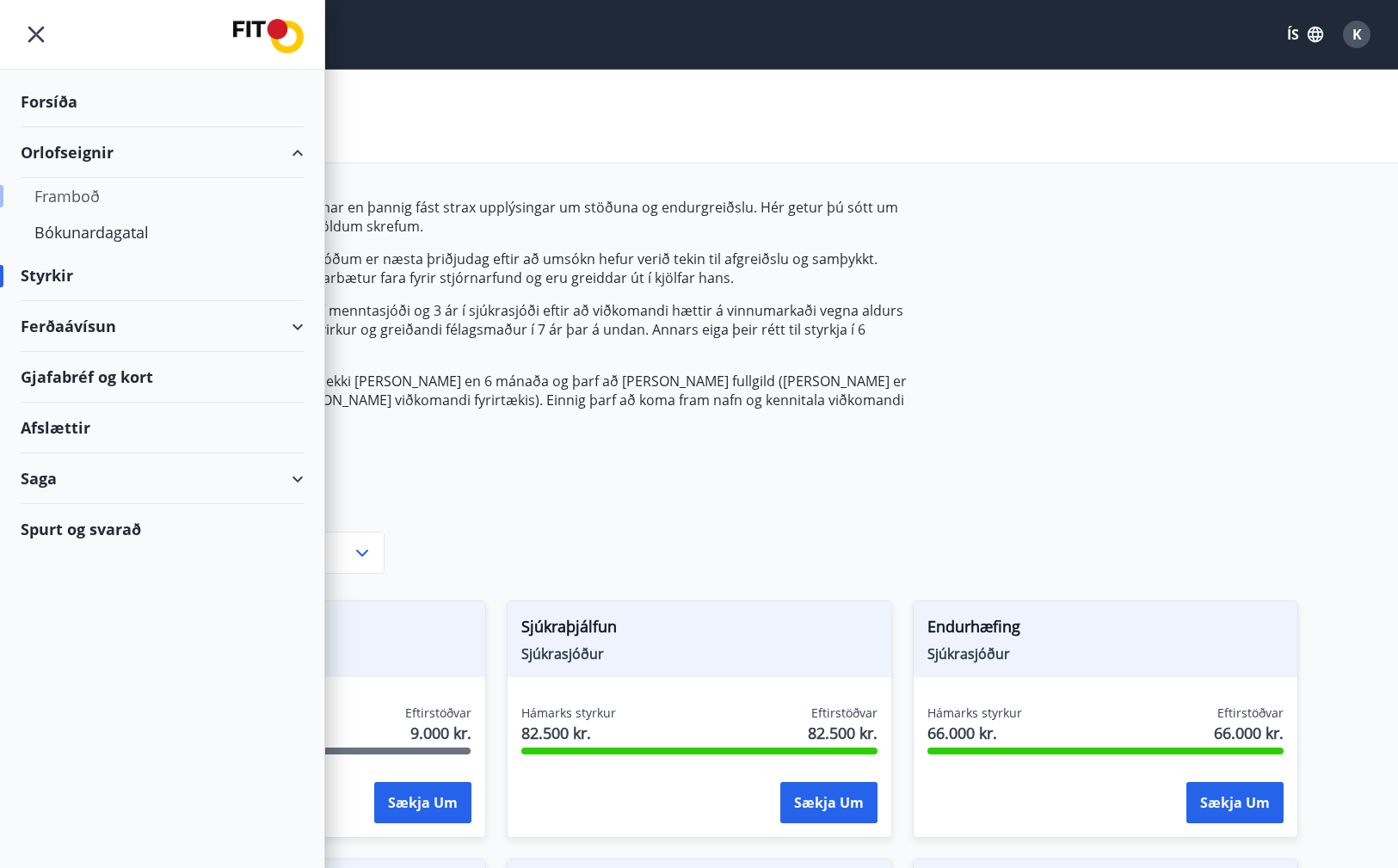
click at [90, 197] on div "Framboð" at bounding box center [162, 196] width 255 height 36
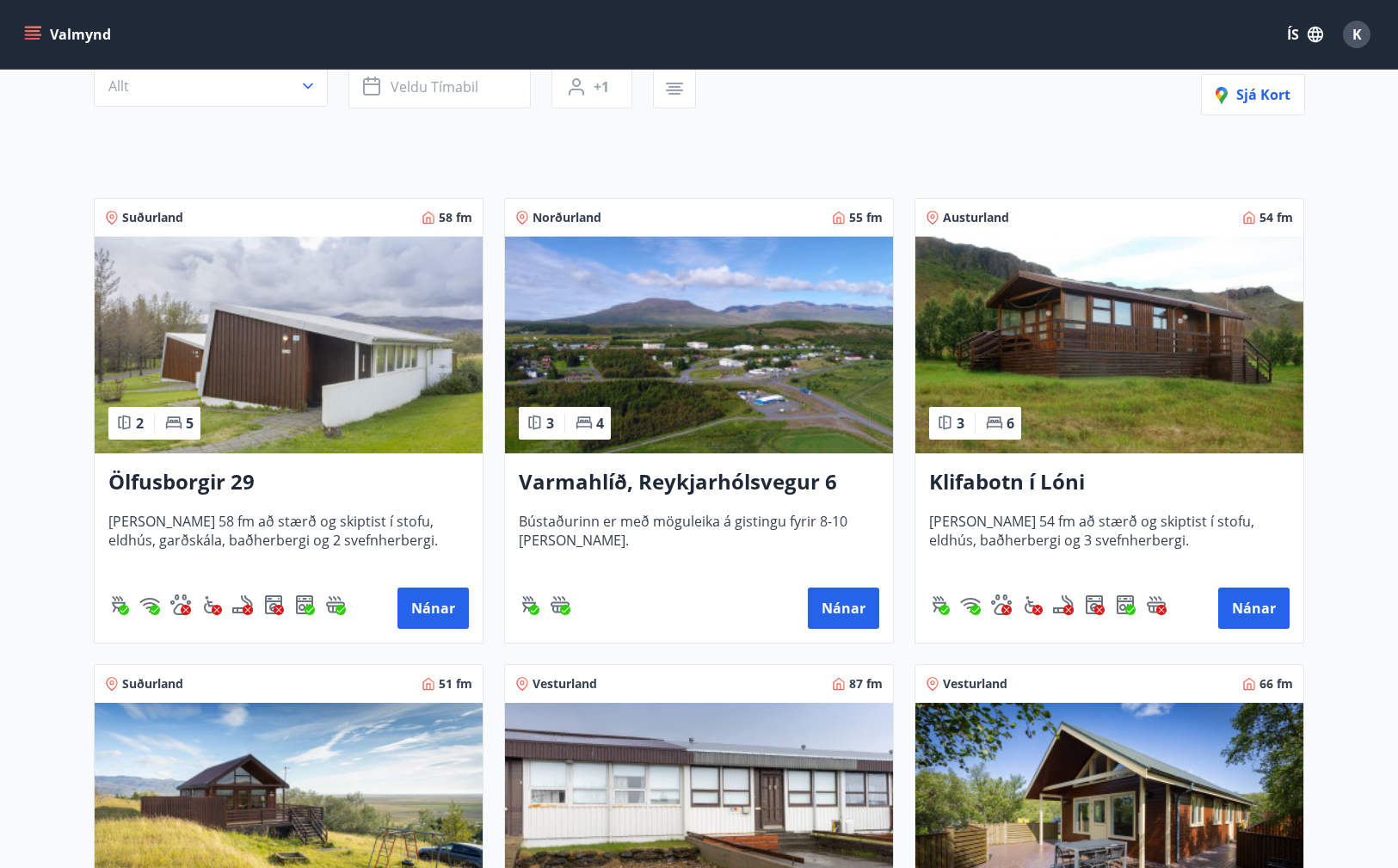
scroll to position [353, 0]
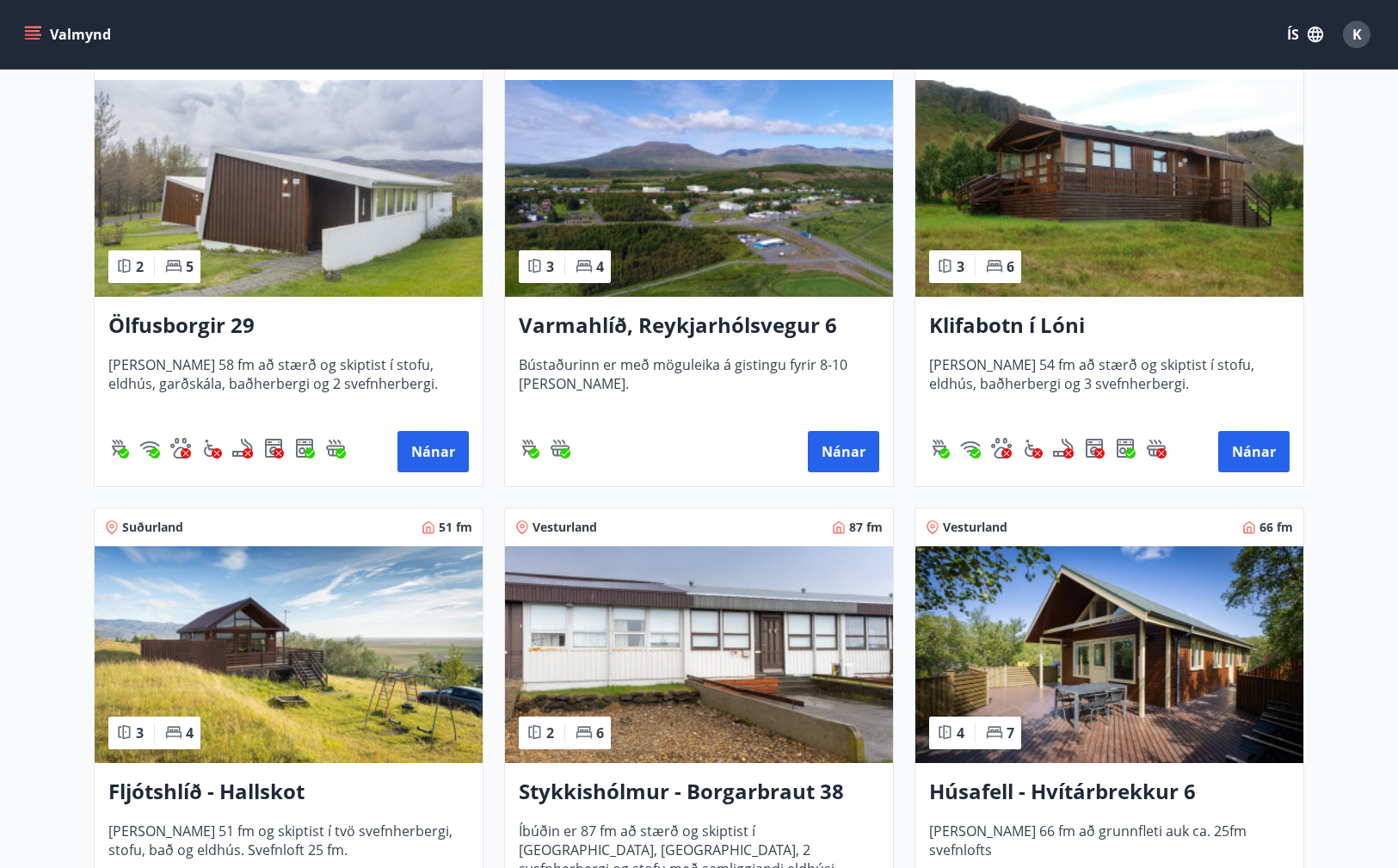
click at [748, 260] on img at bounding box center [699, 188] width 388 height 217
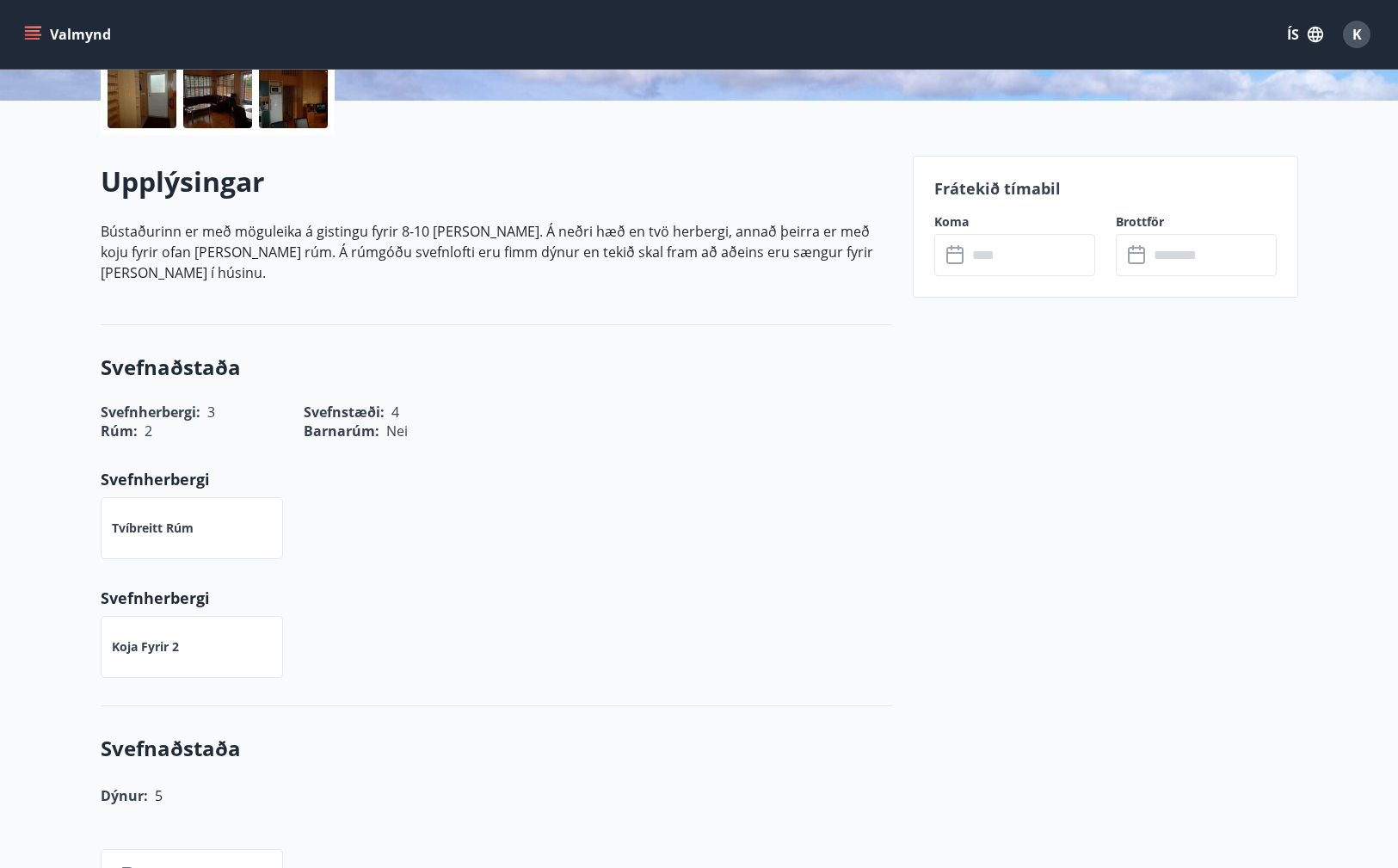
scroll to position [419, 0]
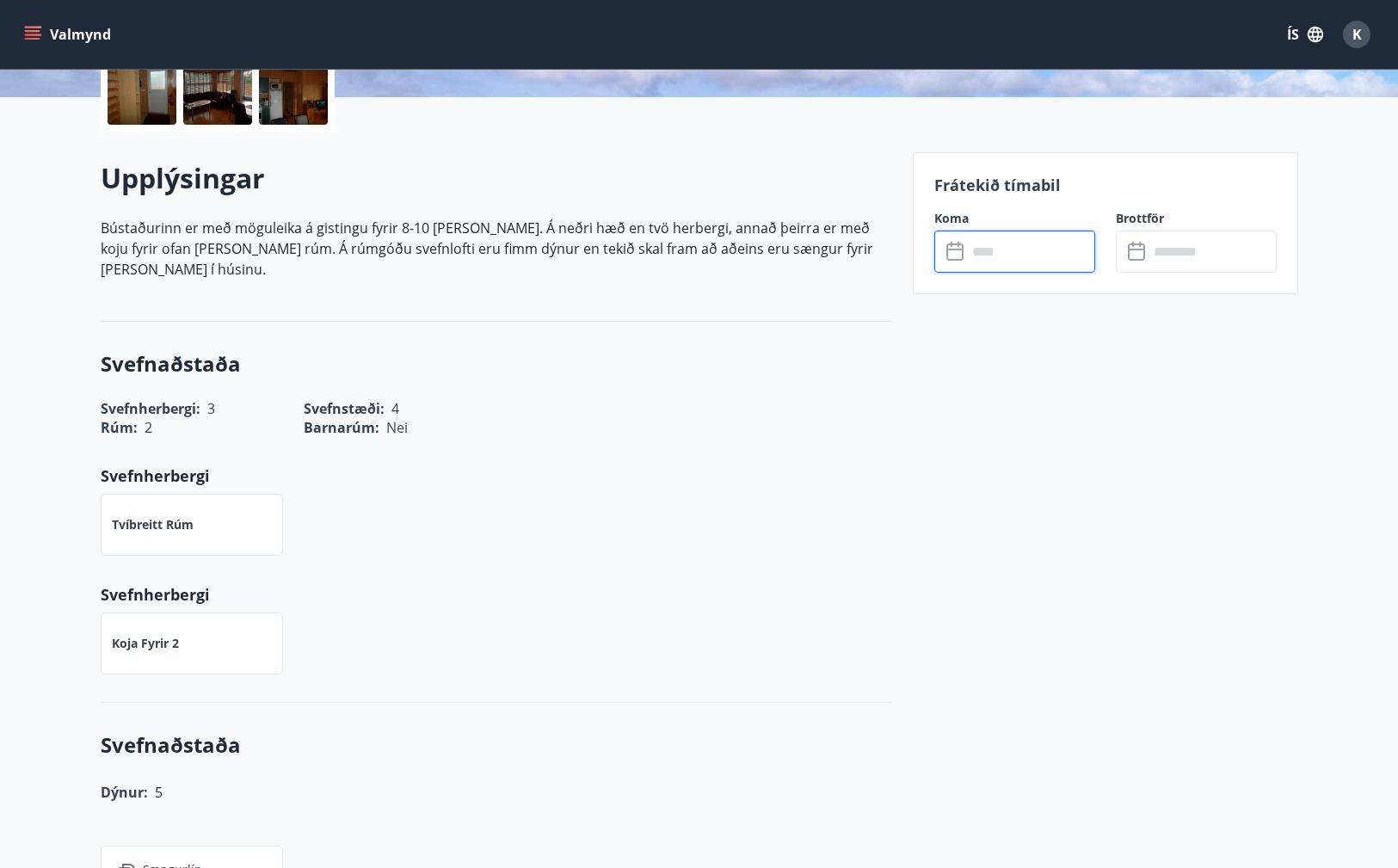
click at [1000, 257] on input "text" at bounding box center [1031, 251] width 128 height 42
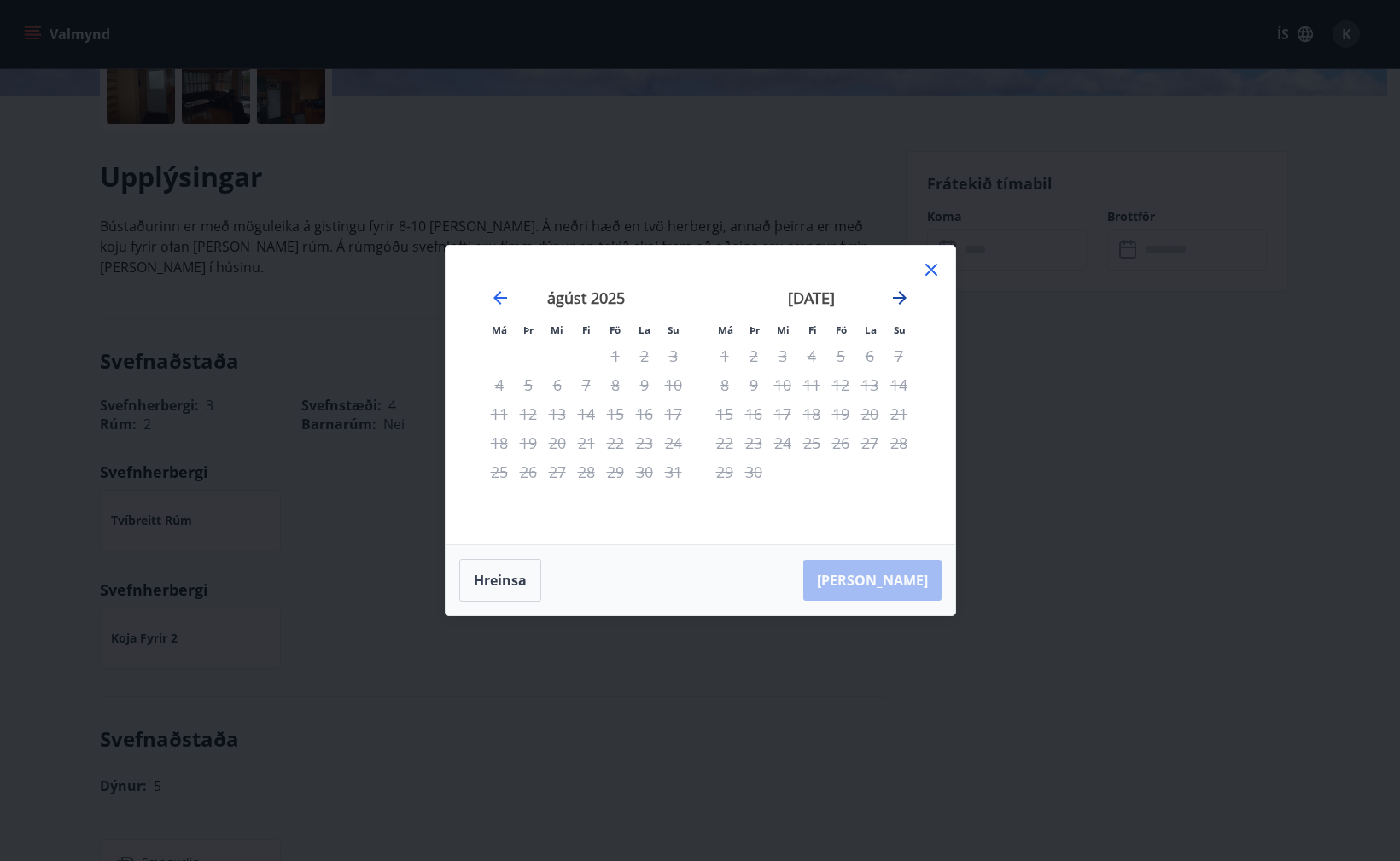
click at [900, 303] on icon "Move forward to switch to the next month." at bounding box center [900, 298] width 14 height 14
click at [901, 304] on icon "Move forward to switch to the next month." at bounding box center [899, 298] width 21 height 21
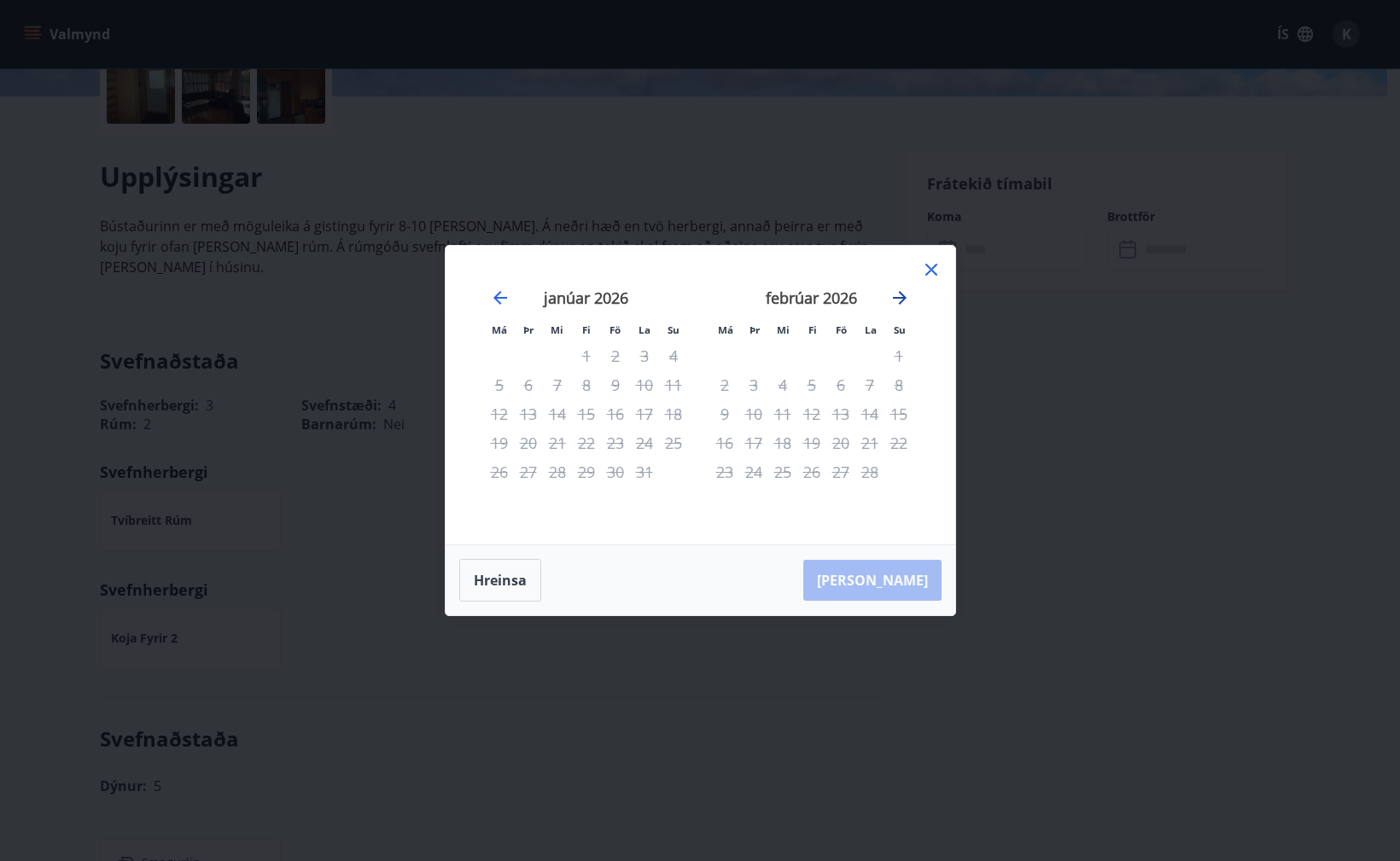
click at [901, 304] on icon "Move forward to switch to the next month." at bounding box center [899, 298] width 21 height 21
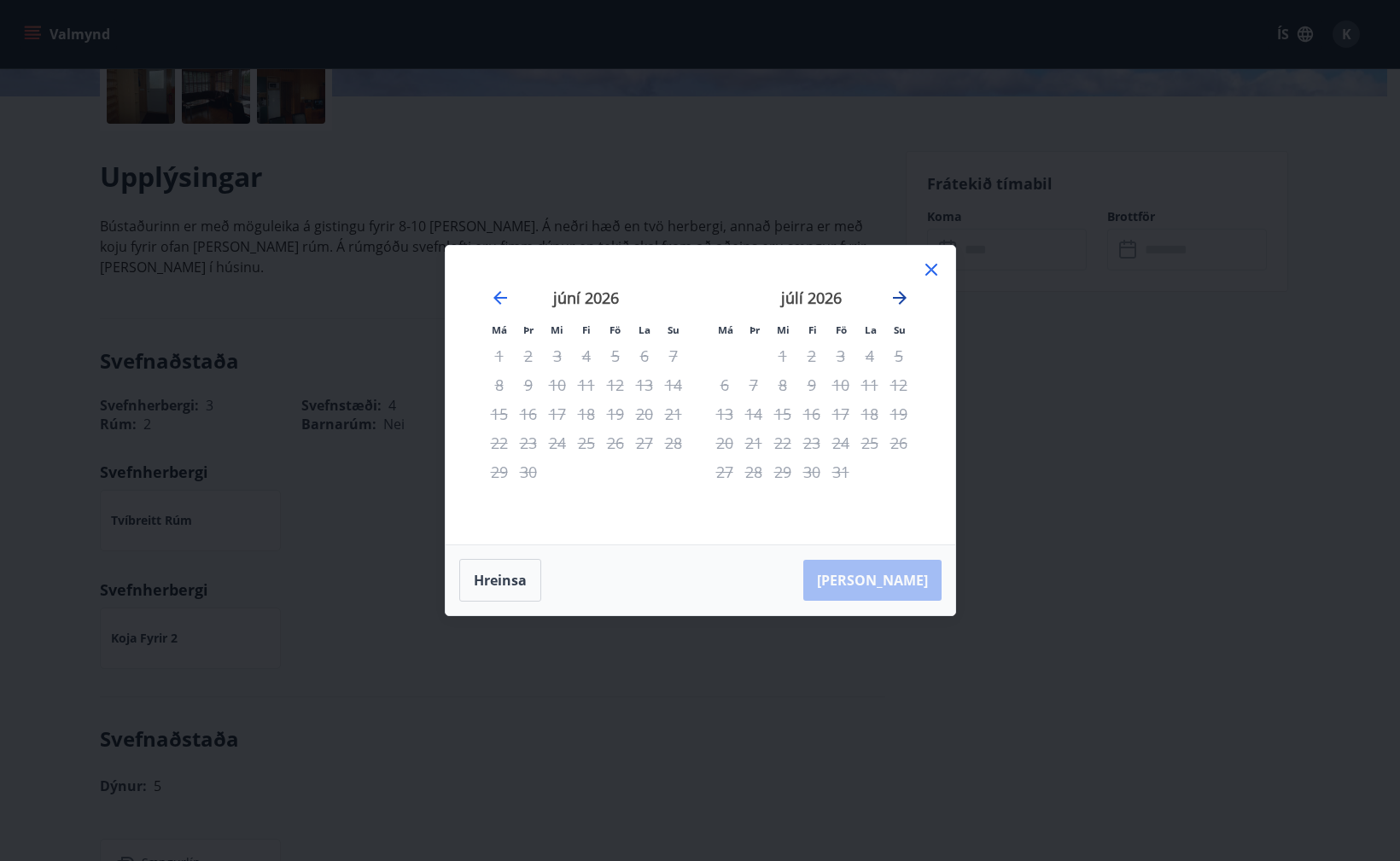
click at [901, 304] on icon "Move forward to switch to the next month." at bounding box center [899, 298] width 21 height 21
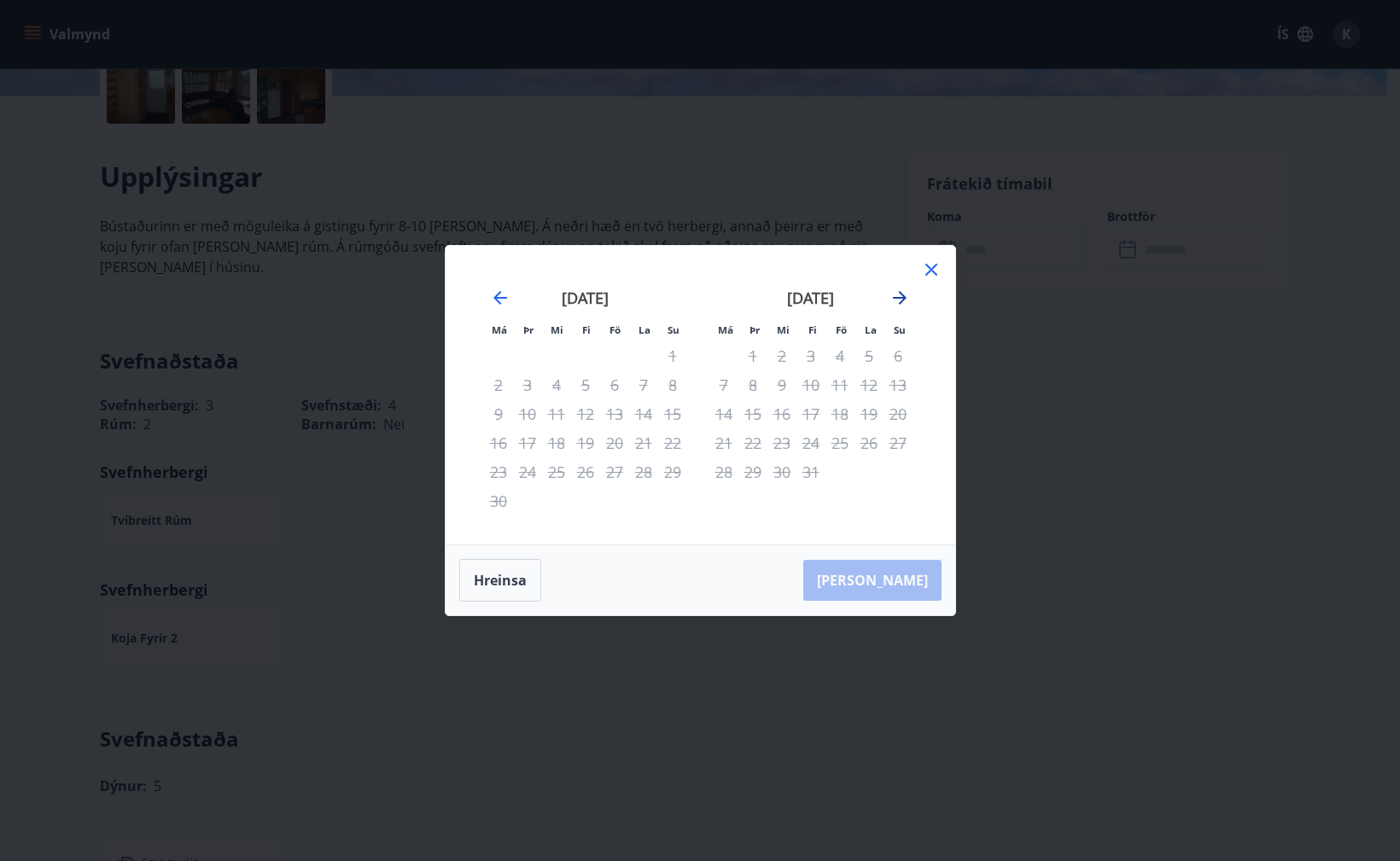
click at [901, 304] on icon "Move forward to switch to the next month." at bounding box center [899, 298] width 21 height 21
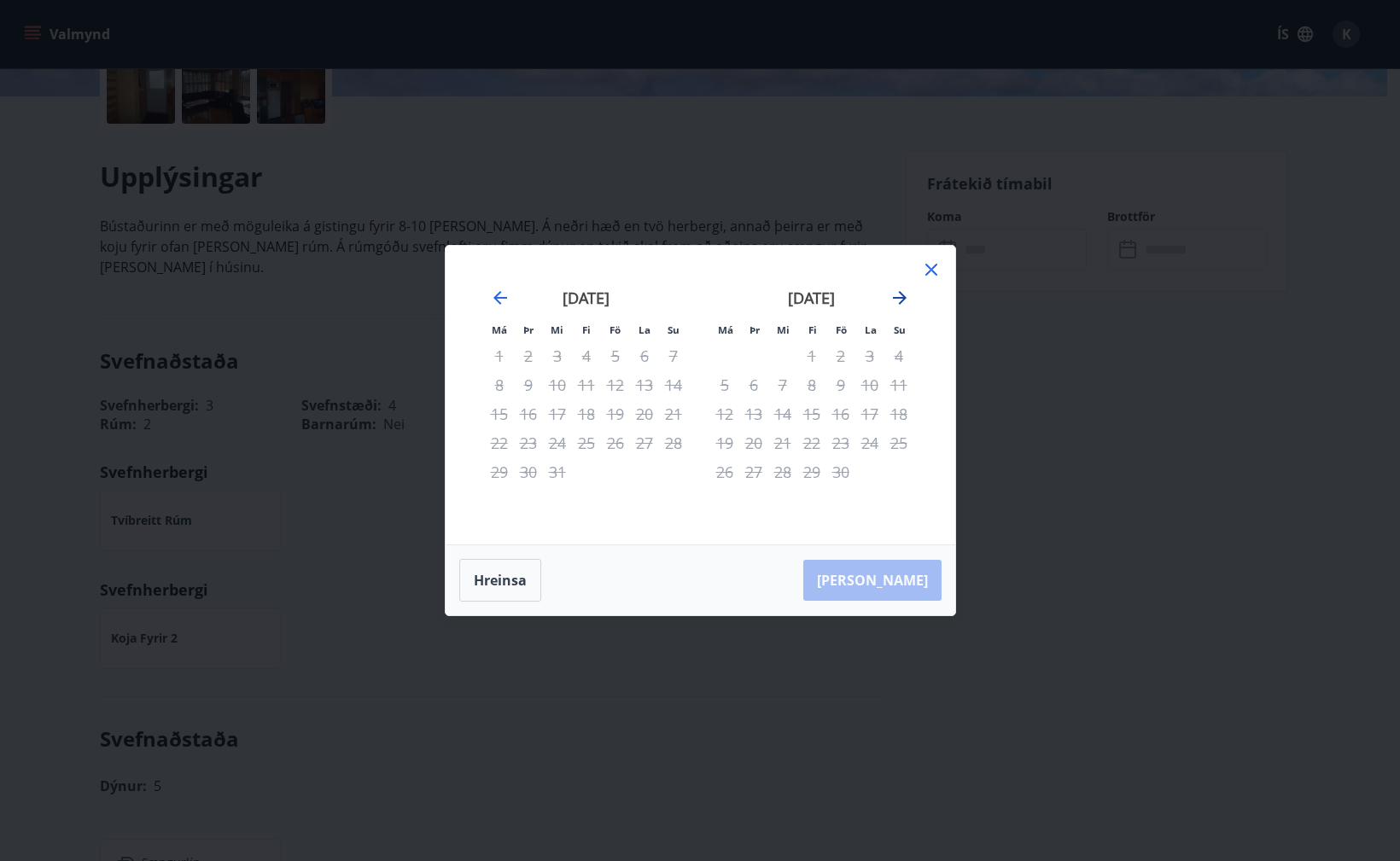
click at [901, 304] on icon "Move forward to switch to the next month." at bounding box center [899, 298] width 21 height 21
click at [896, 301] on icon "Move forward to switch to the next month." at bounding box center [899, 298] width 21 height 21
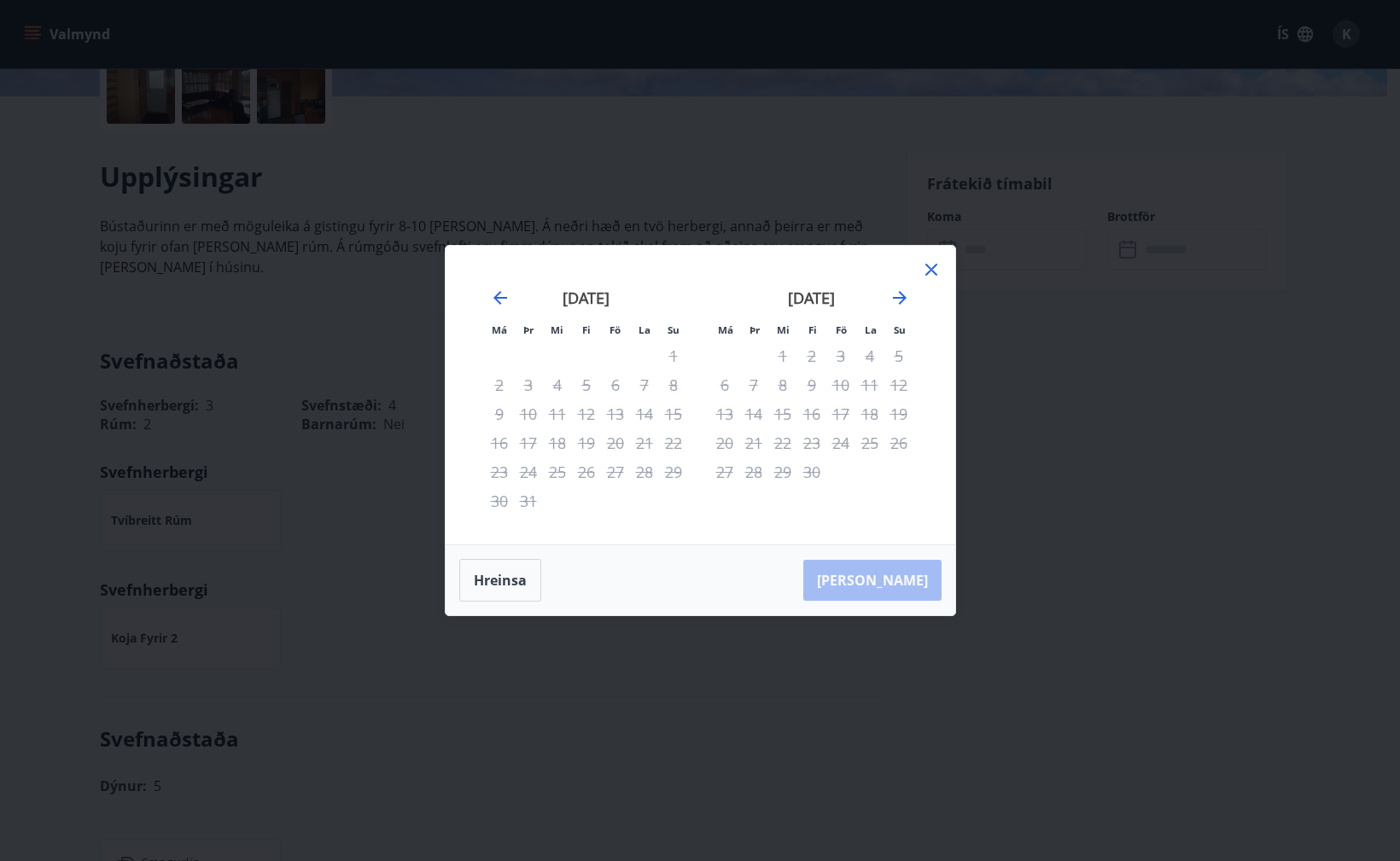
click at [930, 269] on icon at bounding box center [931, 269] width 21 height 21
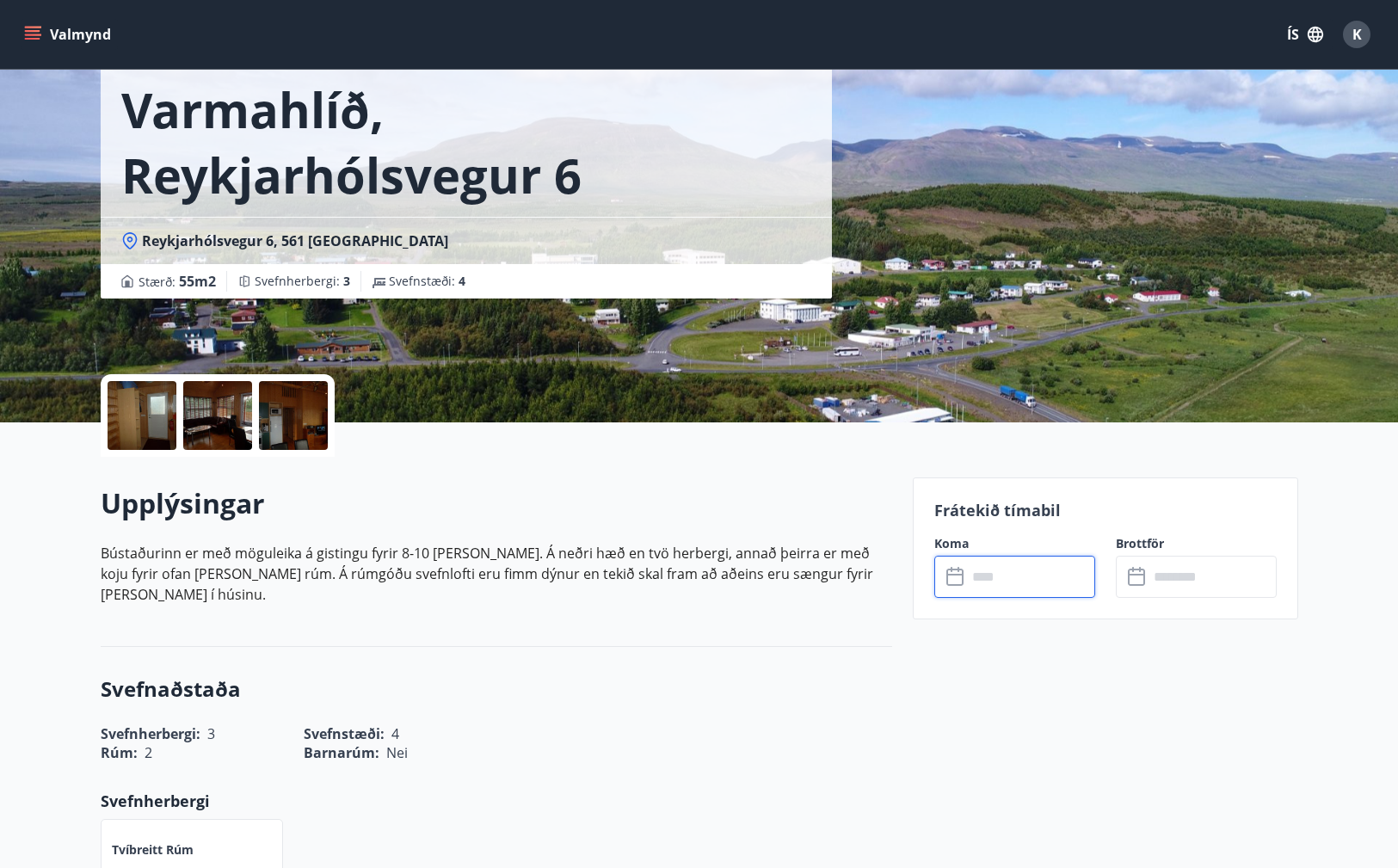
scroll to position [0, 0]
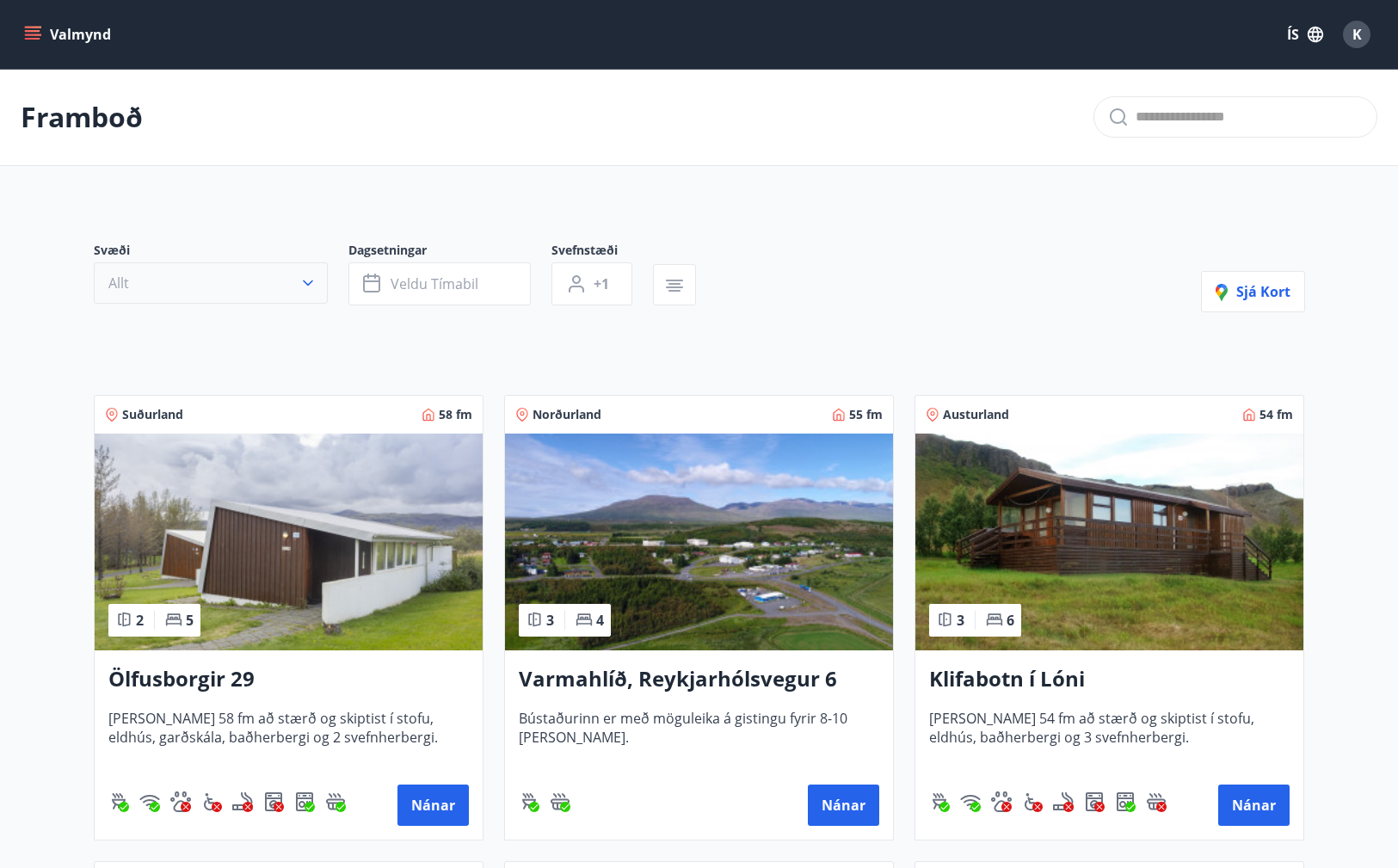
click at [303, 290] on icon "button" at bounding box center [307, 282] width 17 height 17
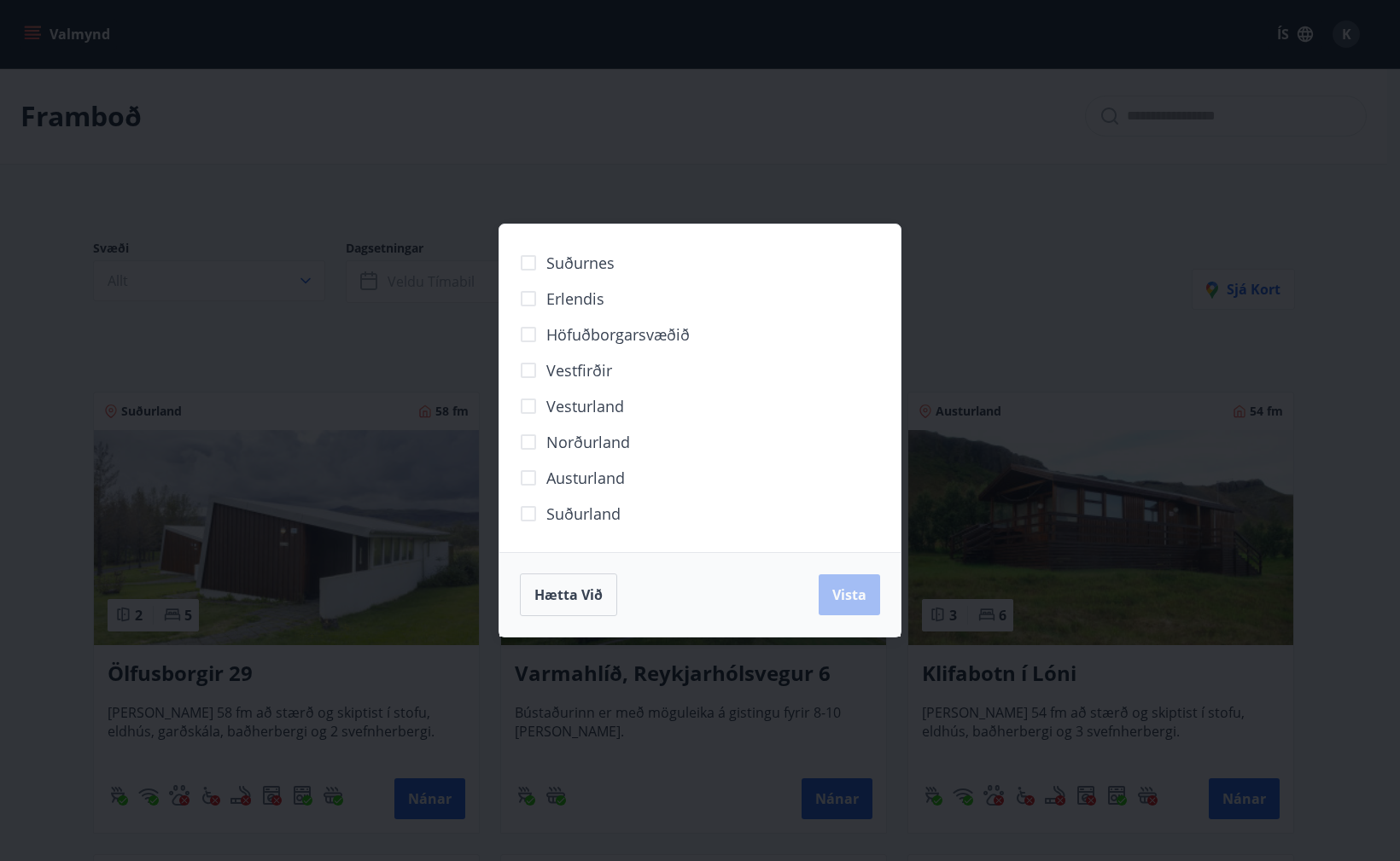
click at [333, 343] on div "Suðurnes Erlendis Höfuðborgarsvæðið [GEOGRAPHIC_DATA] [GEOGRAPHIC_DATA] [GEOGRA…" at bounding box center [700, 430] width 1400 height 861
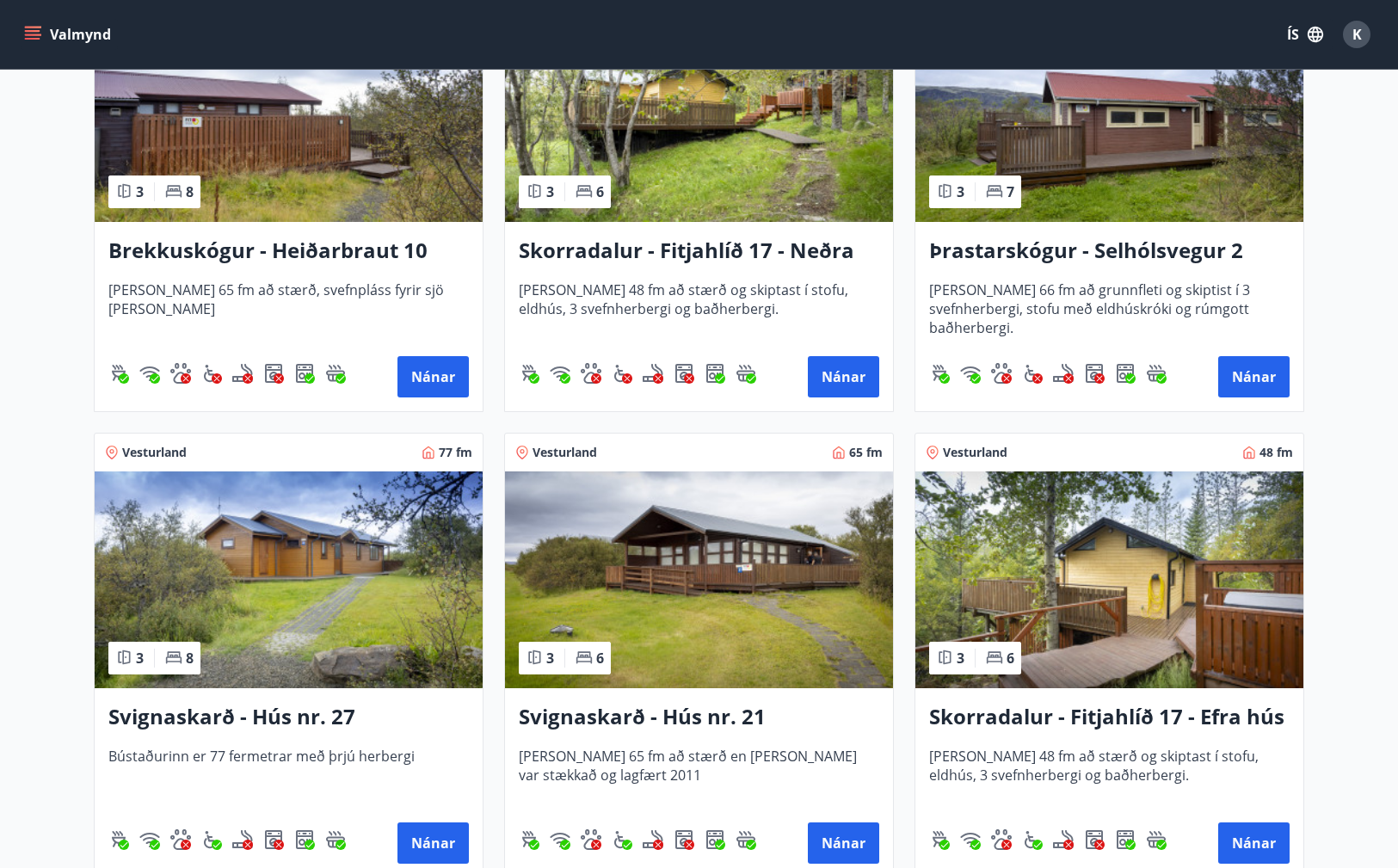
scroll to position [4181, 0]
